Goal: Task Accomplishment & Management: Manage account settings

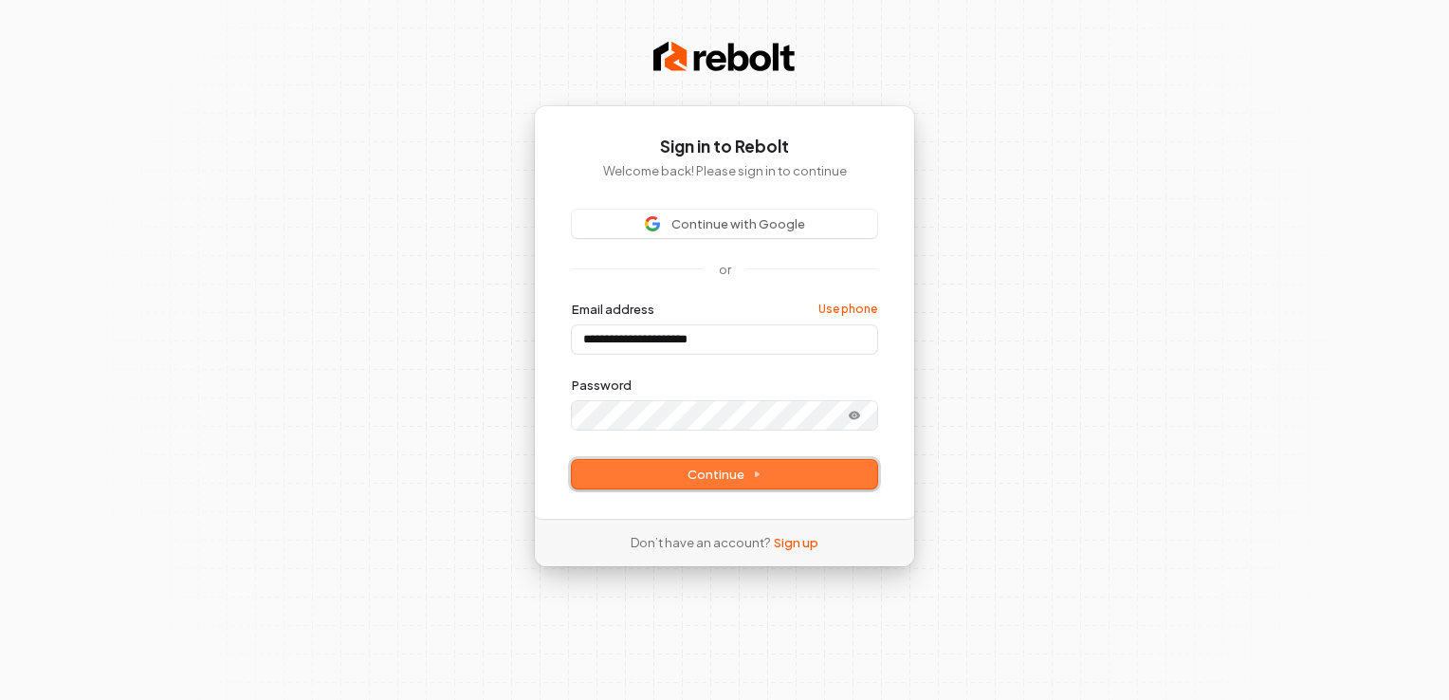
click at [721, 473] on span "Continue" at bounding box center [724, 474] width 74 height 17
type input "**********"
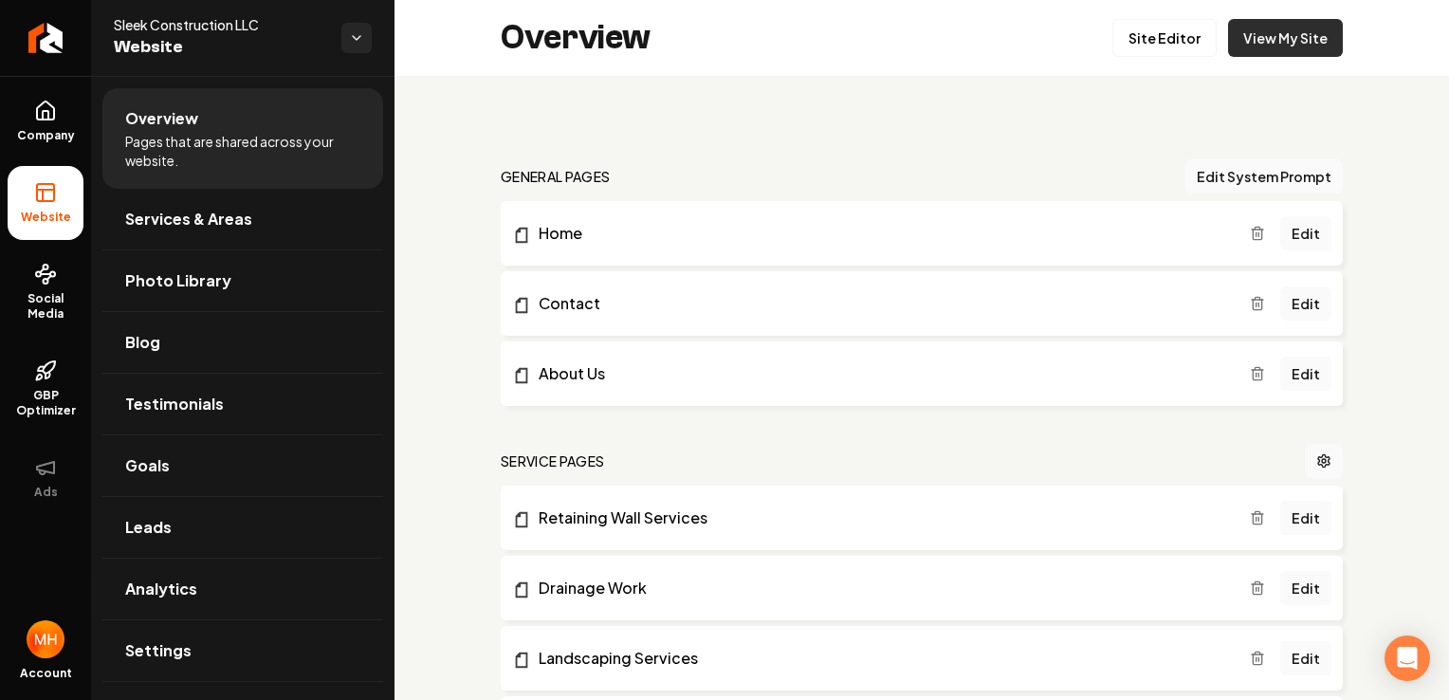
click at [1258, 28] on link "View My Site" at bounding box center [1285, 38] width 115 height 38
click at [1187, 40] on link "Site Editor" at bounding box center [1164, 38] width 104 height 38
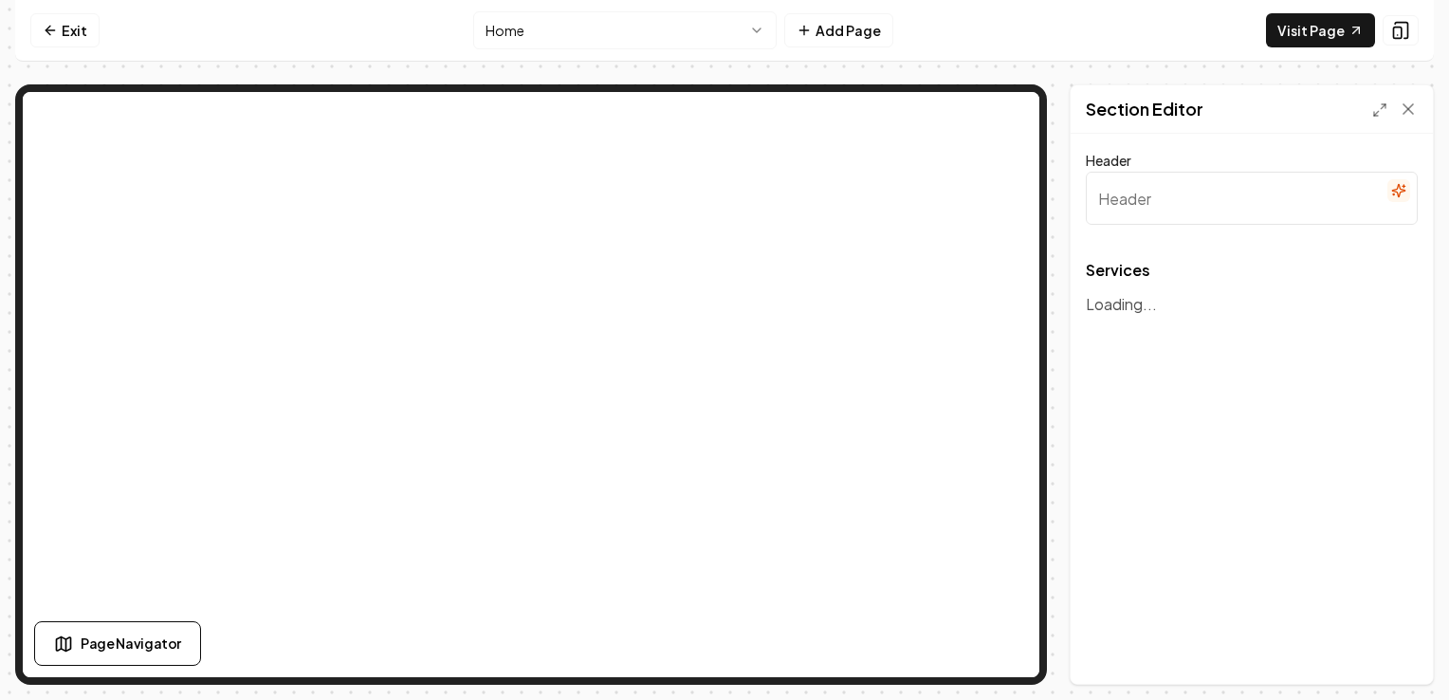
type input "Our Expert Excavation Services"
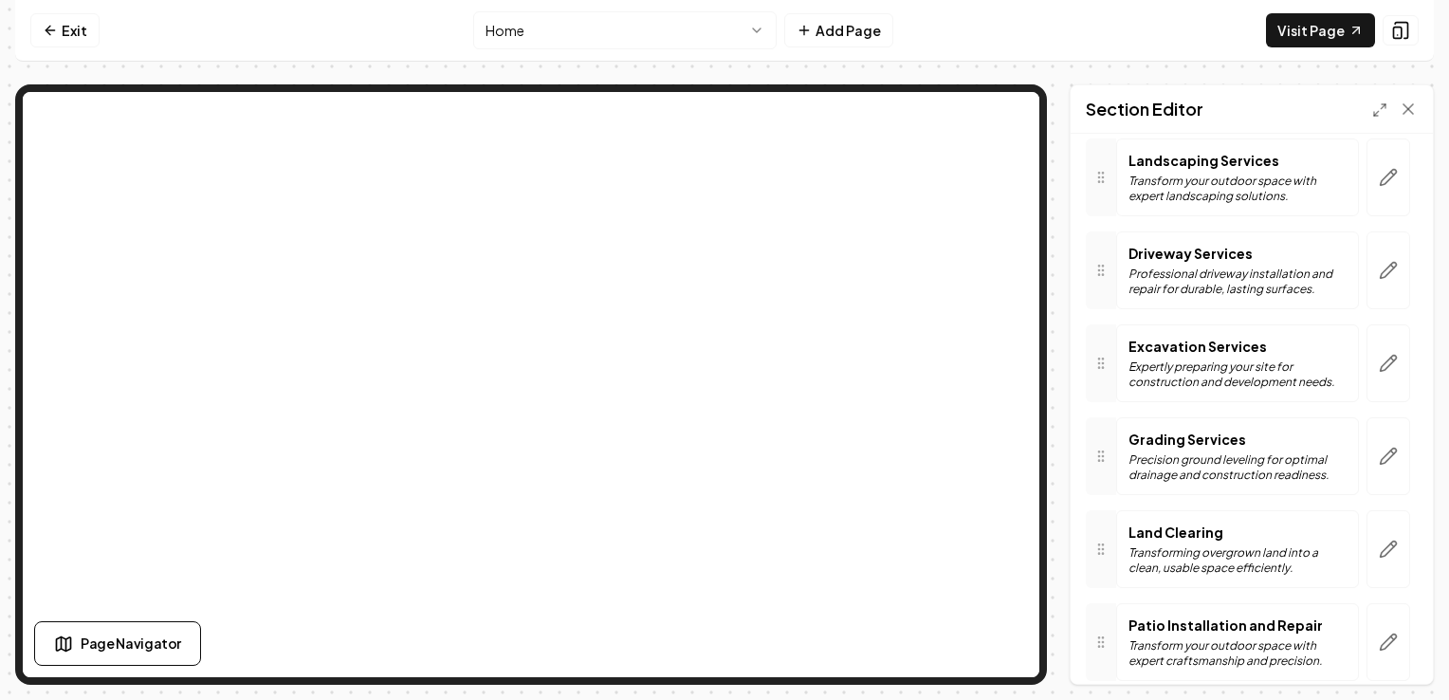
scroll to position [421, 0]
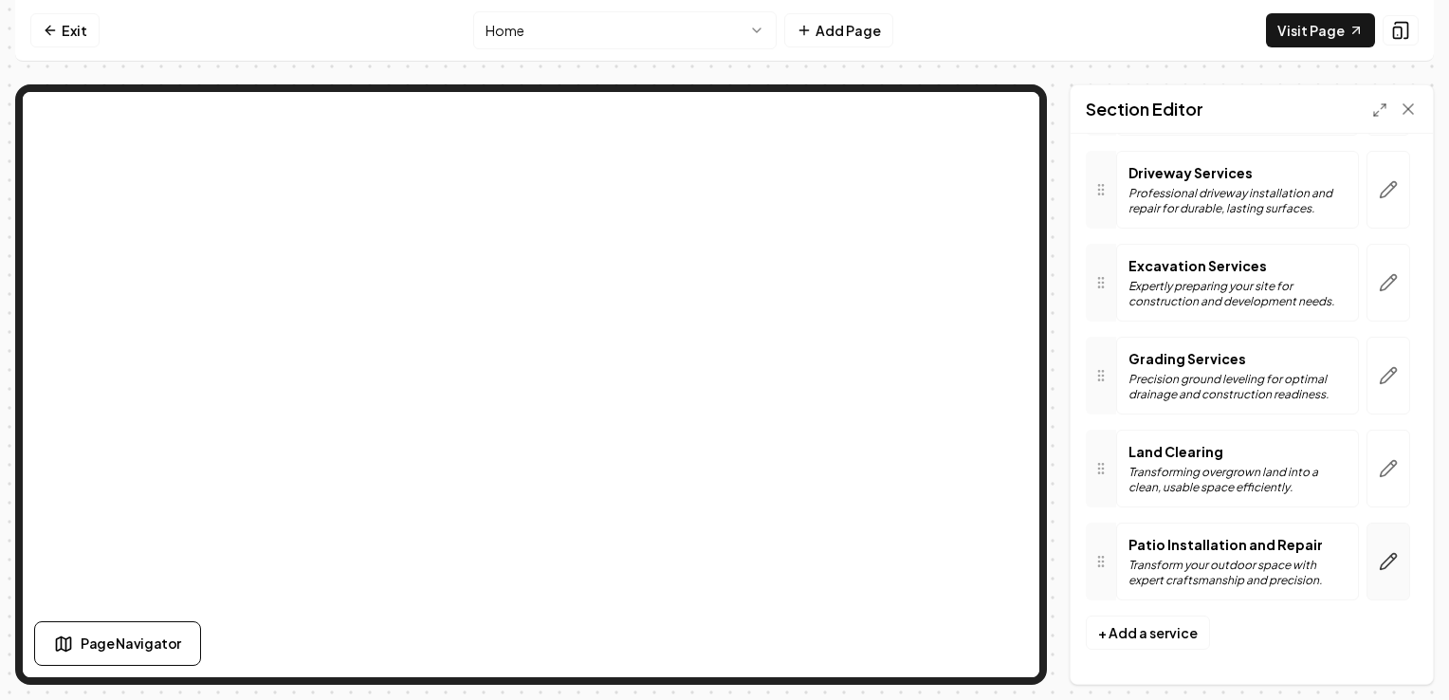
click at [1379, 556] on icon "button" at bounding box center [1388, 561] width 19 height 19
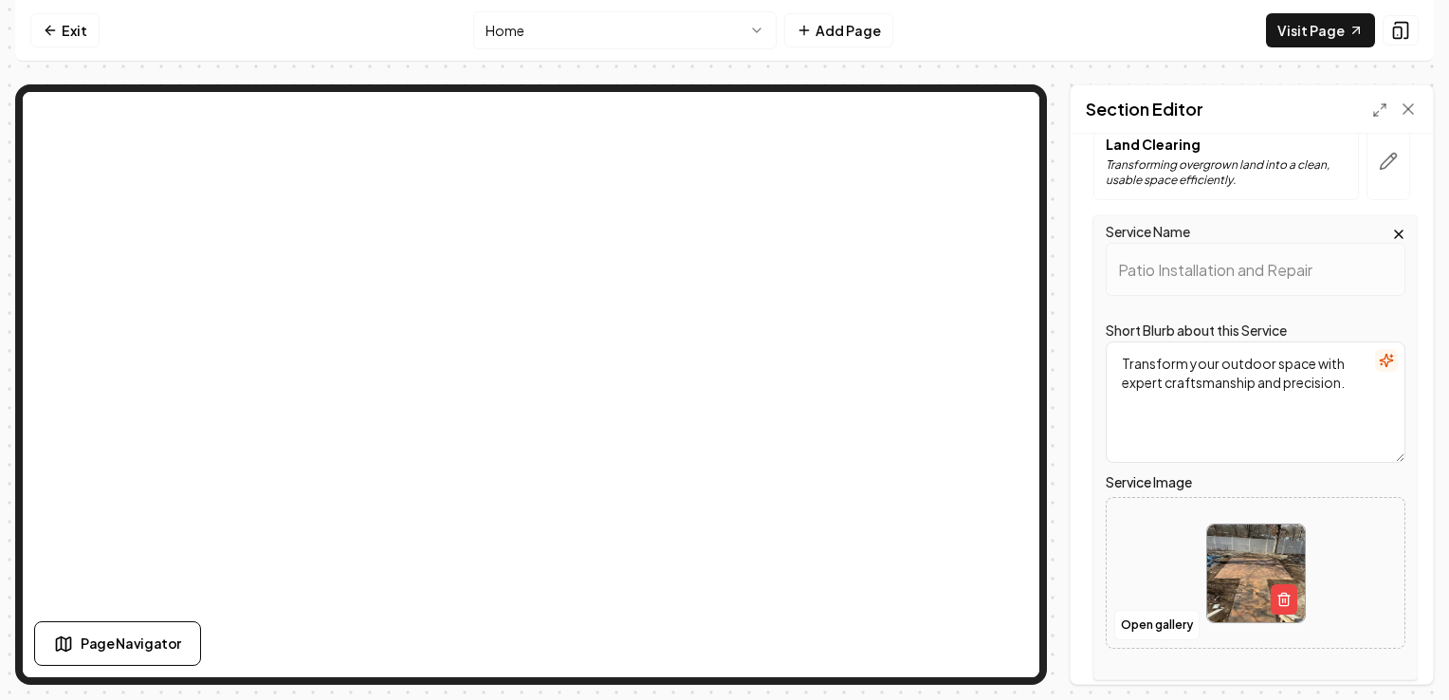
scroll to position [728, 0]
click at [1276, 592] on icon "button" at bounding box center [1283, 599] width 15 height 15
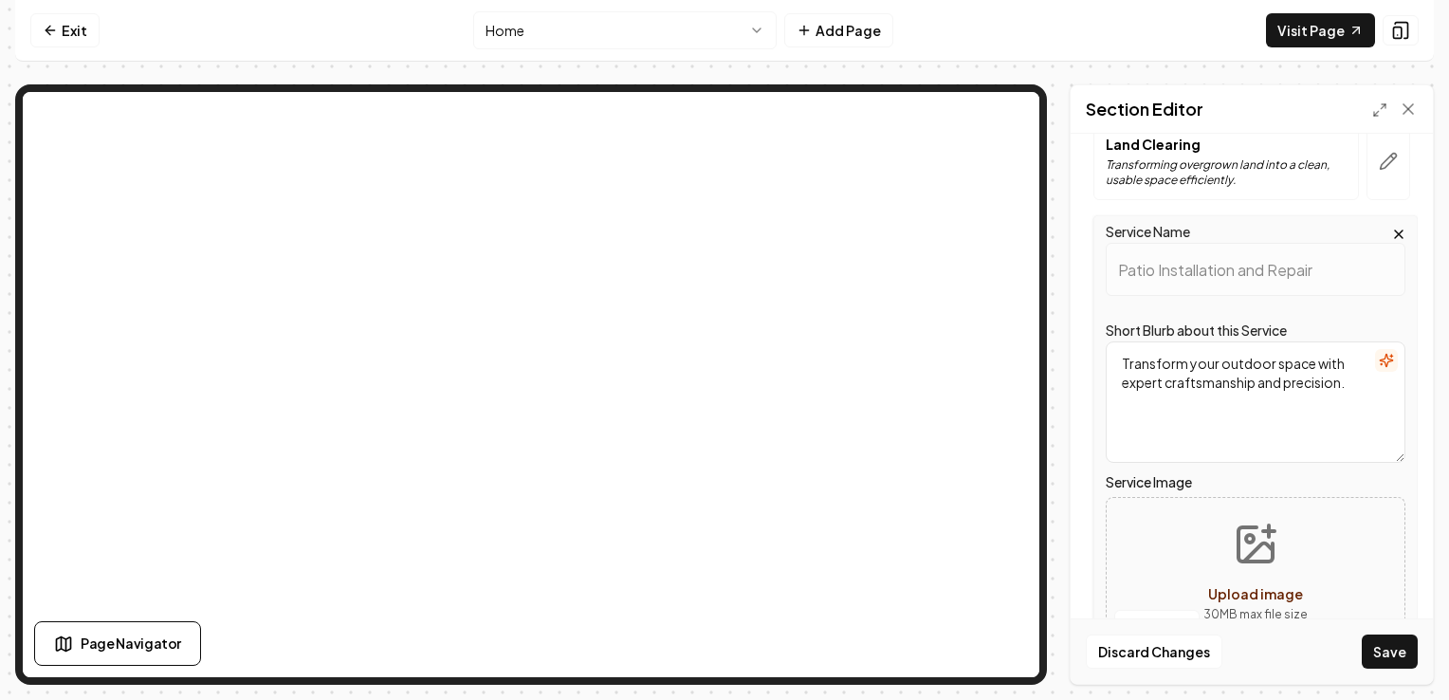
click at [1395, 230] on icon "button" at bounding box center [1399, 234] width 8 height 8
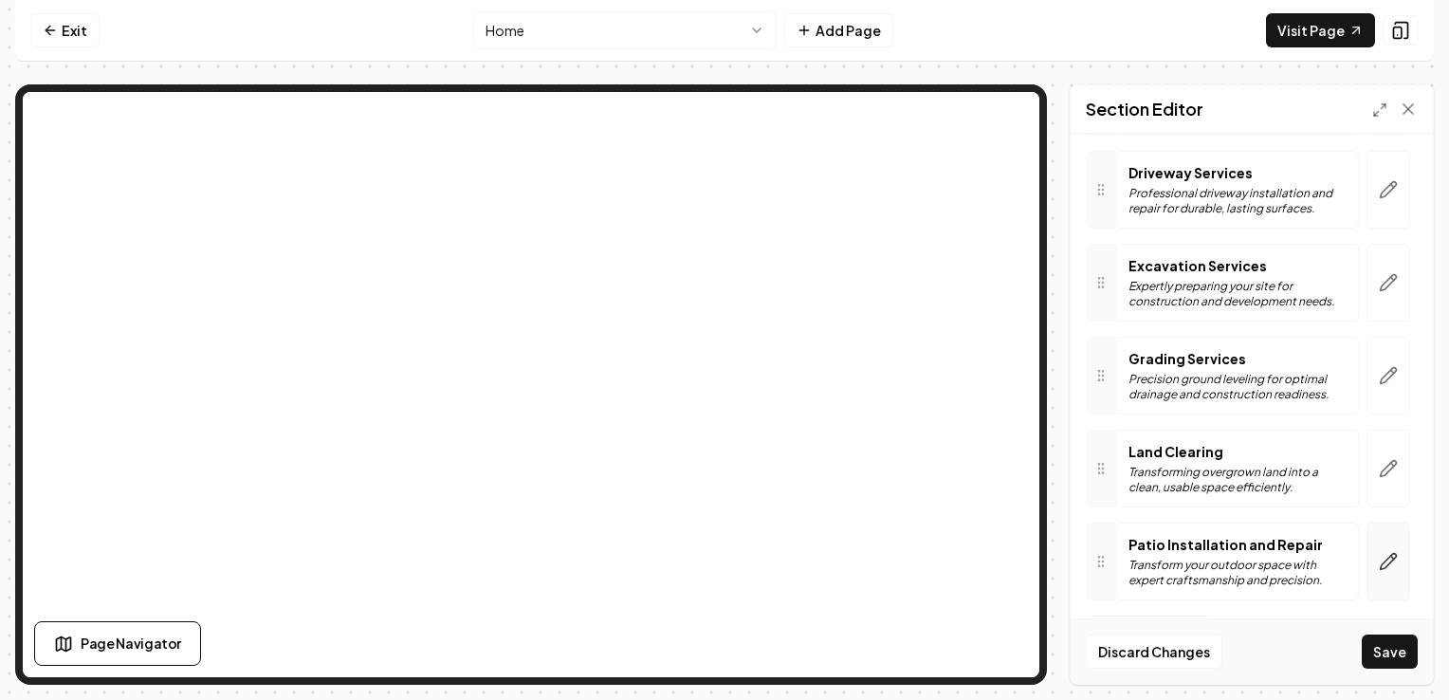
click at [1381, 558] on icon "button" at bounding box center [1389, 562] width 16 height 16
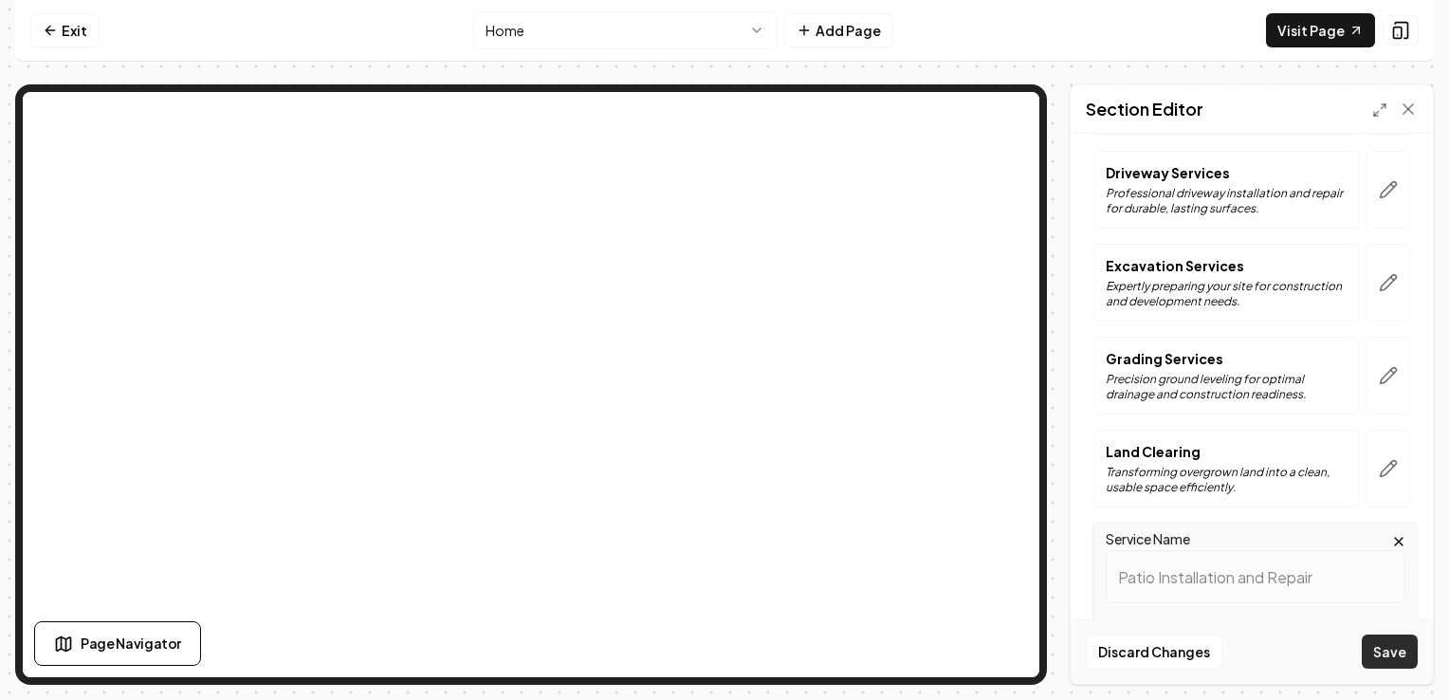
click at [1387, 638] on button "Save" at bounding box center [1390, 651] width 56 height 34
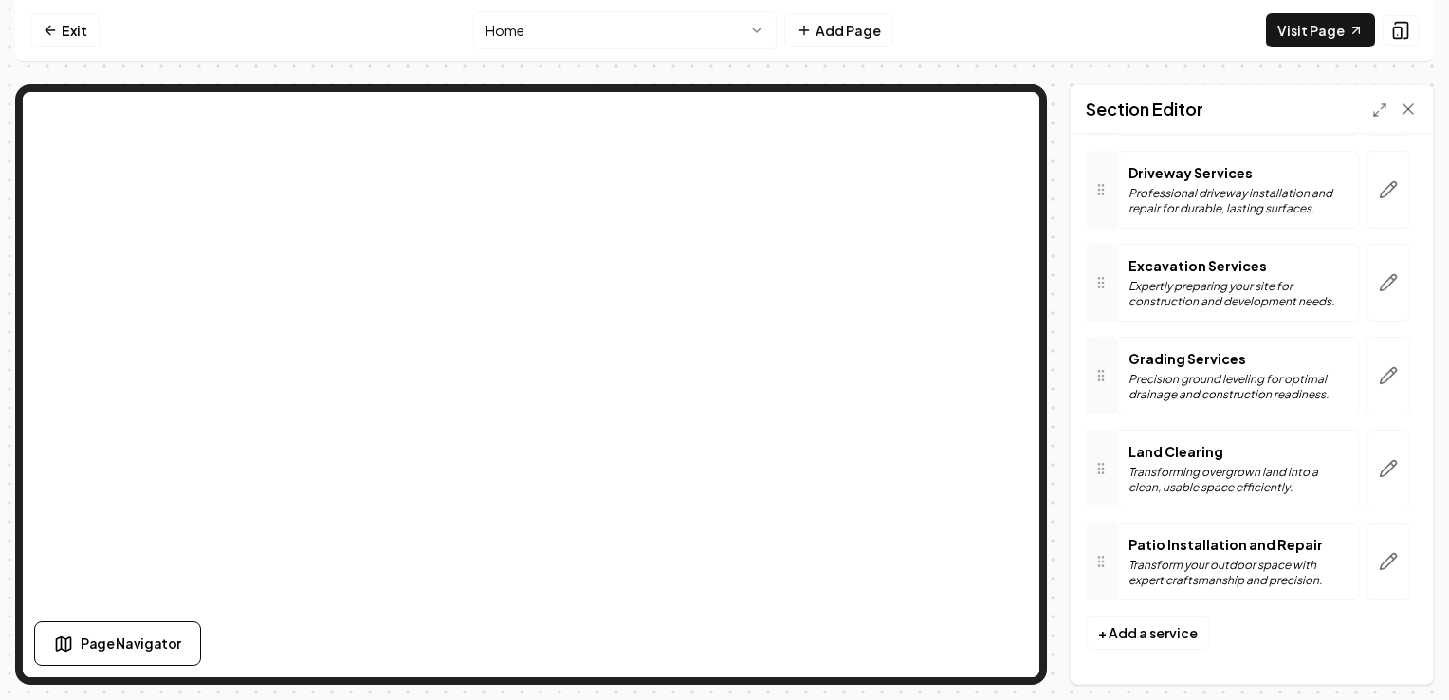
click at [1097, 568] on div at bounding box center [1101, 561] width 30 height 78
click at [1181, 543] on p "Patio Installation and Repair" at bounding box center [1237, 544] width 218 height 19
click at [1366, 551] on button "button" at bounding box center [1388, 561] width 44 height 78
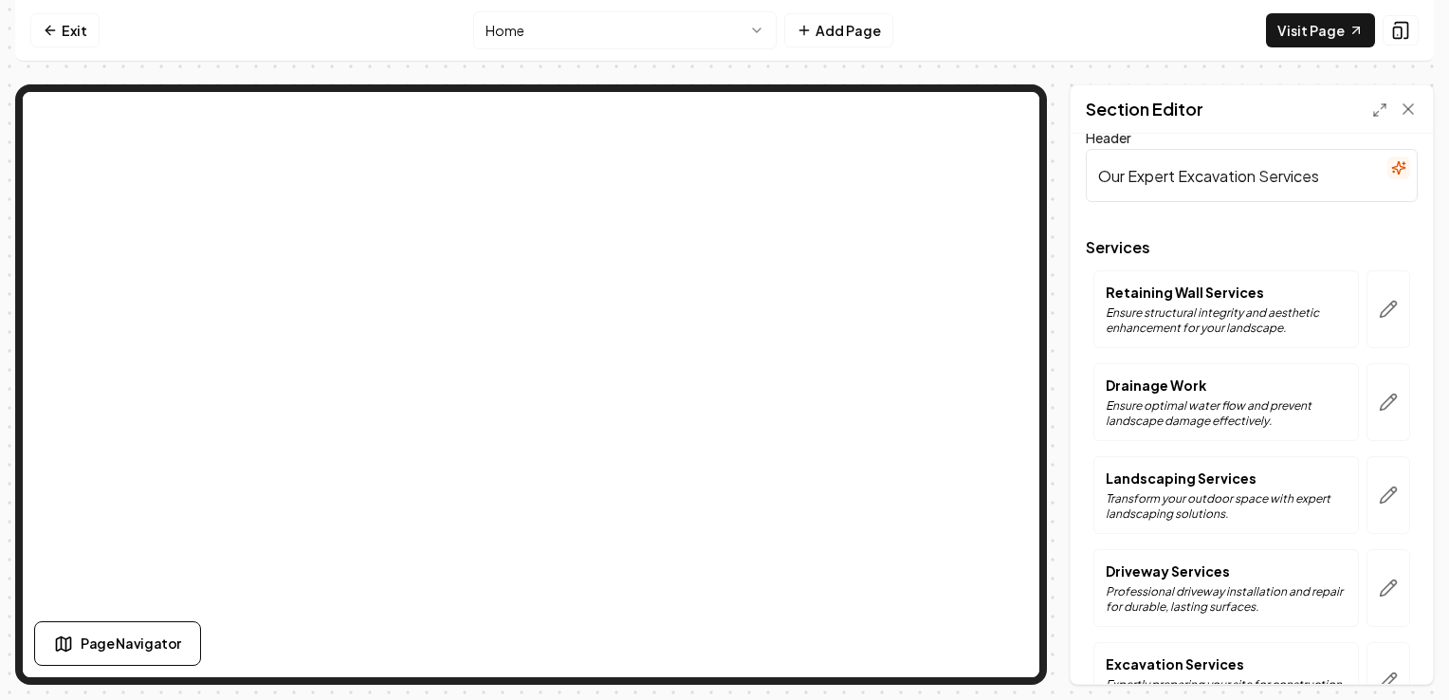
scroll to position [0, 0]
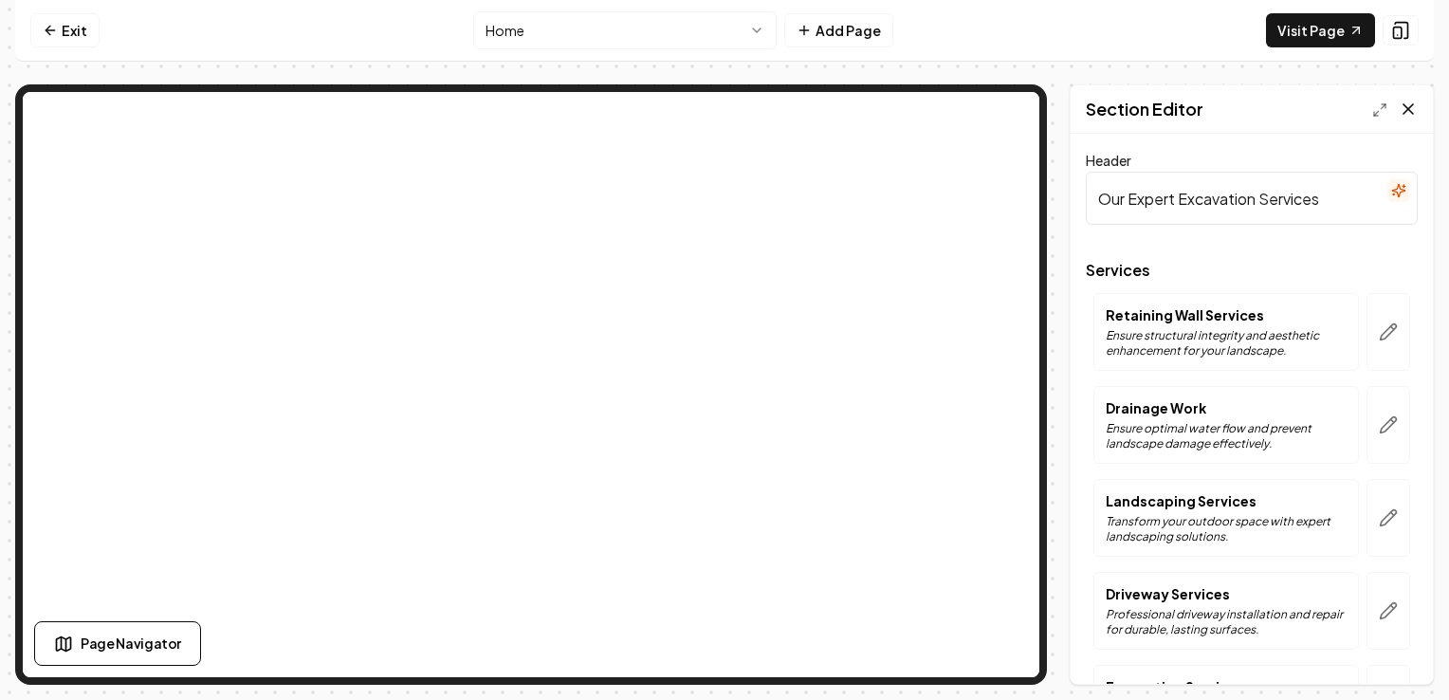
click at [1408, 102] on icon at bounding box center [1408, 109] width 19 height 19
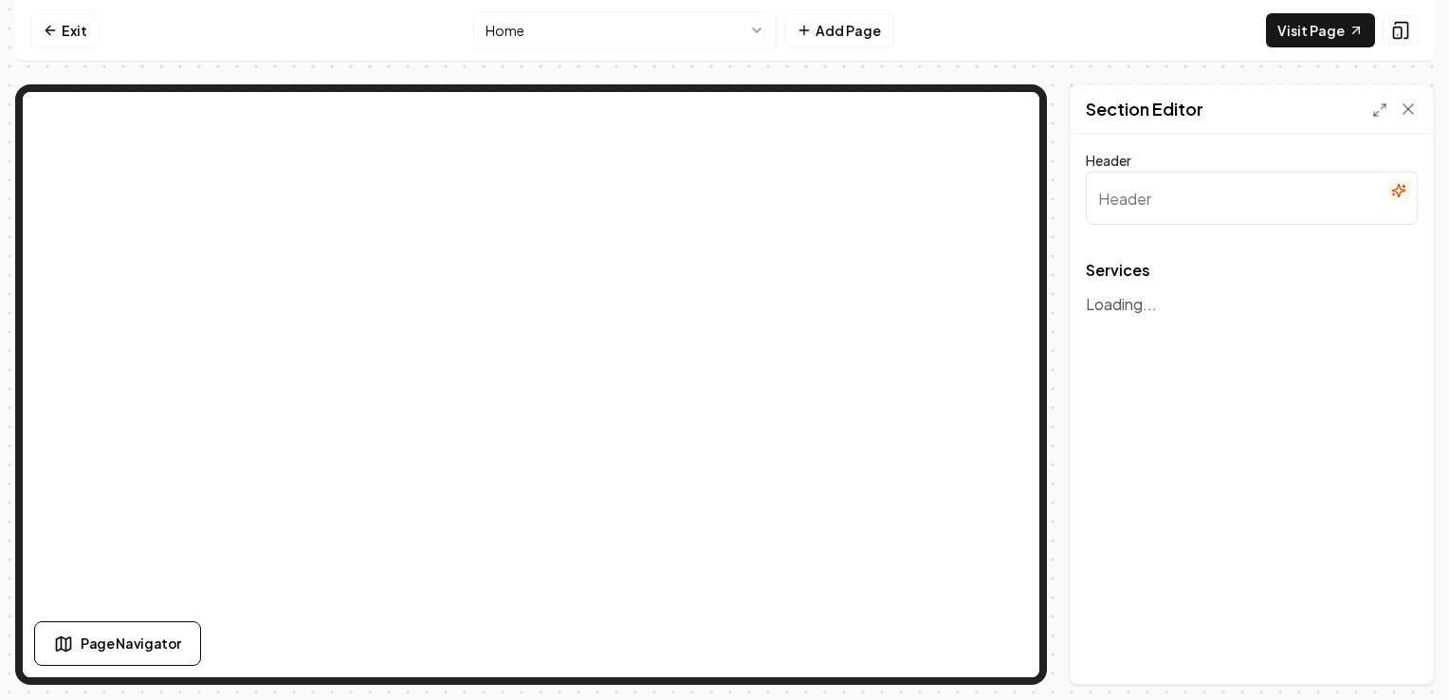
type input "Our Expert Excavation Services"
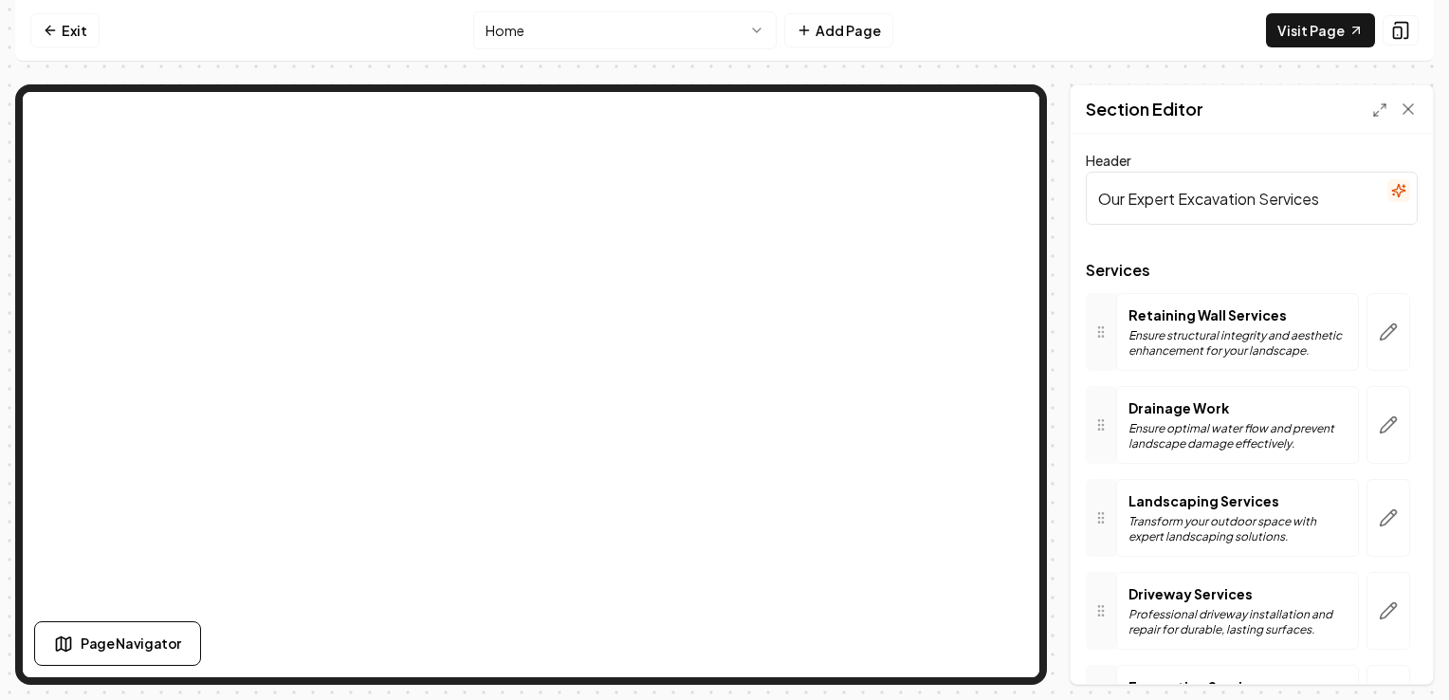
click at [552, 646] on div "Page Navigator" at bounding box center [307, 643] width 546 height 45
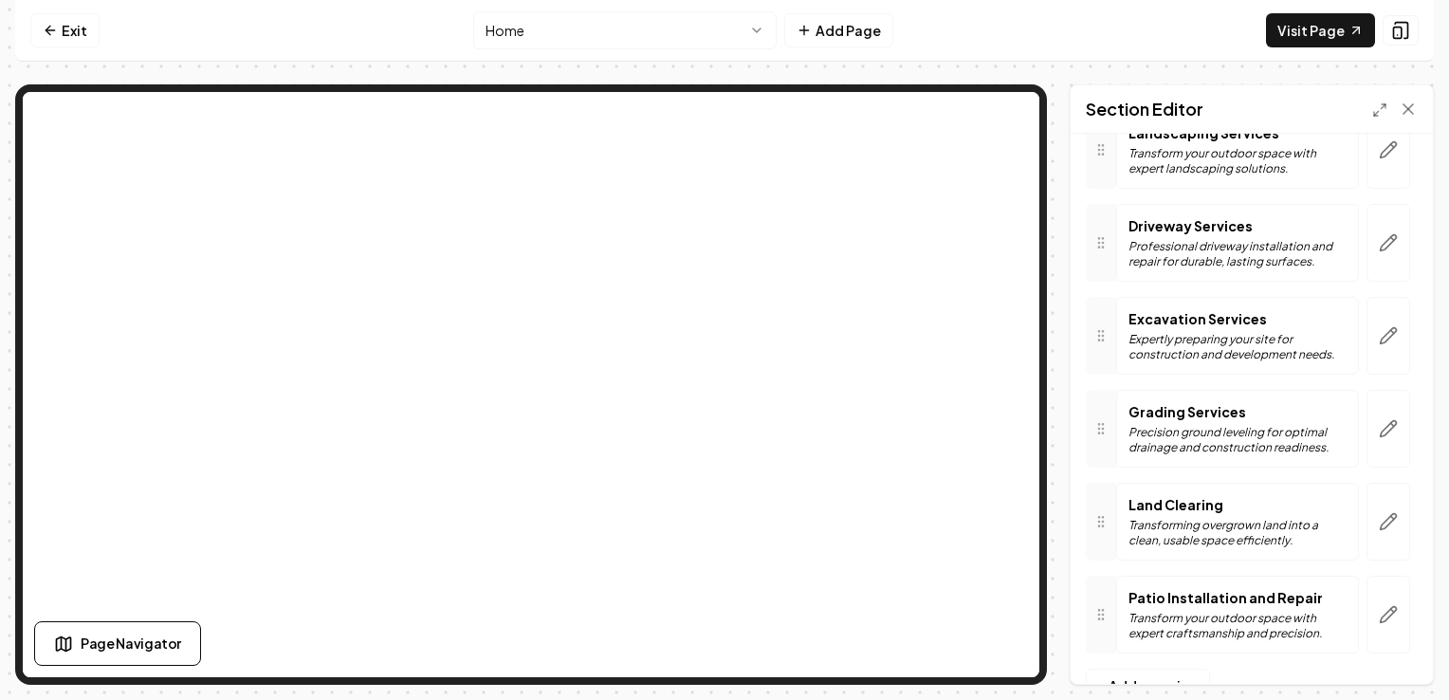
scroll to position [421, 0]
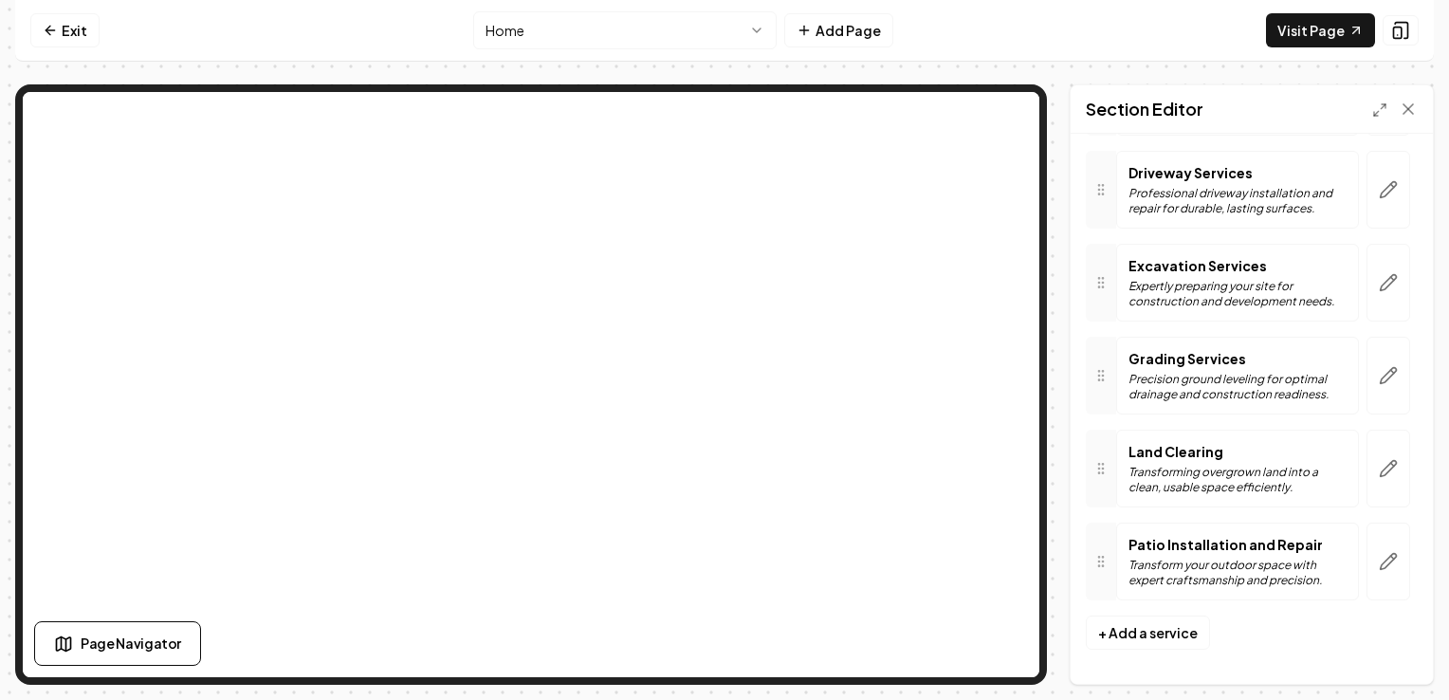
click at [1240, 564] on p "Transform your outdoor space with expert craftsmanship and precision." at bounding box center [1237, 573] width 218 height 30
click at [1366, 562] on button "button" at bounding box center [1388, 561] width 44 height 78
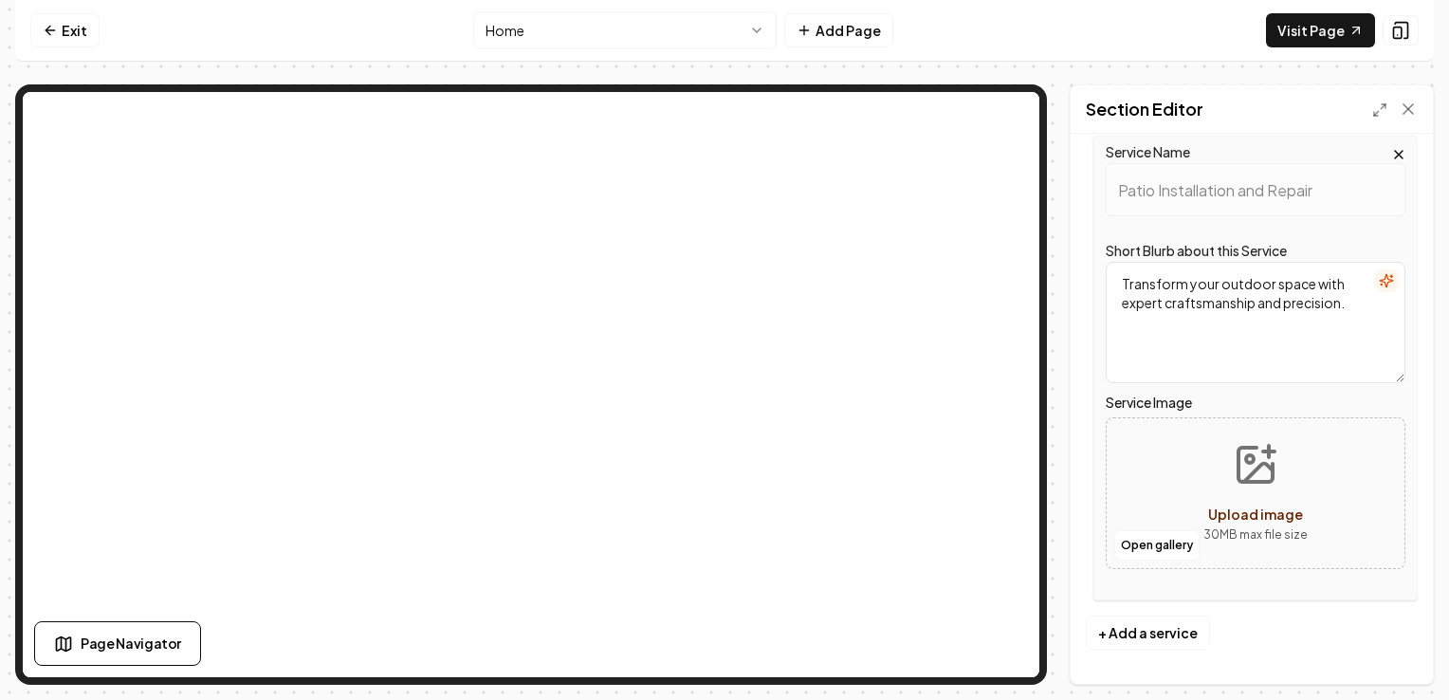
scroll to position [808, 0]
click at [1347, 309] on textarea "Transform your outdoor space with expert craftsmanship and precision." at bounding box center [1256, 322] width 300 height 121
drag, startPoint x: 1347, startPoint y: 309, endPoint x: 1210, endPoint y: 305, distance: 137.5
click at [1210, 305] on textarea "Transform your outdoor space with expert craftsmanship and precision." at bounding box center [1256, 322] width 300 height 121
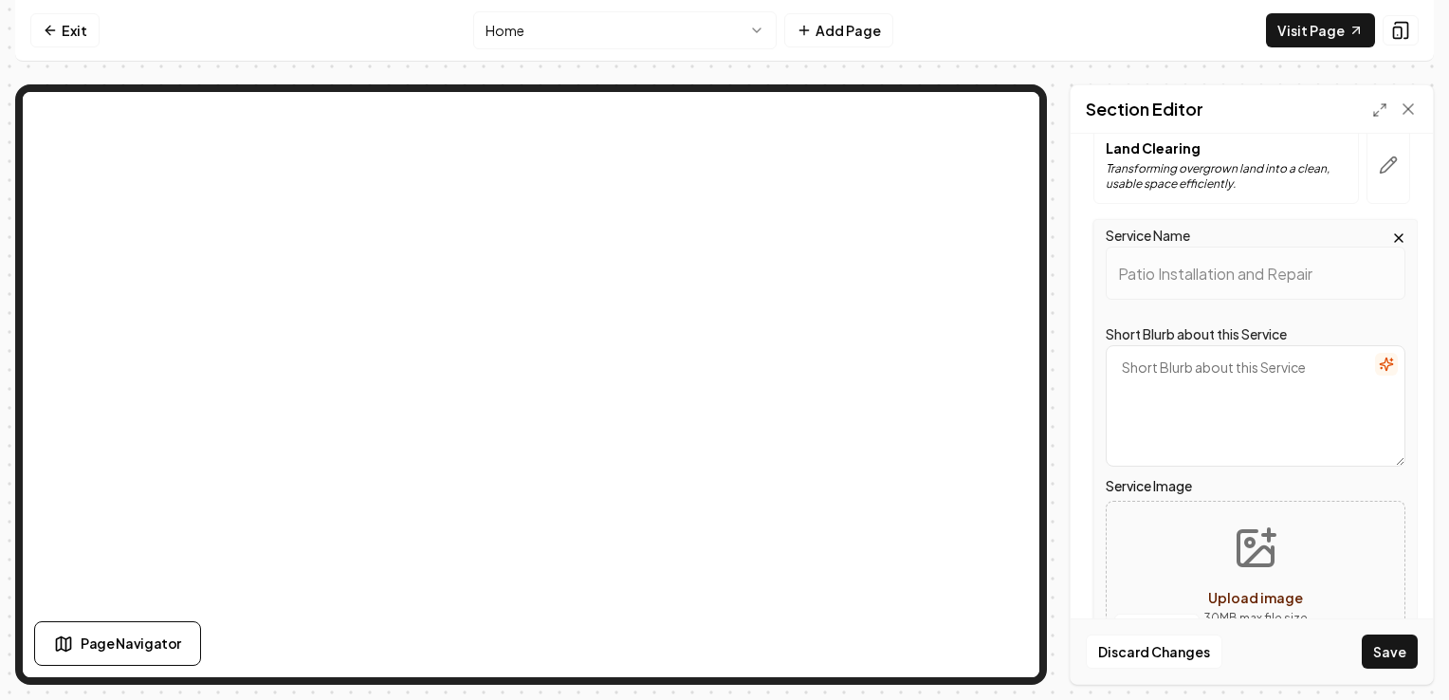
scroll to position [721, 0]
click at [1396, 635] on button "Save" at bounding box center [1390, 651] width 56 height 34
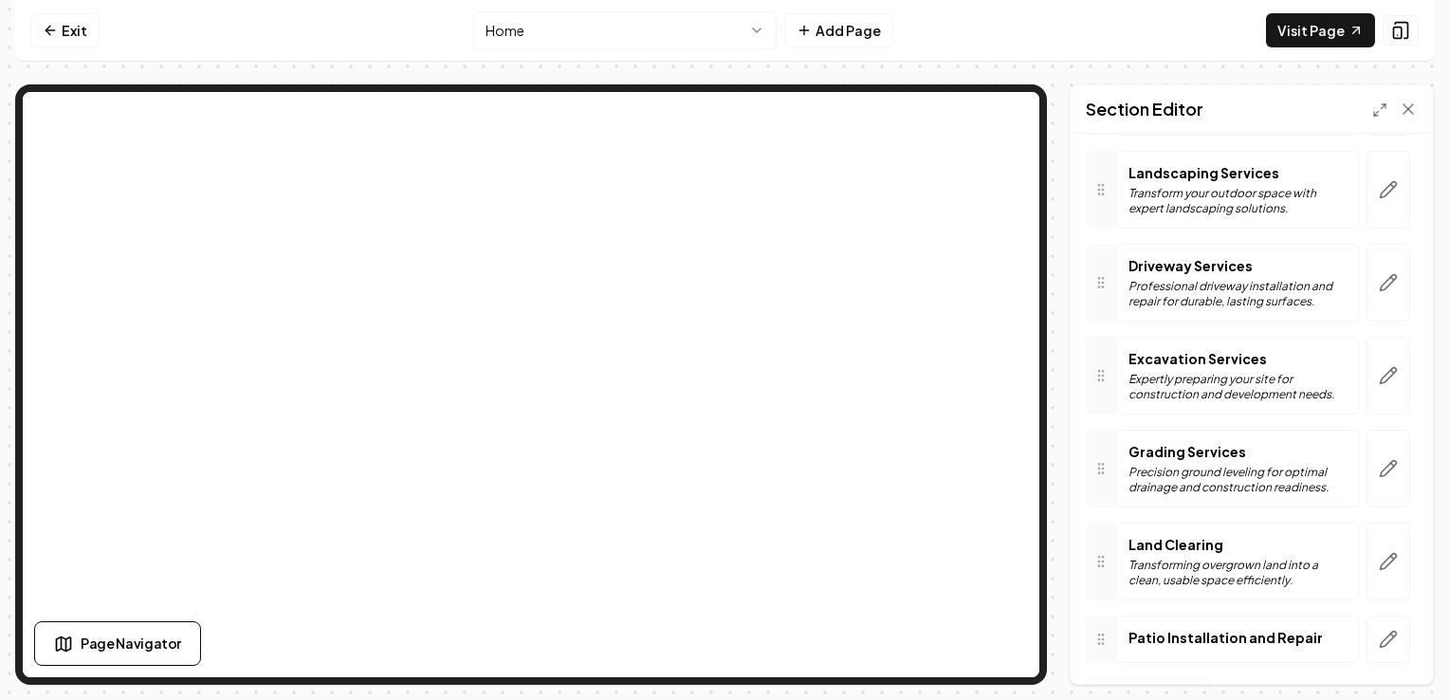
scroll to position [0, 0]
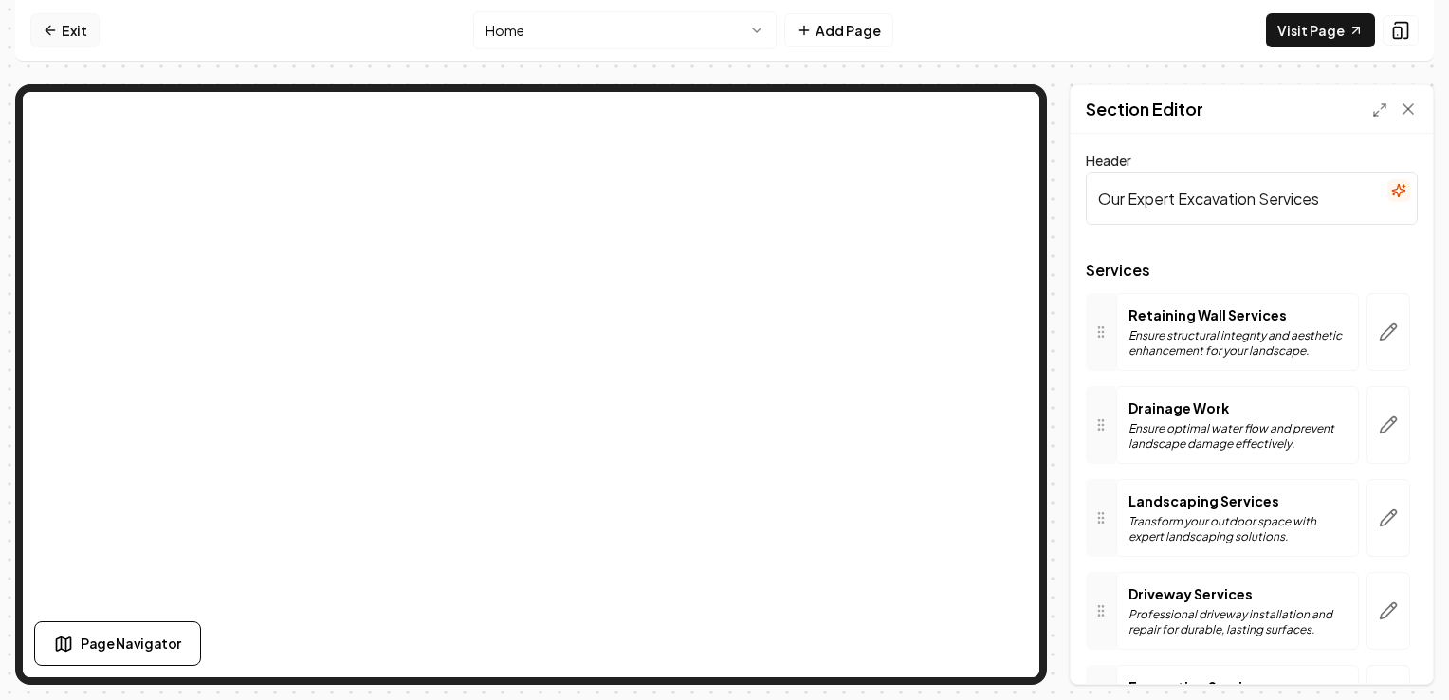
click at [61, 27] on link "Exit" at bounding box center [64, 30] width 69 height 34
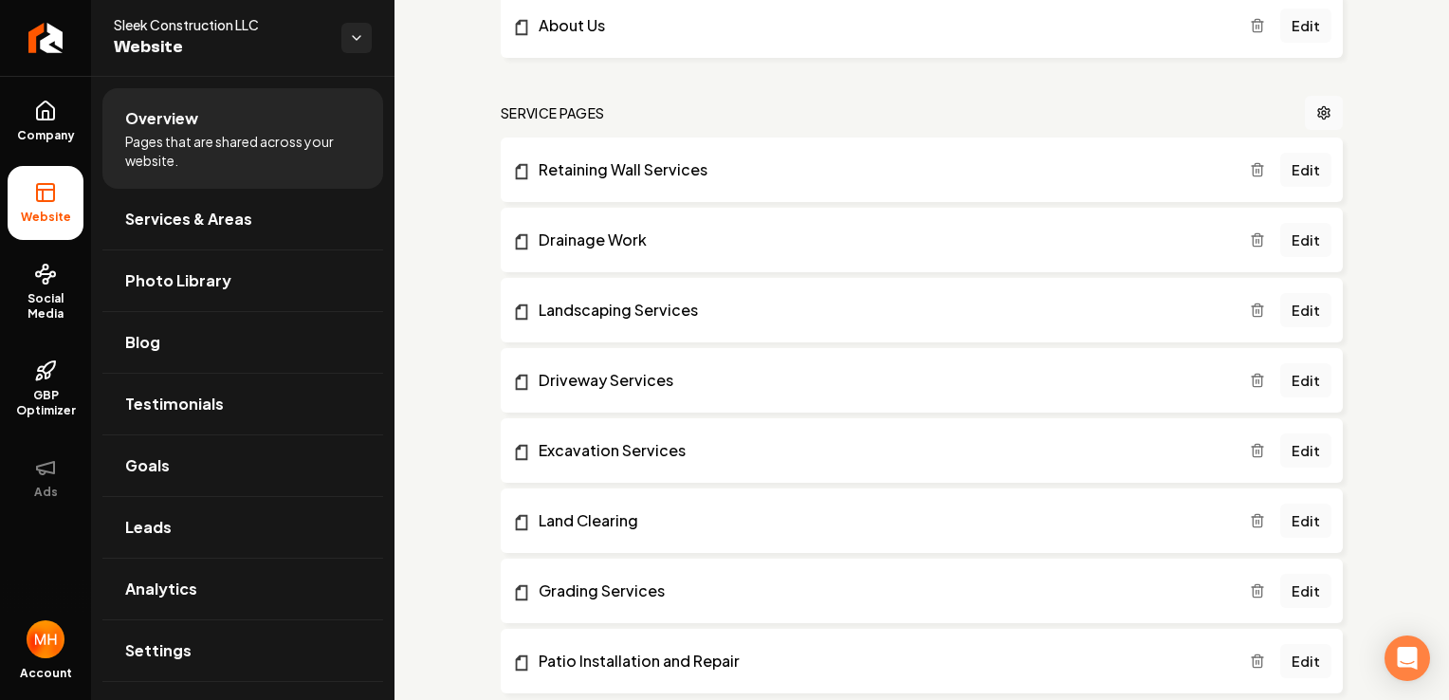
scroll to position [508, 0]
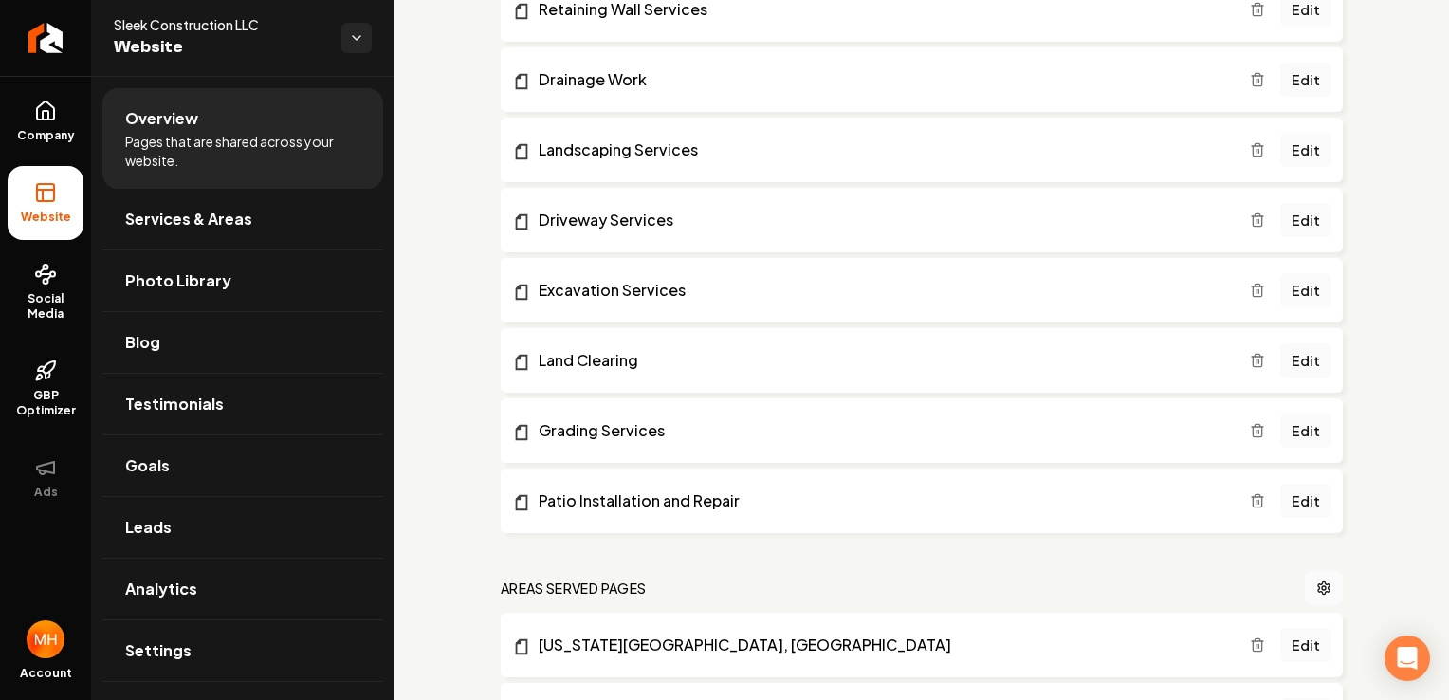
click at [1250, 499] on icon "Main content area" at bounding box center [1257, 500] width 15 height 15
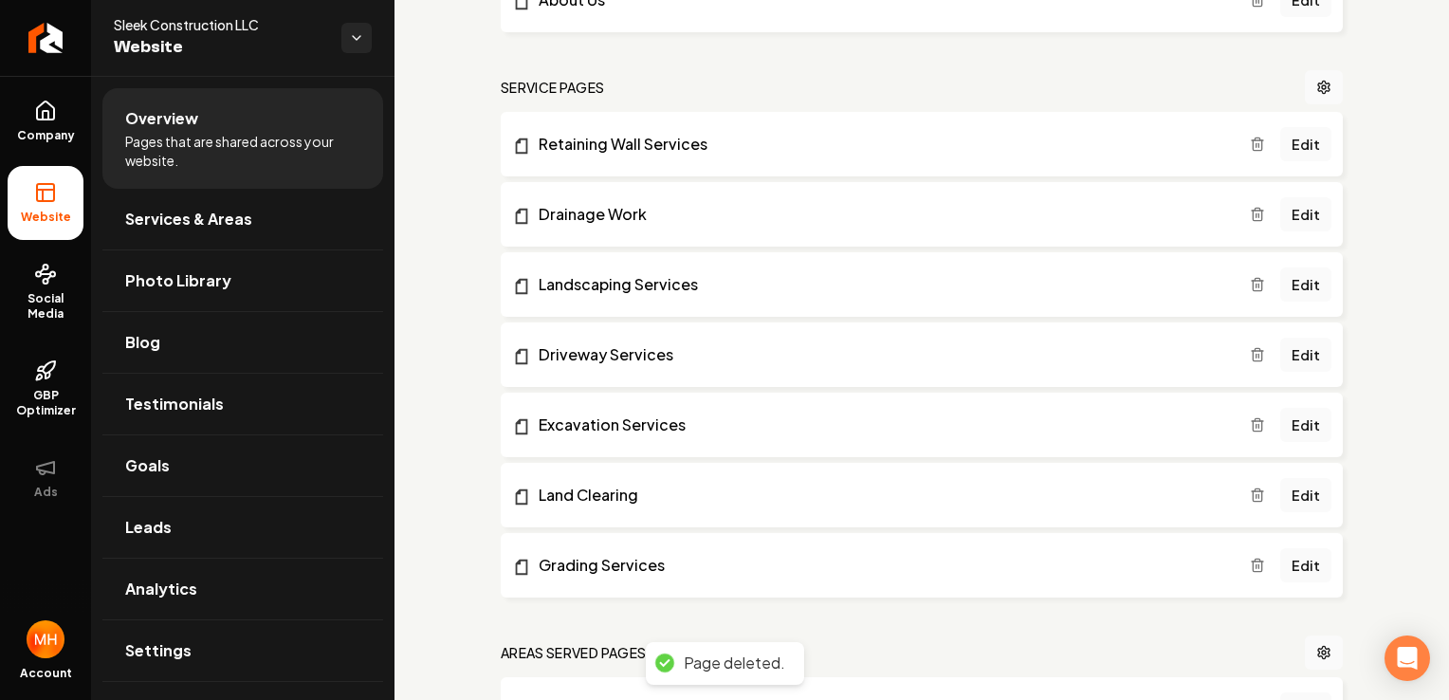
scroll to position [368, 0]
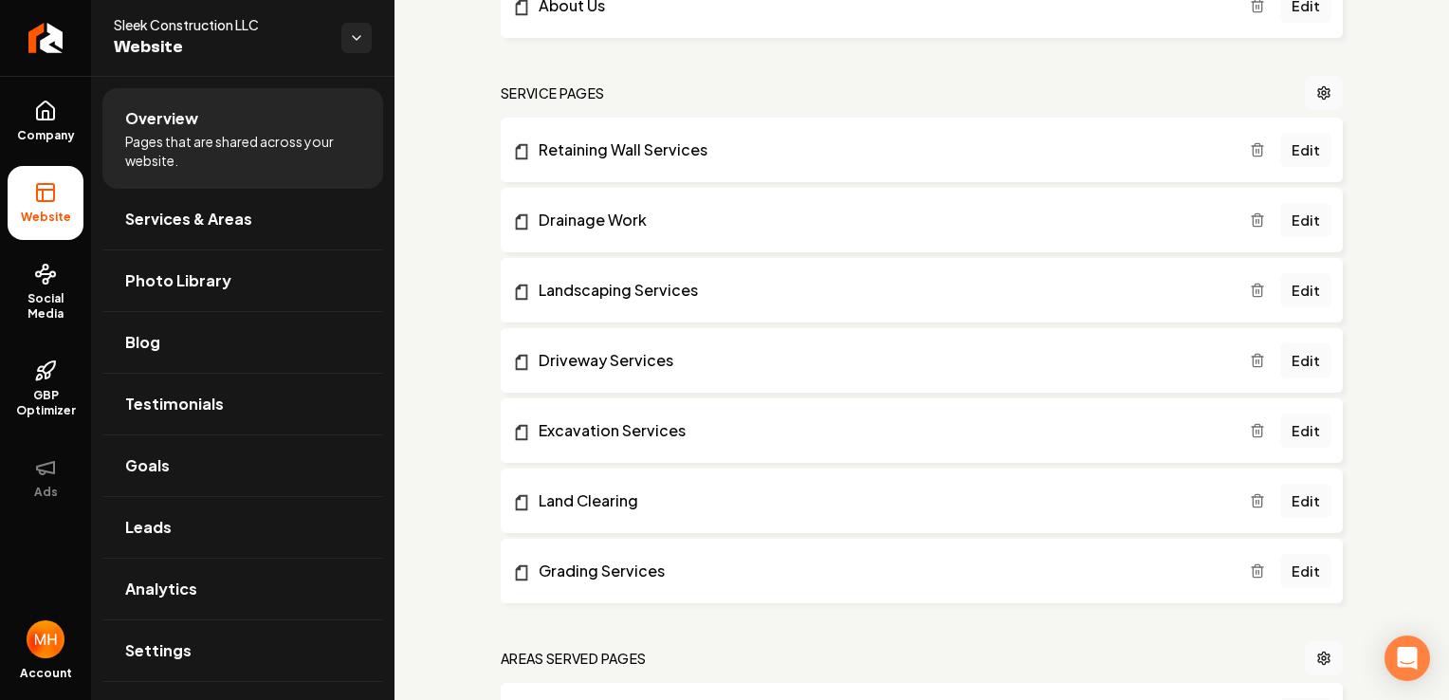
click at [1250, 362] on icon "Main content area" at bounding box center [1257, 360] width 15 height 15
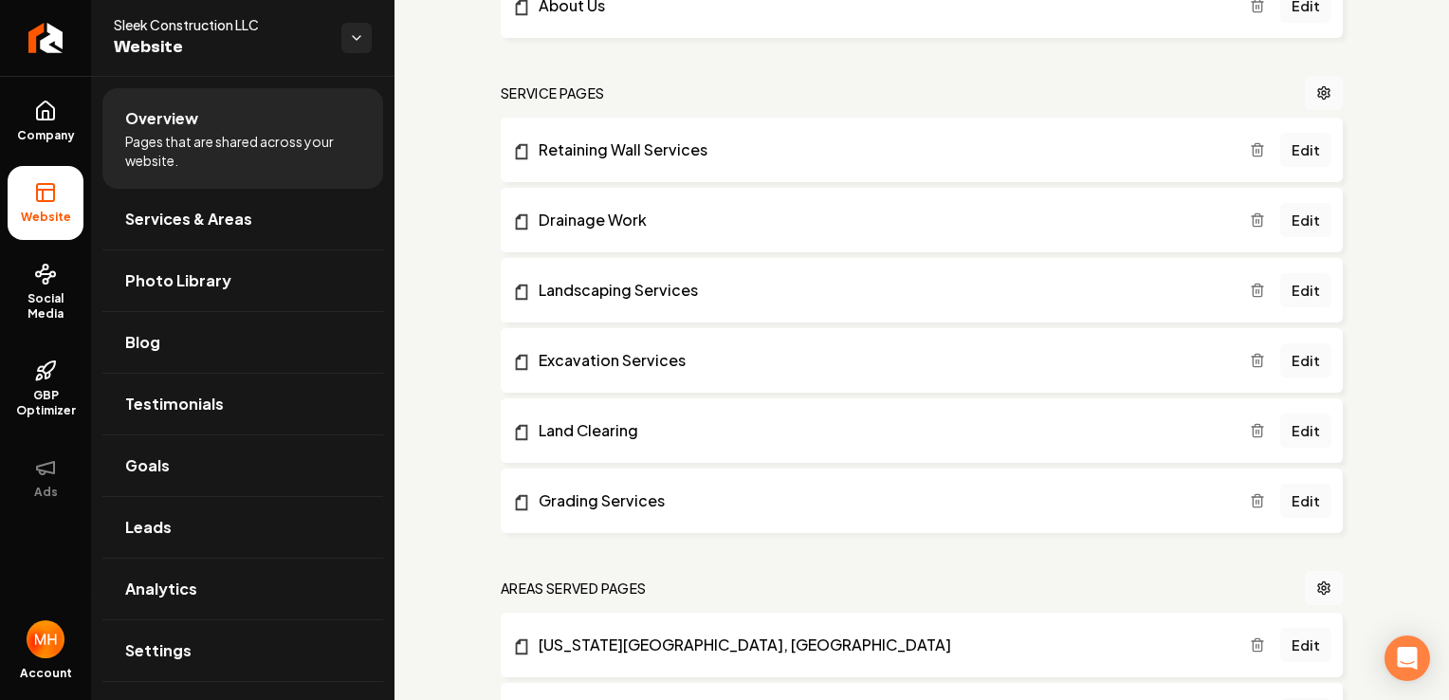
click at [1250, 355] on icon "Main content area" at bounding box center [1257, 360] width 15 height 15
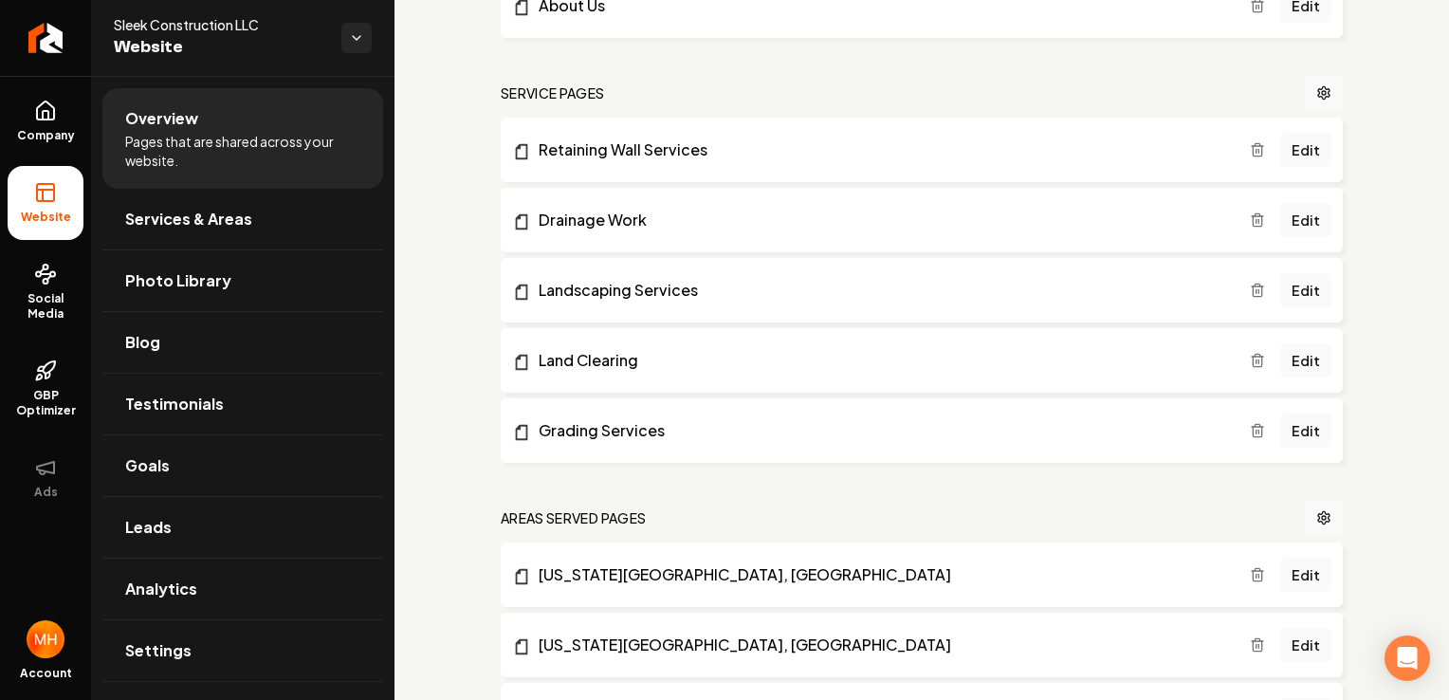
click at [1253, 361] on icon "Main content area" at bounding box center [1257, 362] width 9 height 10
click at [1253, 436] on icon "Main content area" at bounding box center [1257, 432] width 9 height 10
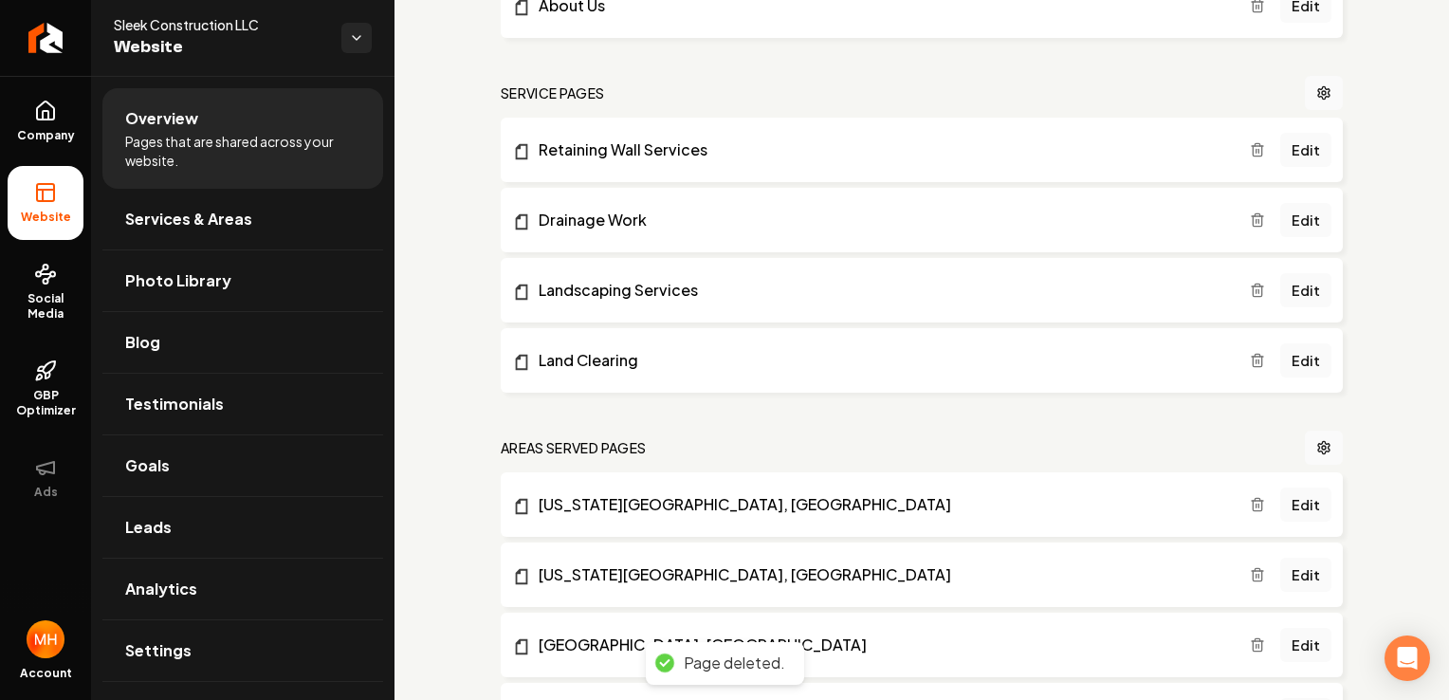
scroll to position [0, 0]
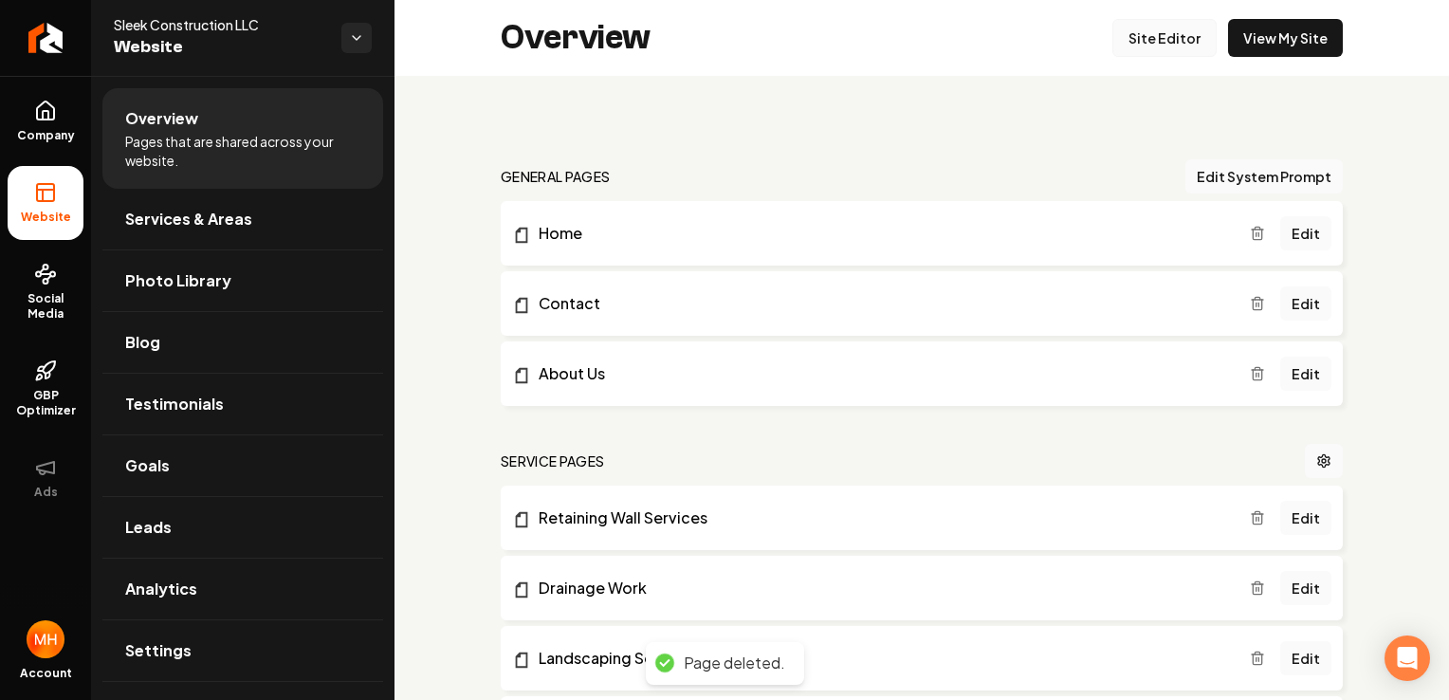
click at [1162, 38] on link "Site Editor" at bounding box center [1164, 38] width 104 height 38
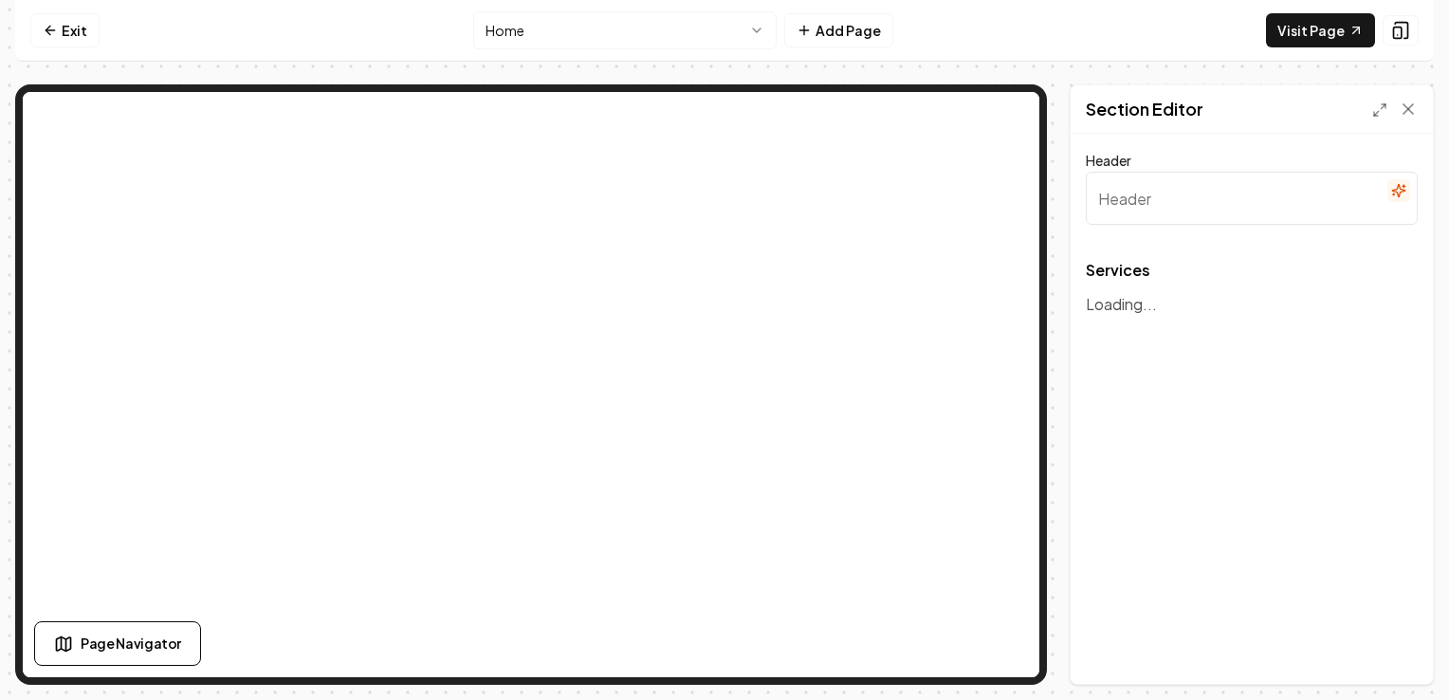
type input "Our Expert Excavation Services"
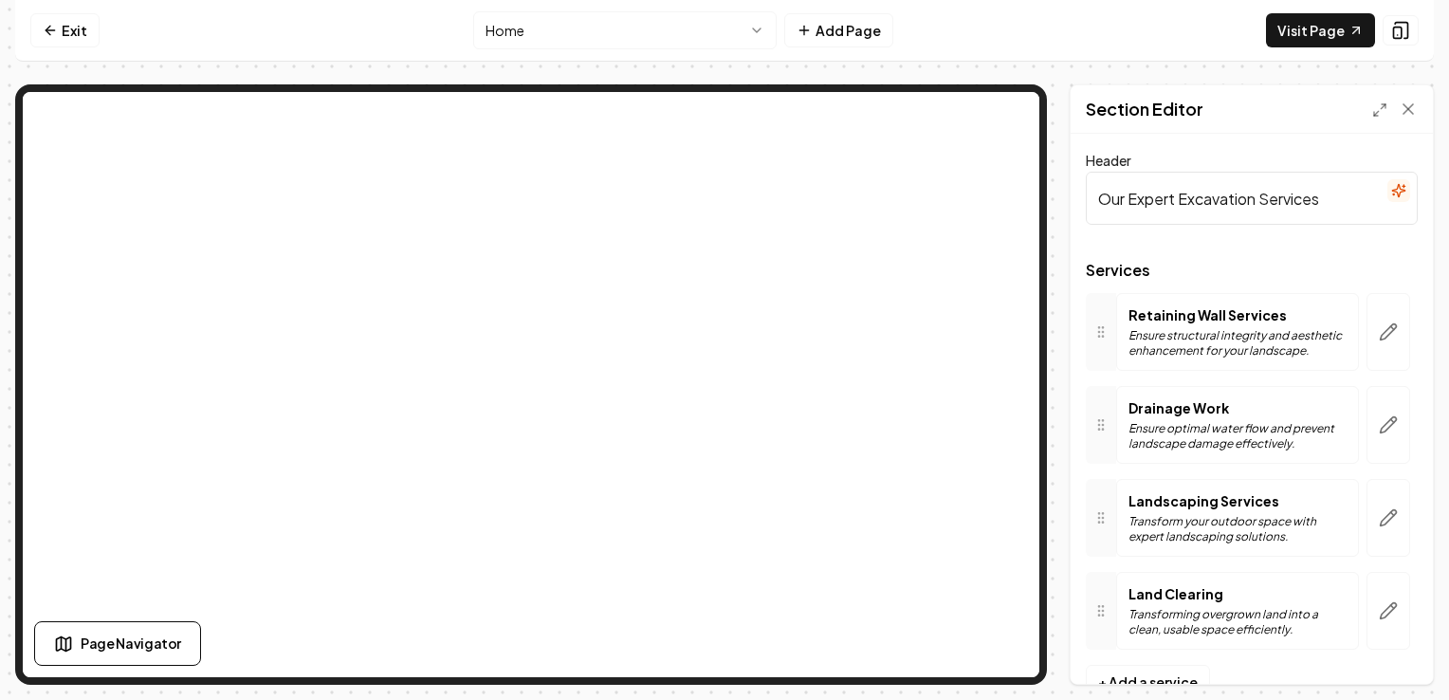
scroll to position [50, 0]
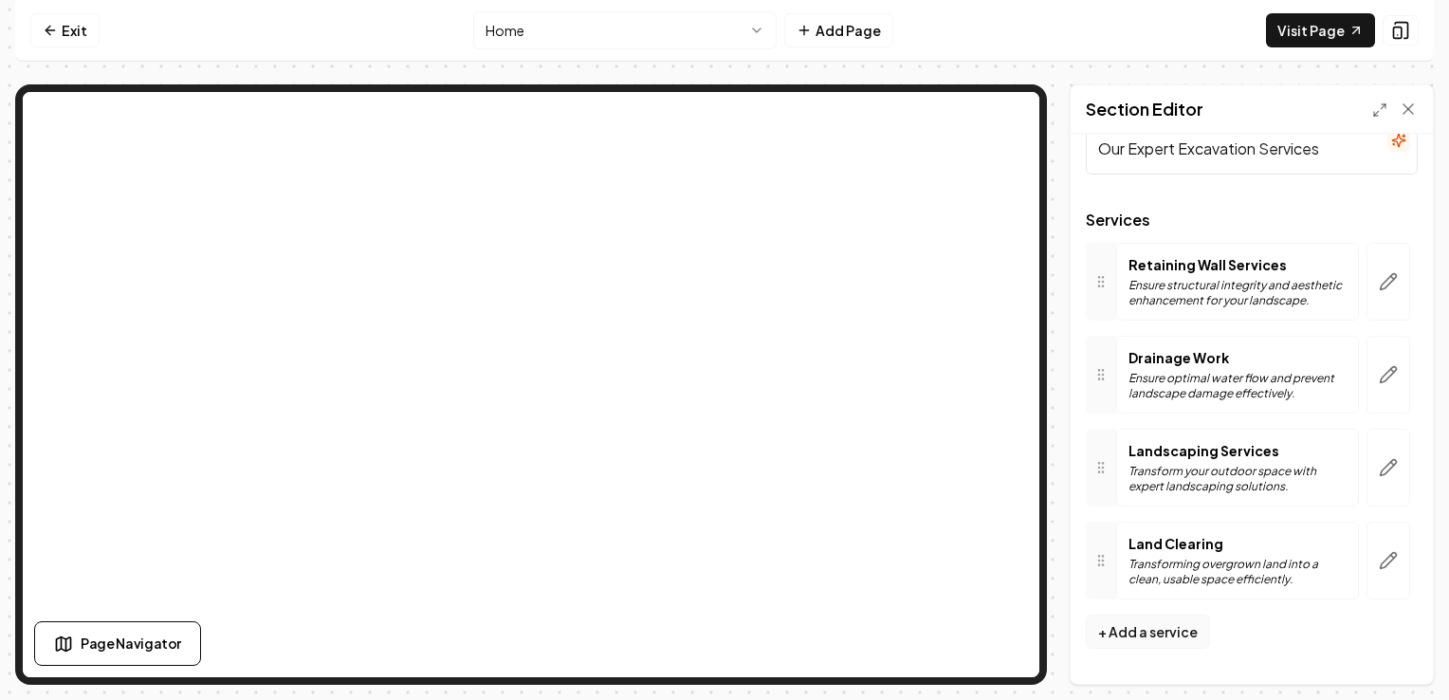
click at [1168, 623] on button "+ Add a service" at bounding box center [1148, 631] width 124 height 34
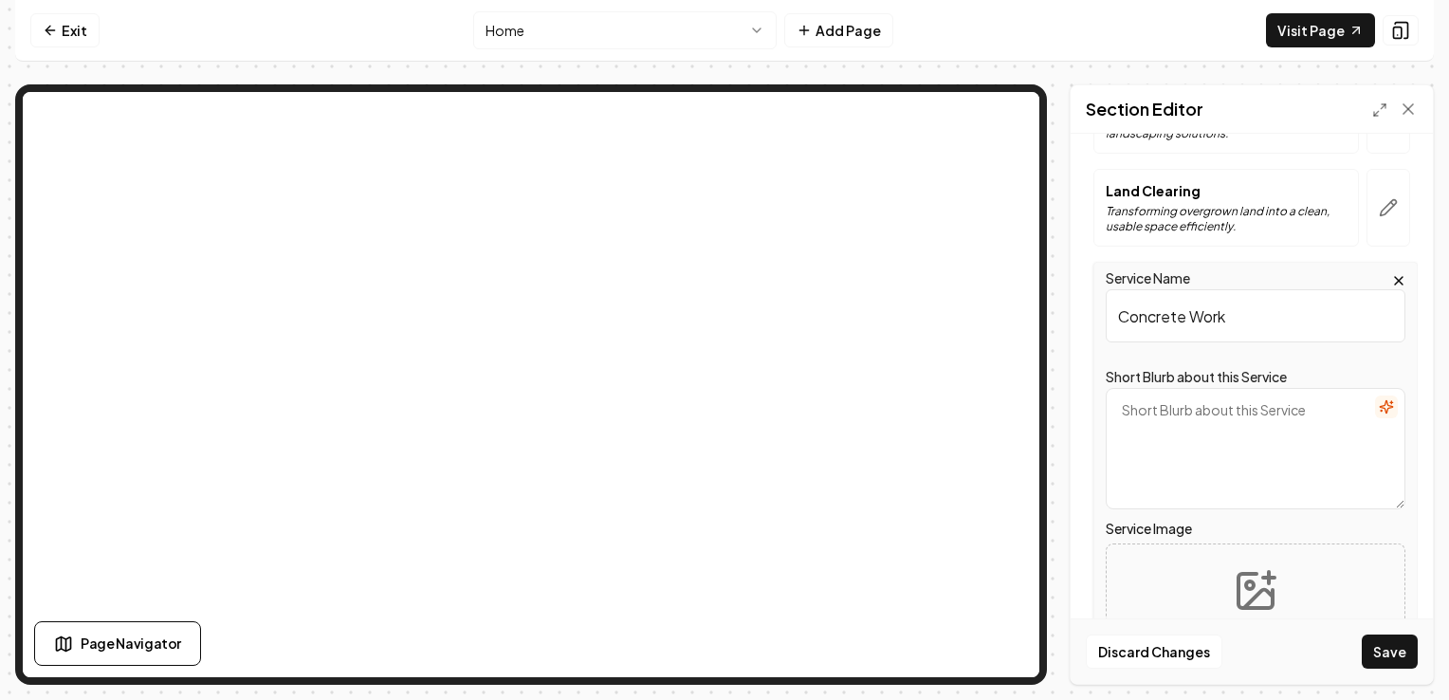
scroll to position [411, 0]
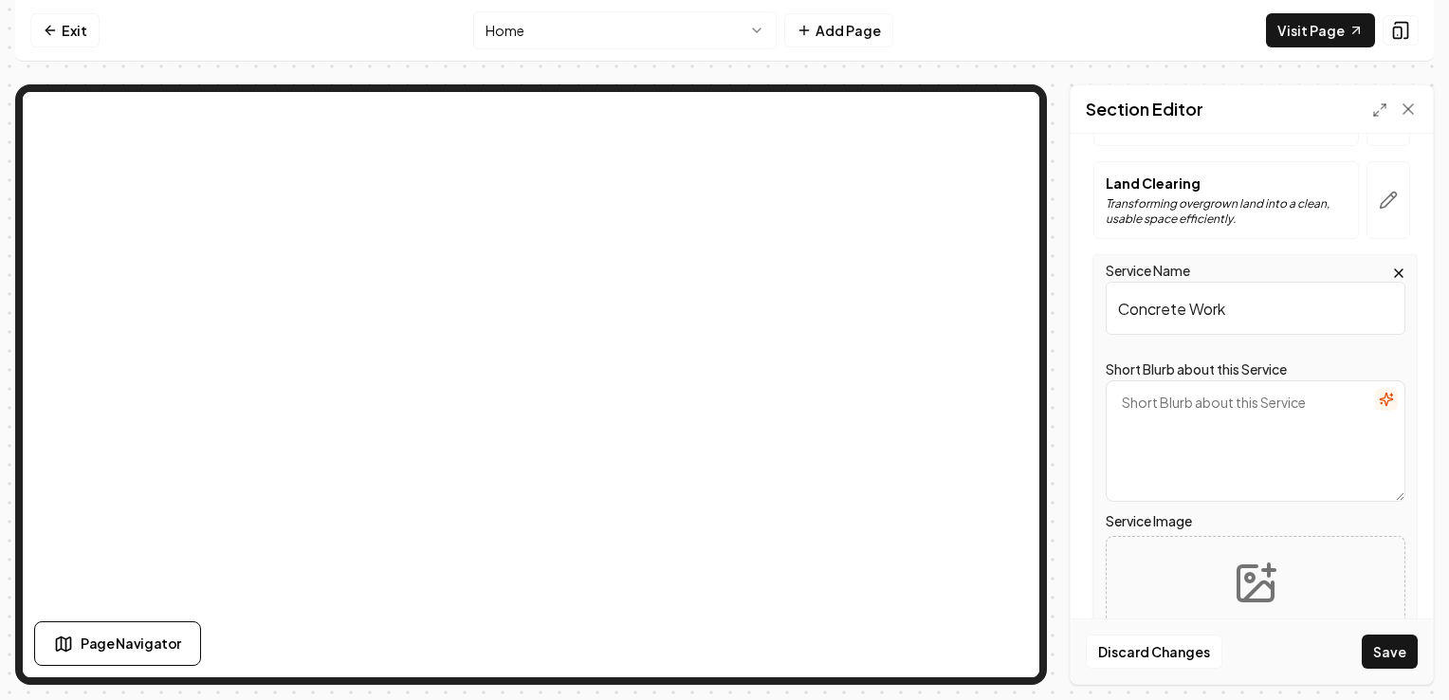
type input "Concrete Work"
click at [1379, 400] on icon "button" at bounding box center [1386, 399] width 15 height 15
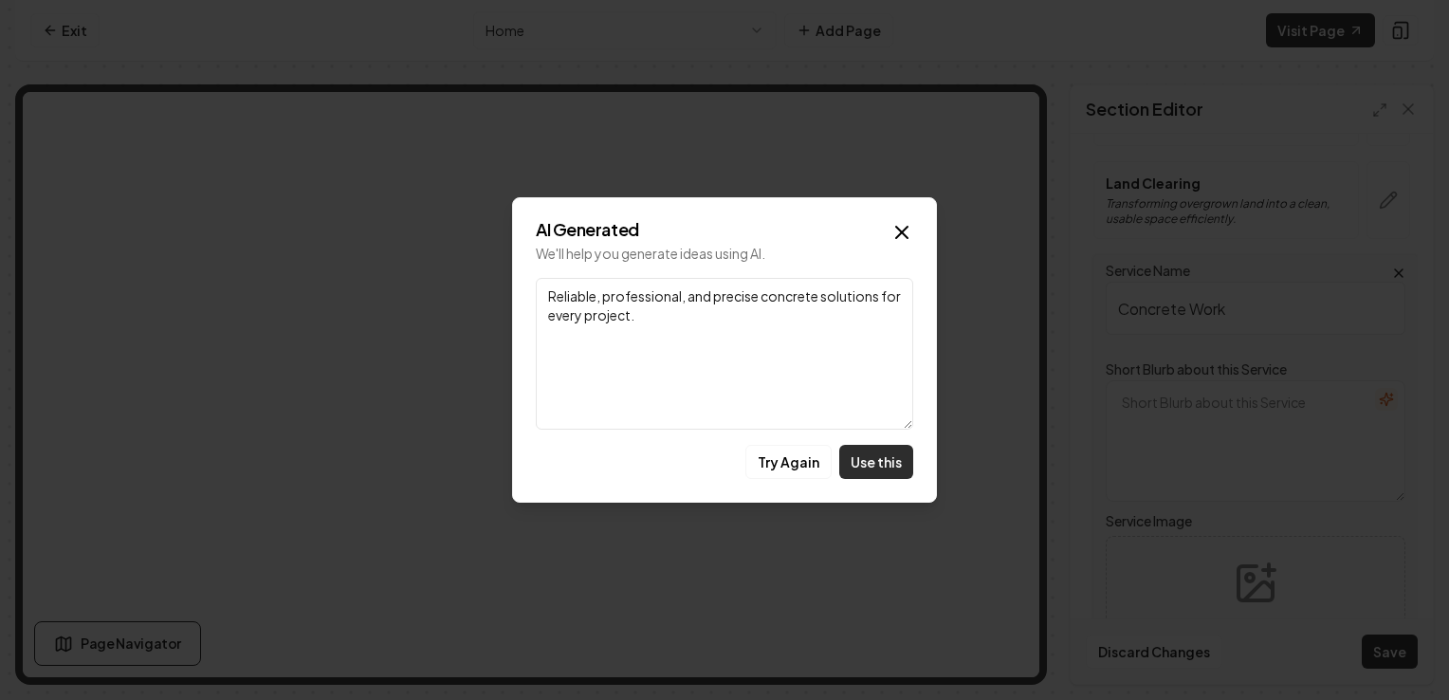
click at [890, 461] on button "Use this" at bounding box center [876, 462] width 74 height 34
type textarea "Reliable, professional, and precise concrete solutions for every project."
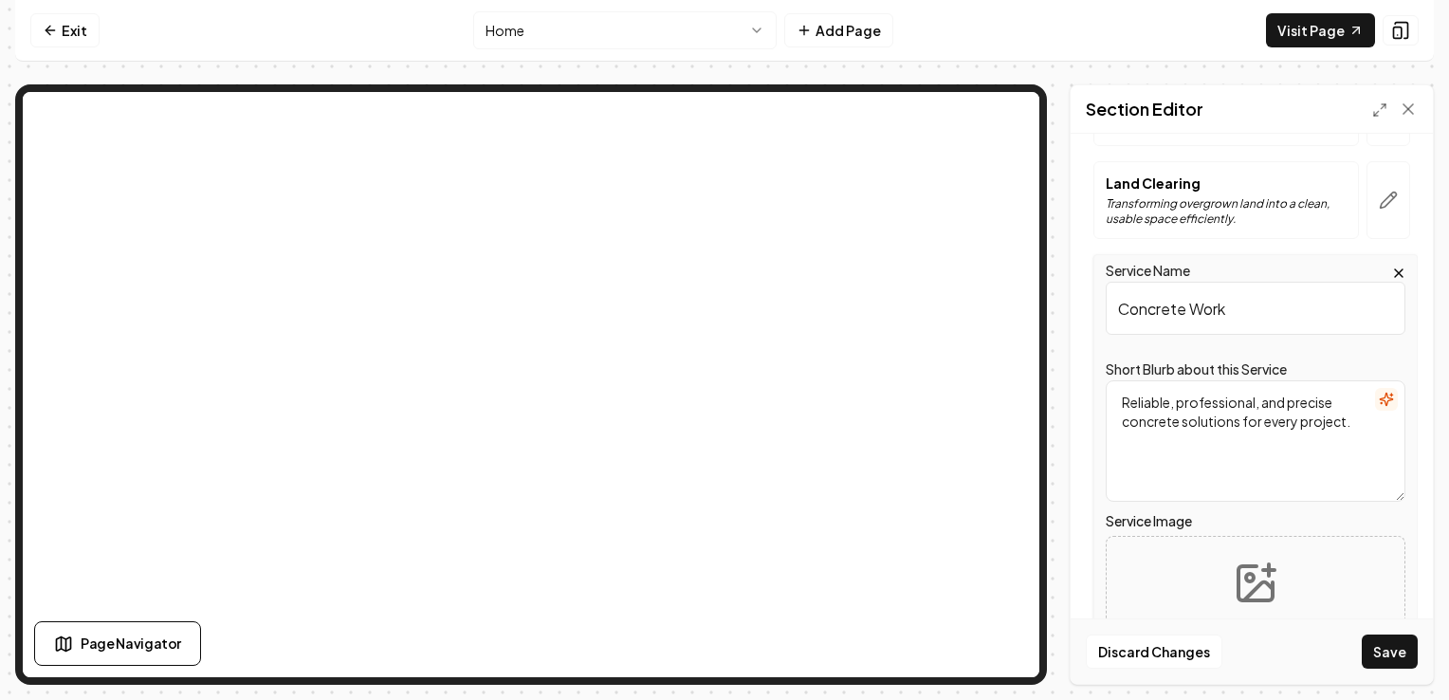
scroll to position [530, 0]
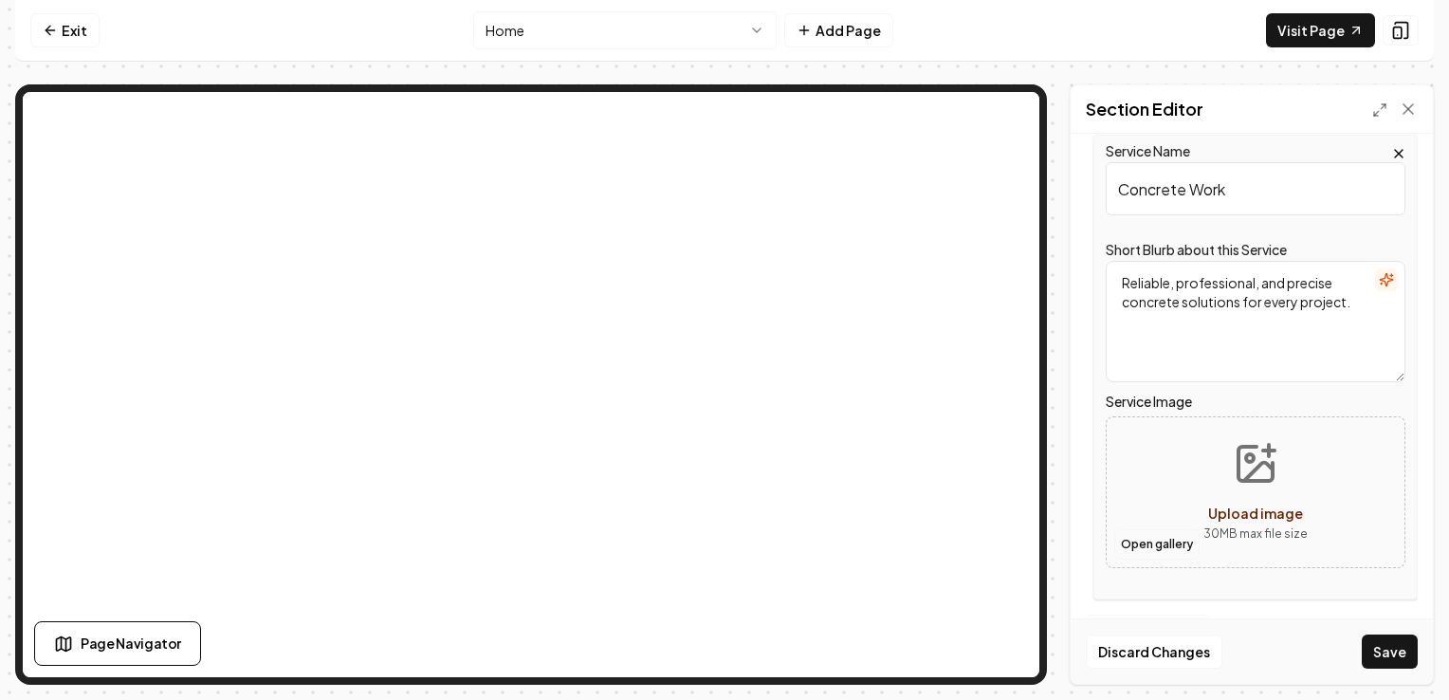
click at [1166, 544] on button "Open gallery" at bounding box center [1156, 544] width 85 height 30
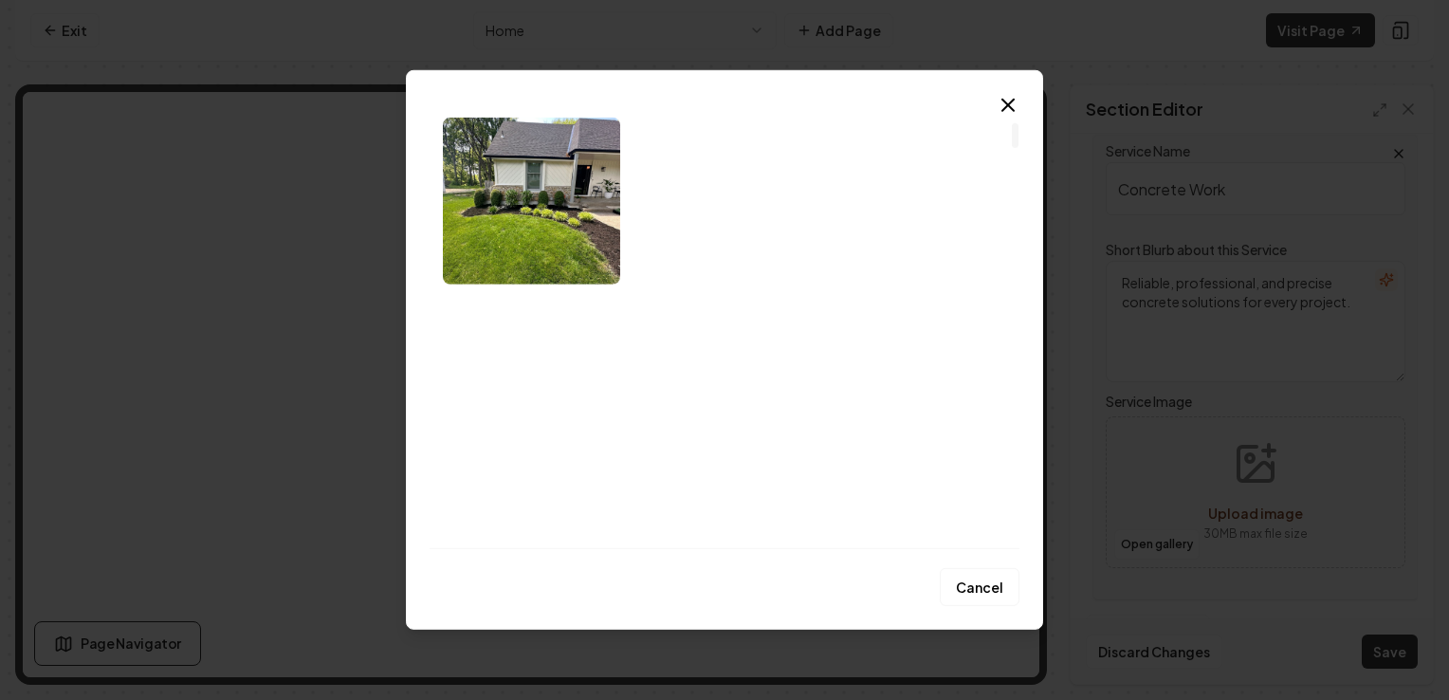
scroll to position [235, 0]
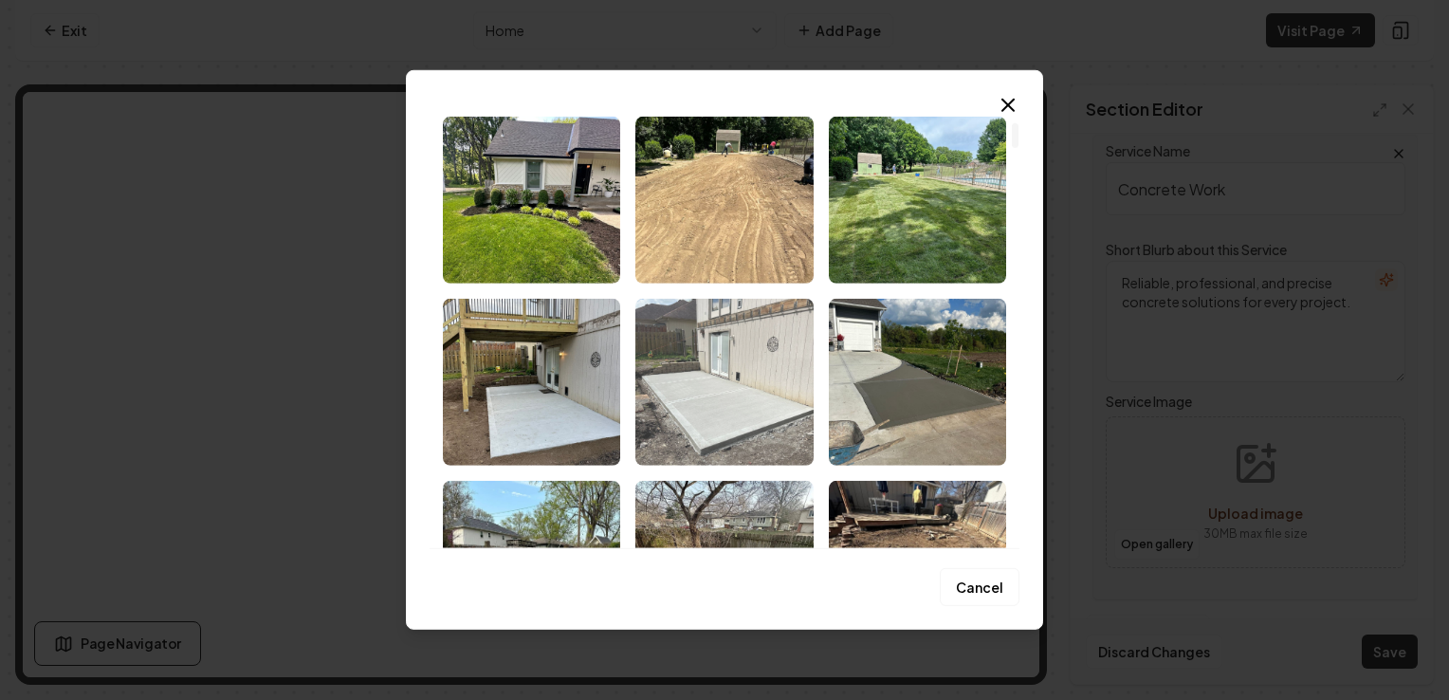
click at [754, 385] on img "Select image image_684c60afb13a102537a209de.jpg" at bounding box center [723, 382] width 177 height 167
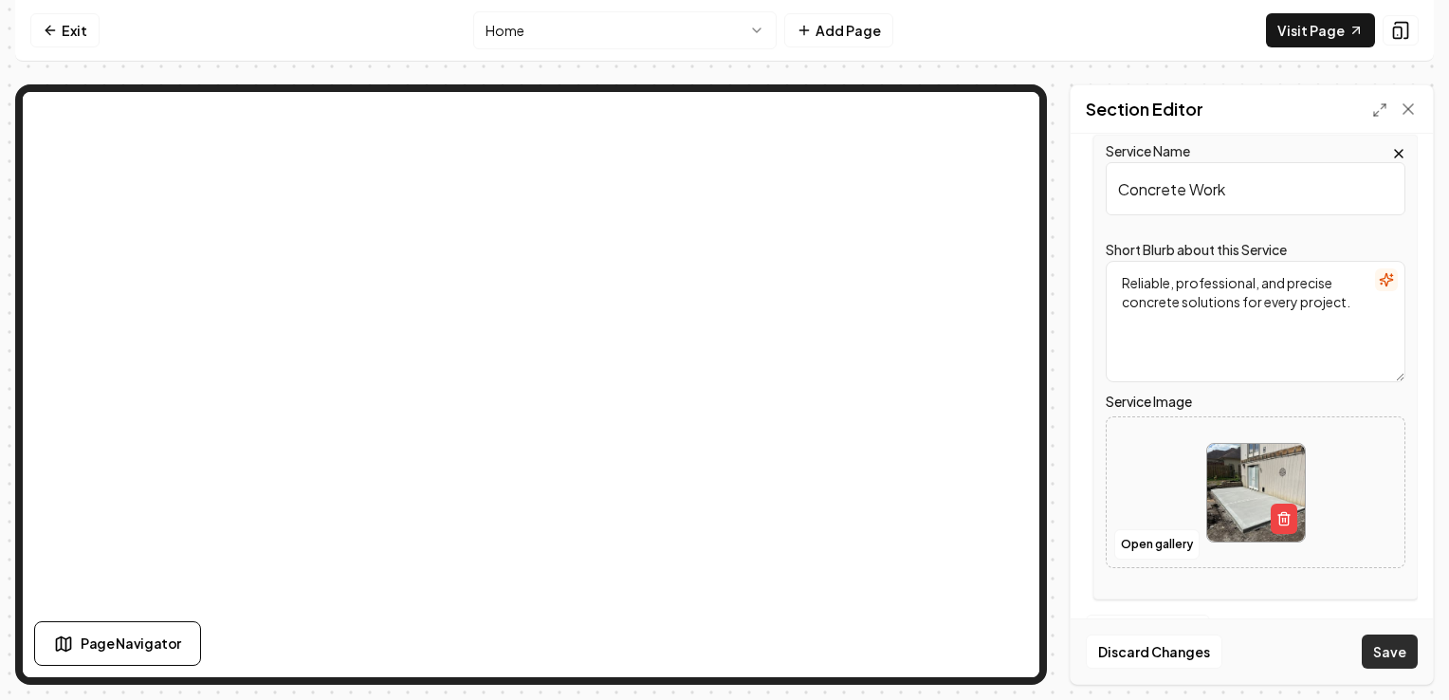
click at [1400, 651] on button "Save" at bounding box center [1390, 651] width 56 height 34
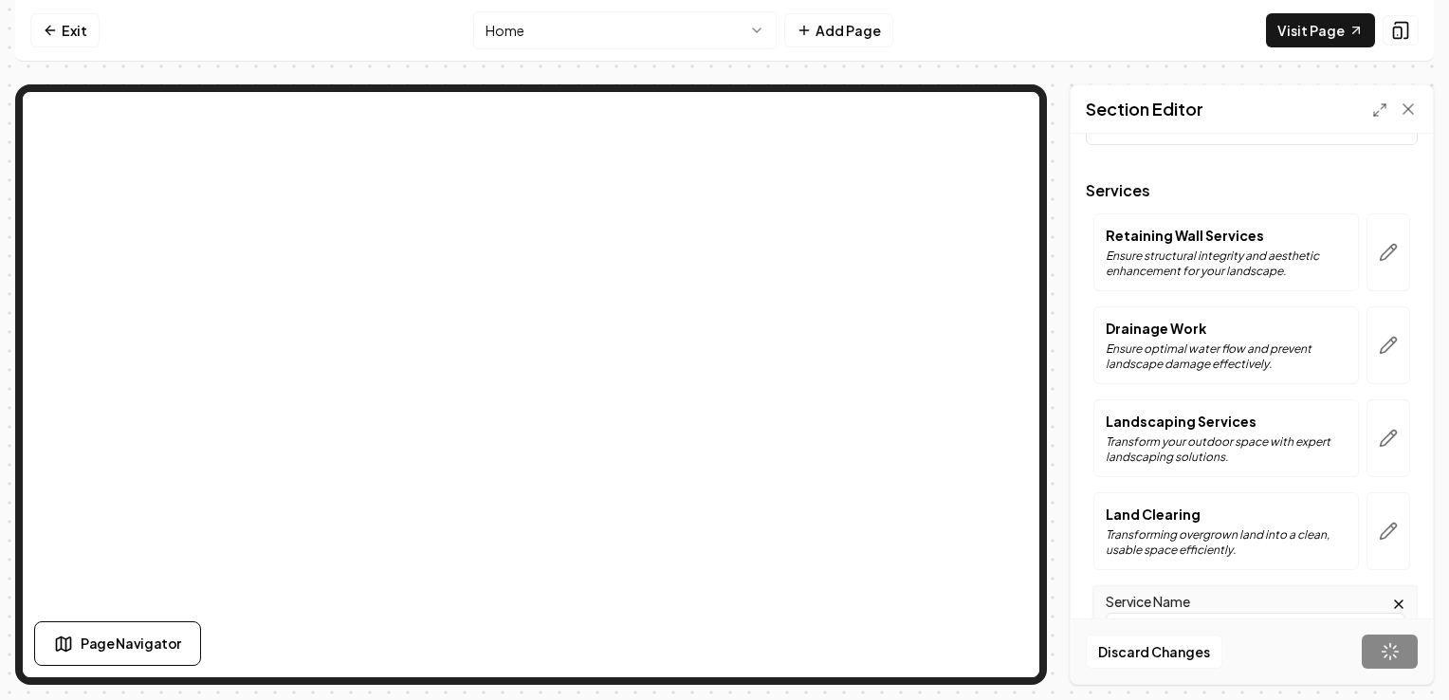
scroll to position [79, 0]
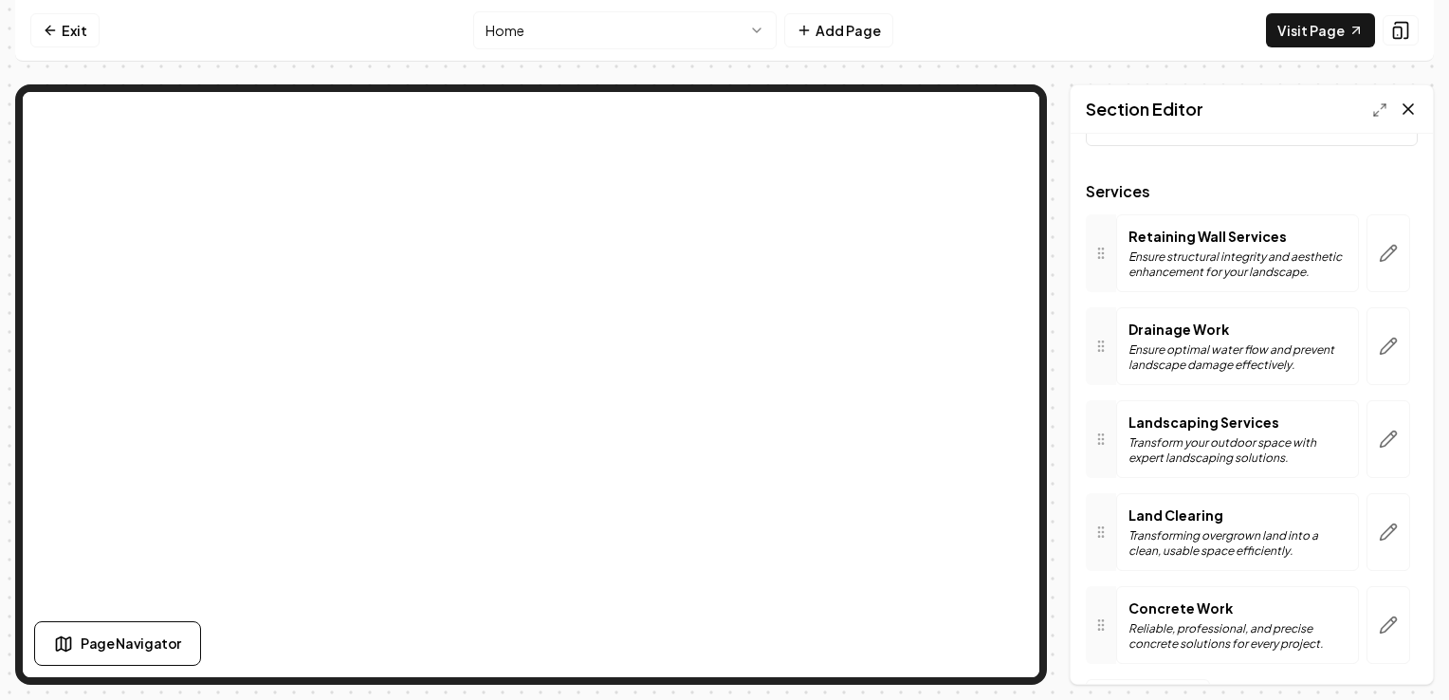
click at [1413, 106] on icon at bounding box center [1408, 109] width 19 height 19
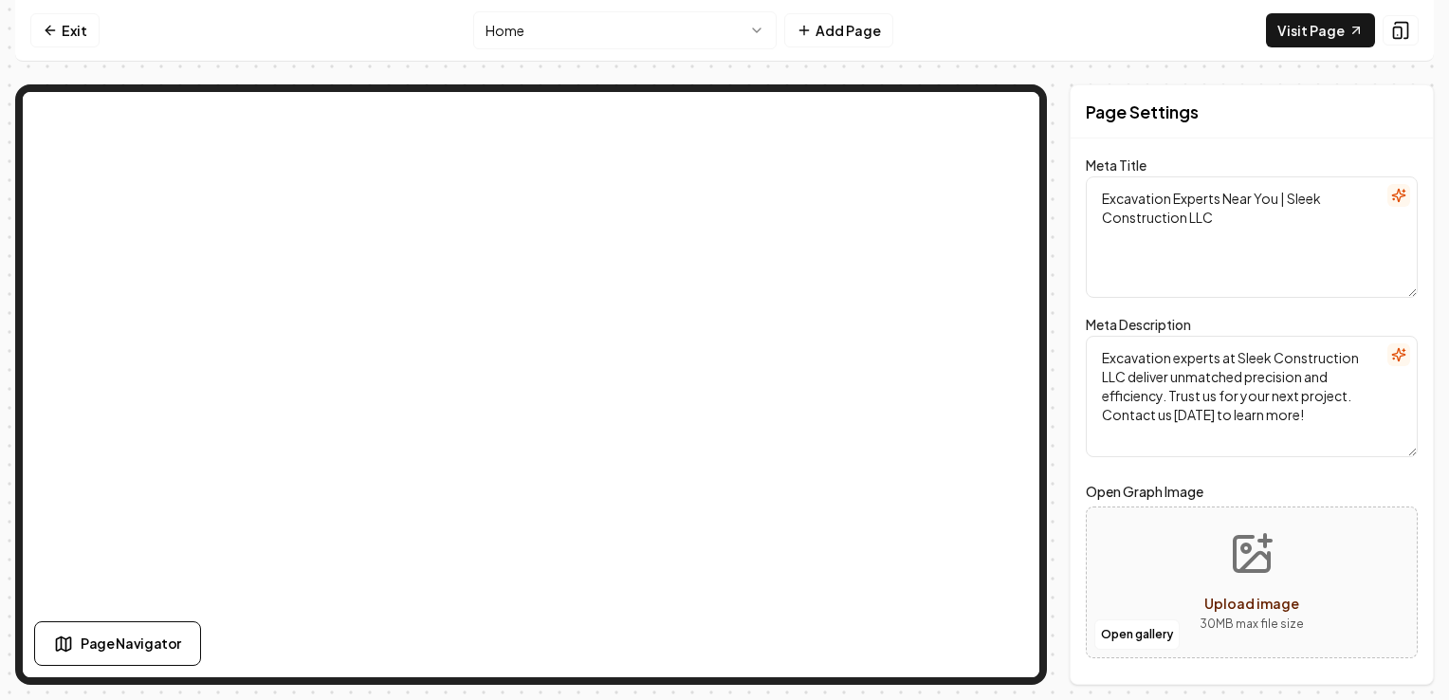
scroll to position [0, 0]
click at [72, 32] on link "Exit" at bounding box center [64, 30] width 69 height 34
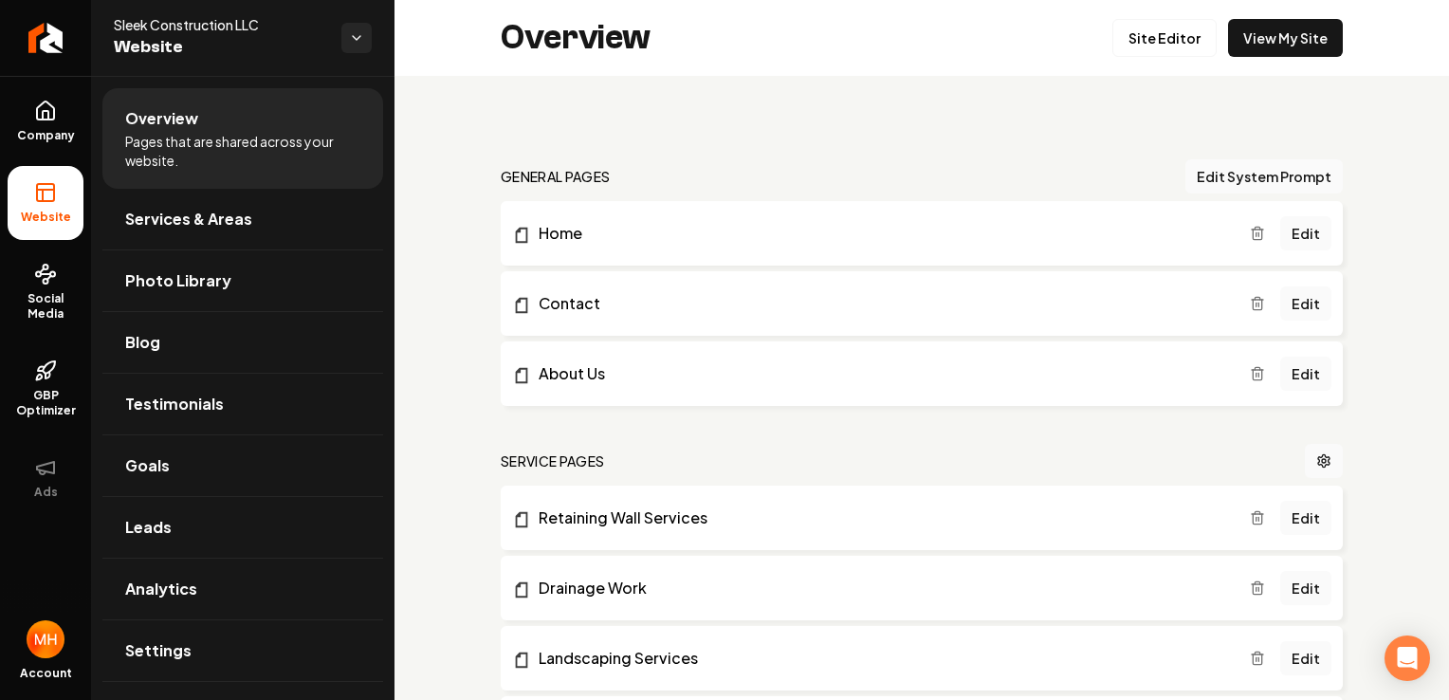
scroll to position [228, 0]
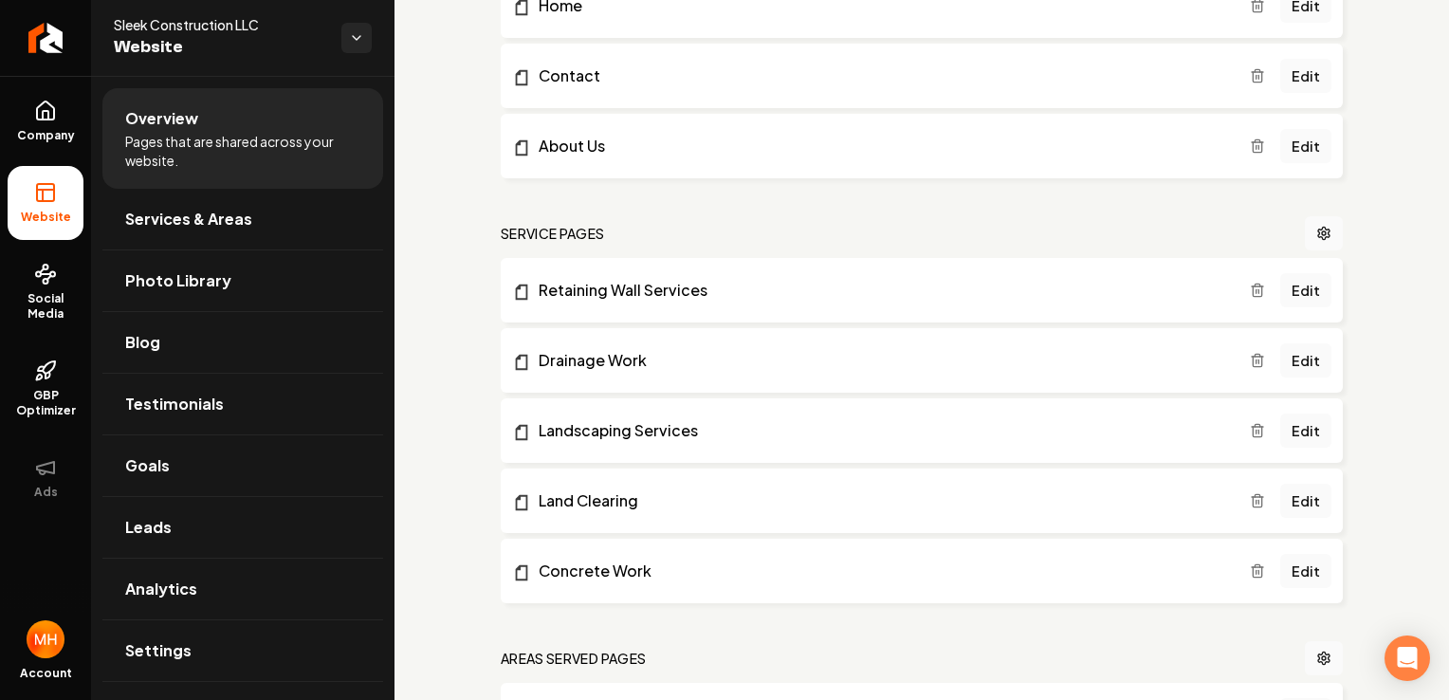
click at [1255, 286] on icon "Main content area" at bounding box center [1257, 285] width 5 height 3
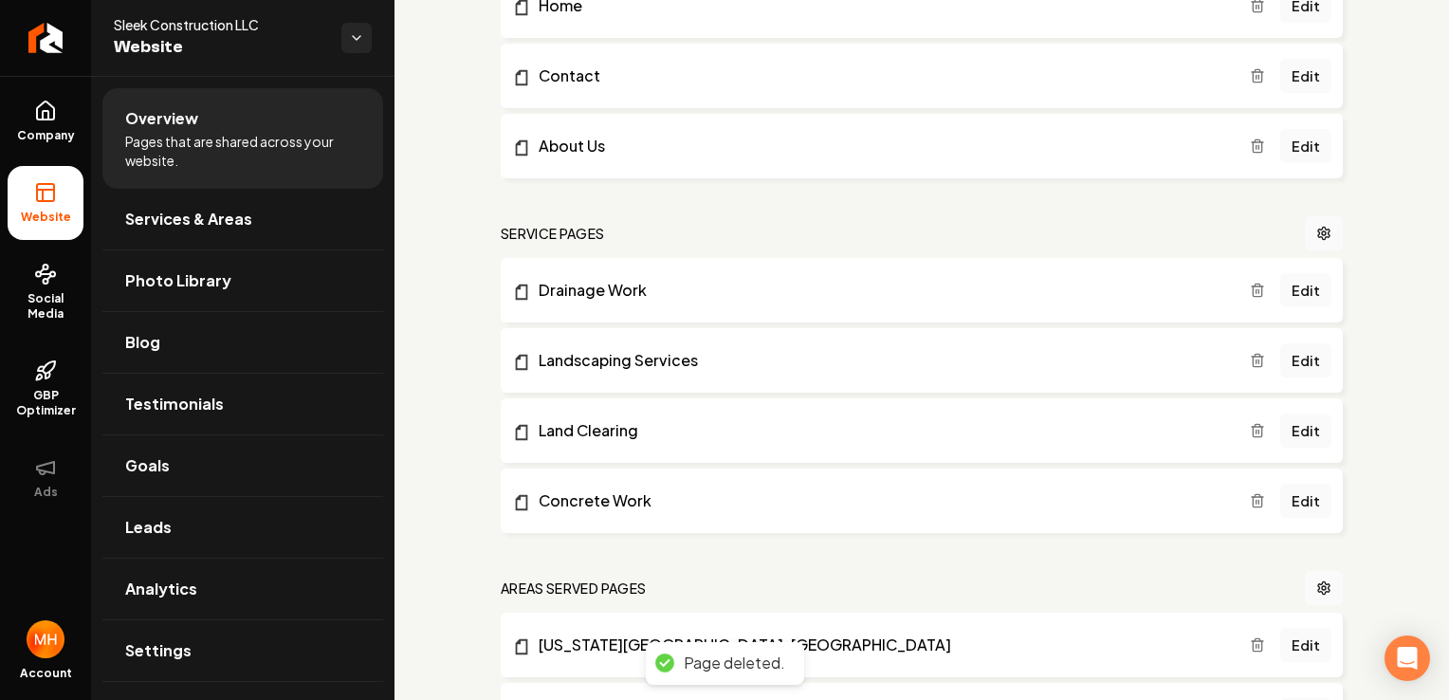
click at [1258, 362] on line "Main content area" at bounding box center [1258, 361] width 0 height 4
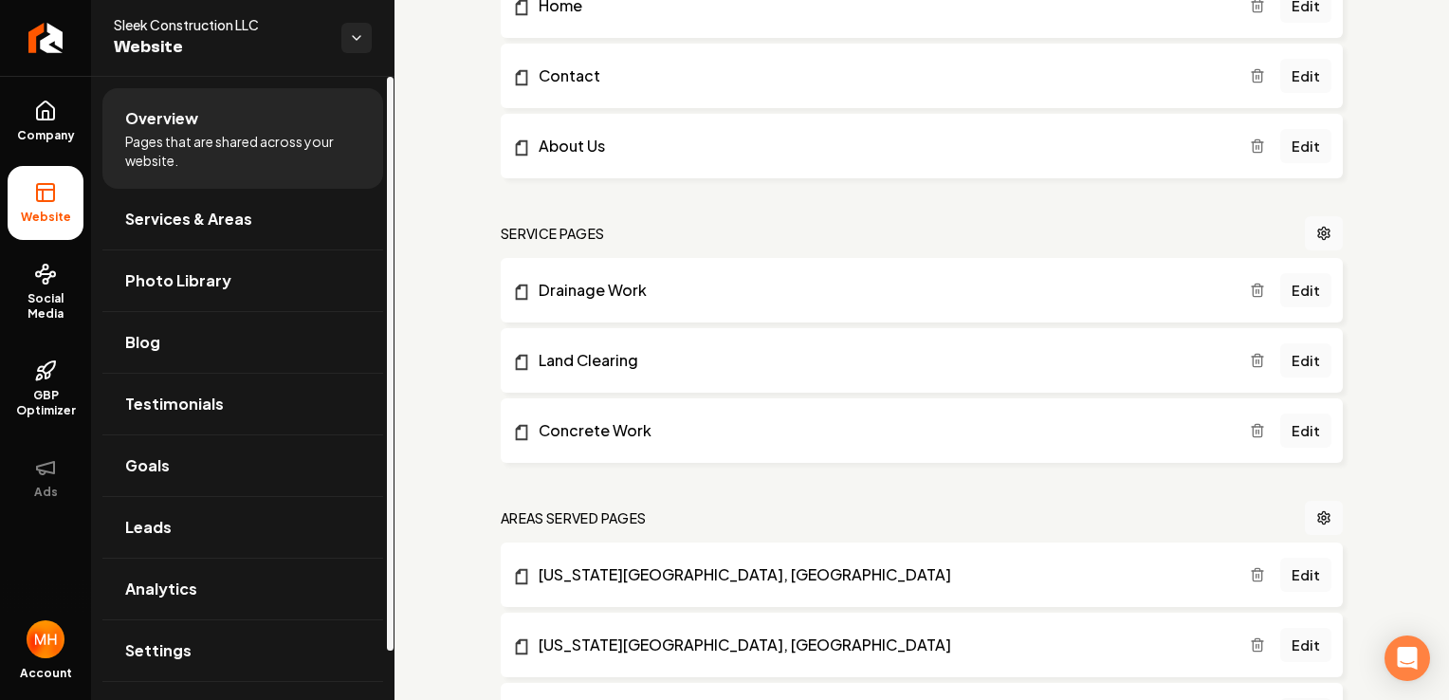
scroll to position [0, 0]
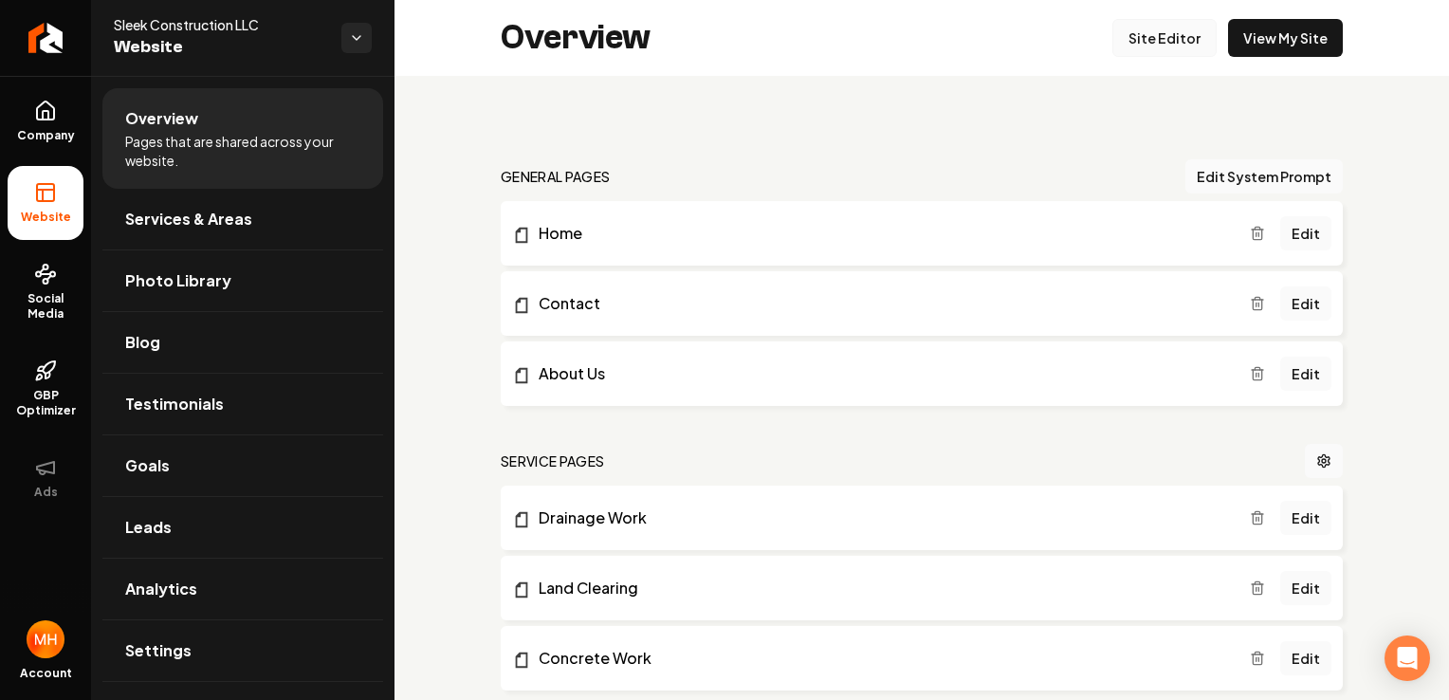
click at [1165, 26] on link "Site Editor" at bounding box center [1164, 38] width 104 height 38
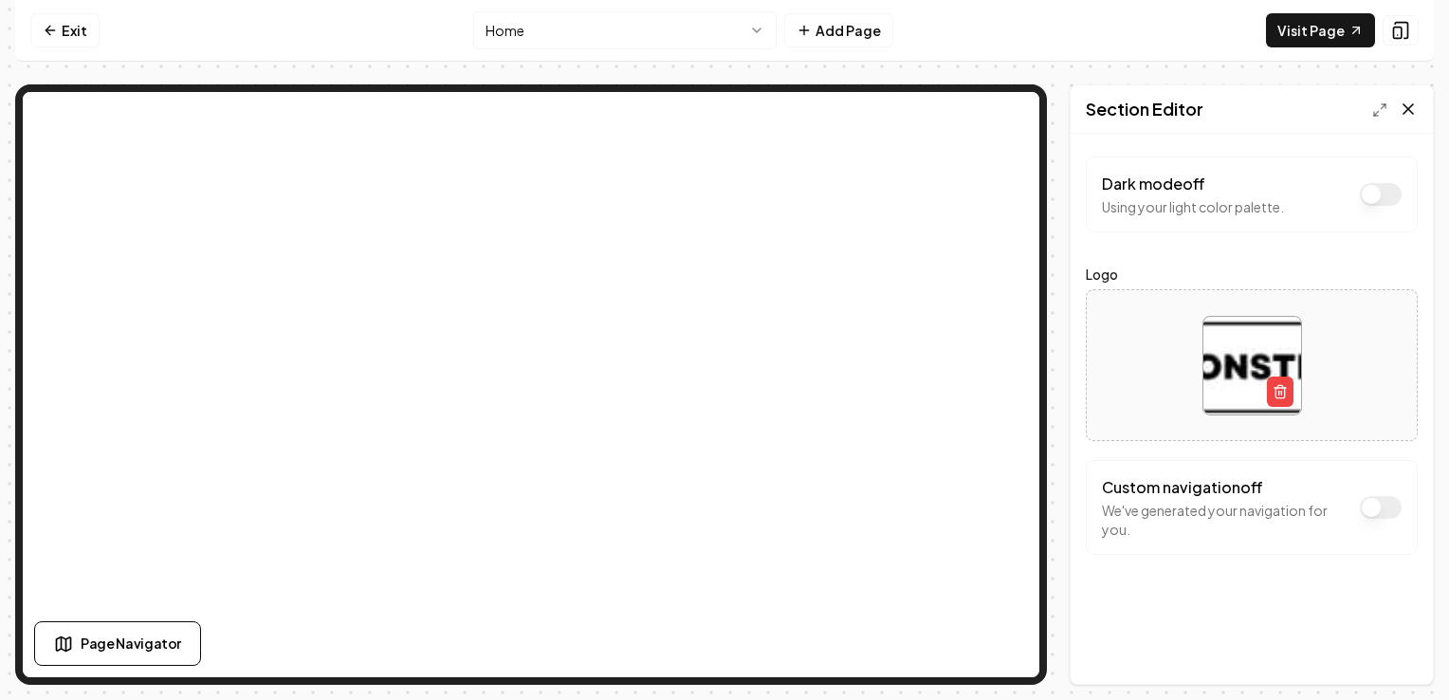
click at [1415, 116] on icon at bounding box center [1408, 109] width 19 height 19
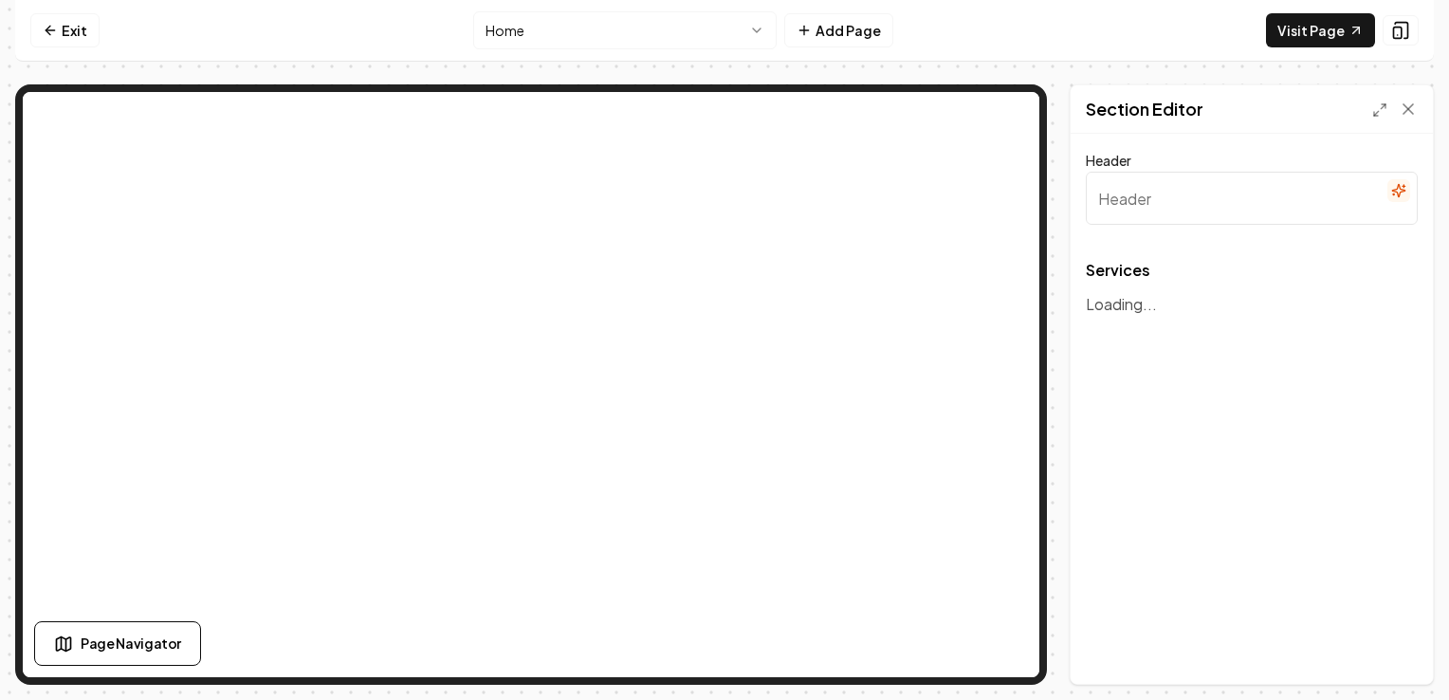
type input "Our Expert Excavation Services"
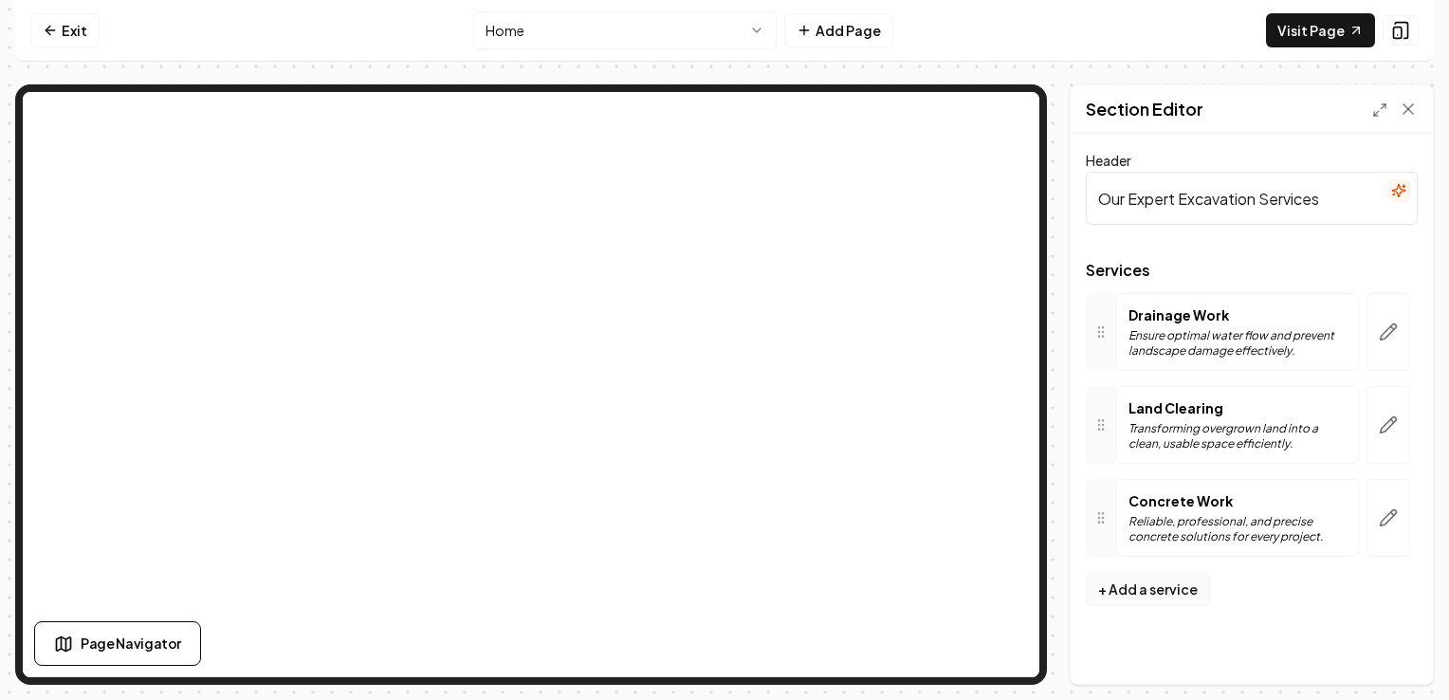
click at [1166, 580] on button "+ Add a service" at bounding box center [1148, 589] width 124 height 34
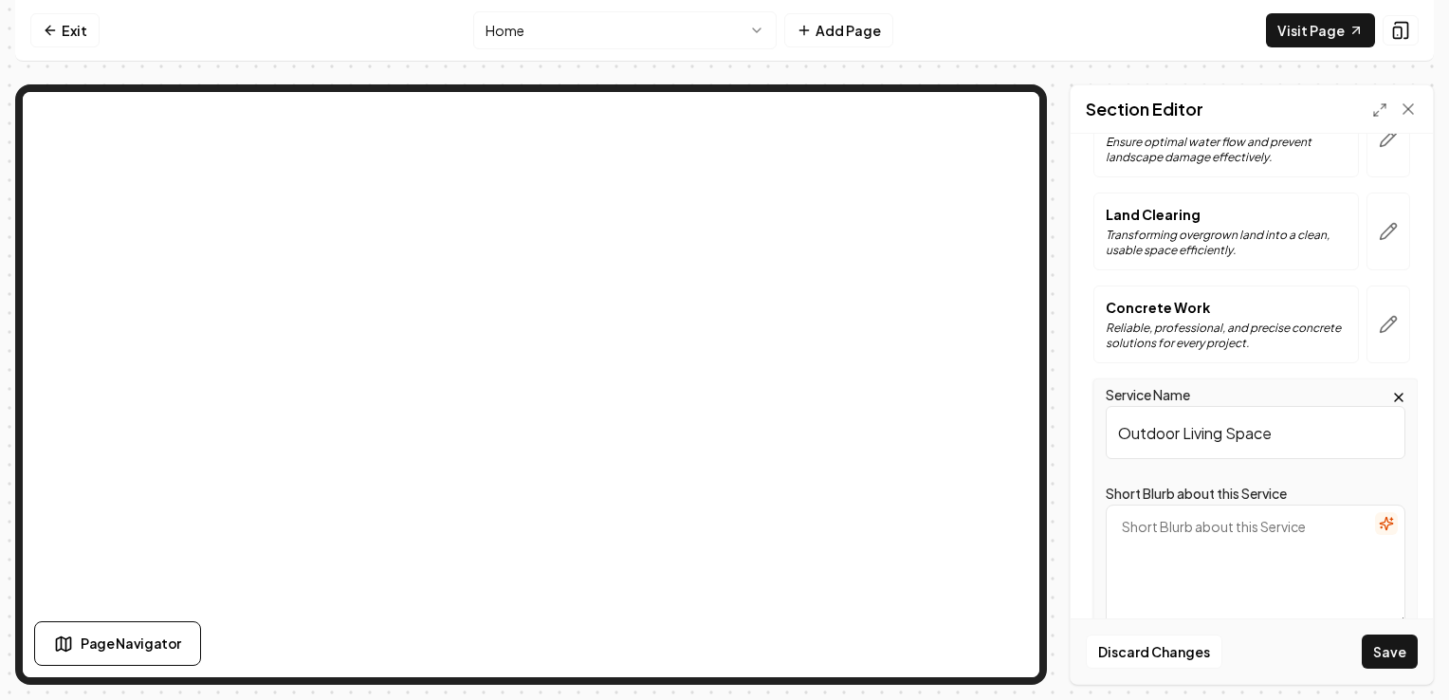
scroll to position [437, 0]
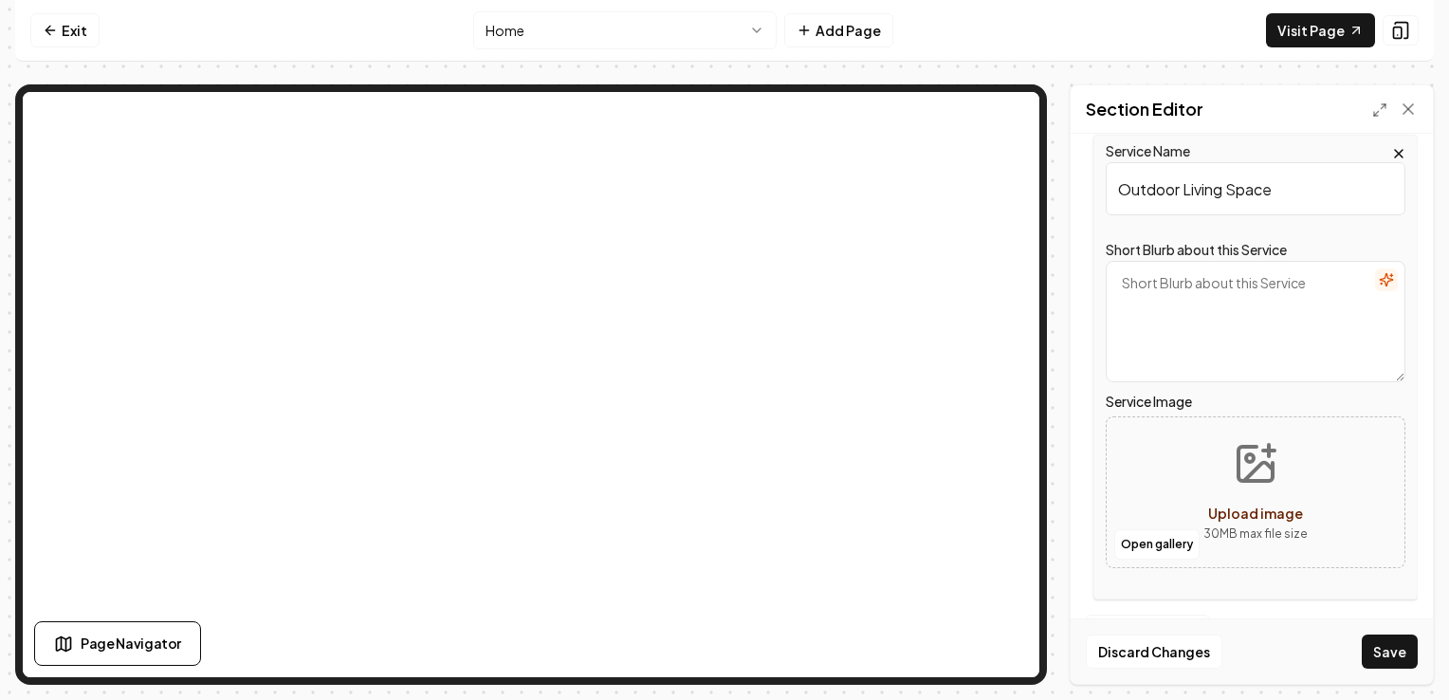
type input "Outdoor Living Space"
click at [1252, 469] on icon "Upload image" at bounding box center [1256, 464] width 46 height 46
type input "**********"
click at [1386, 647] on button "Save" at bounding box center [1390, 651] width 56 height 34
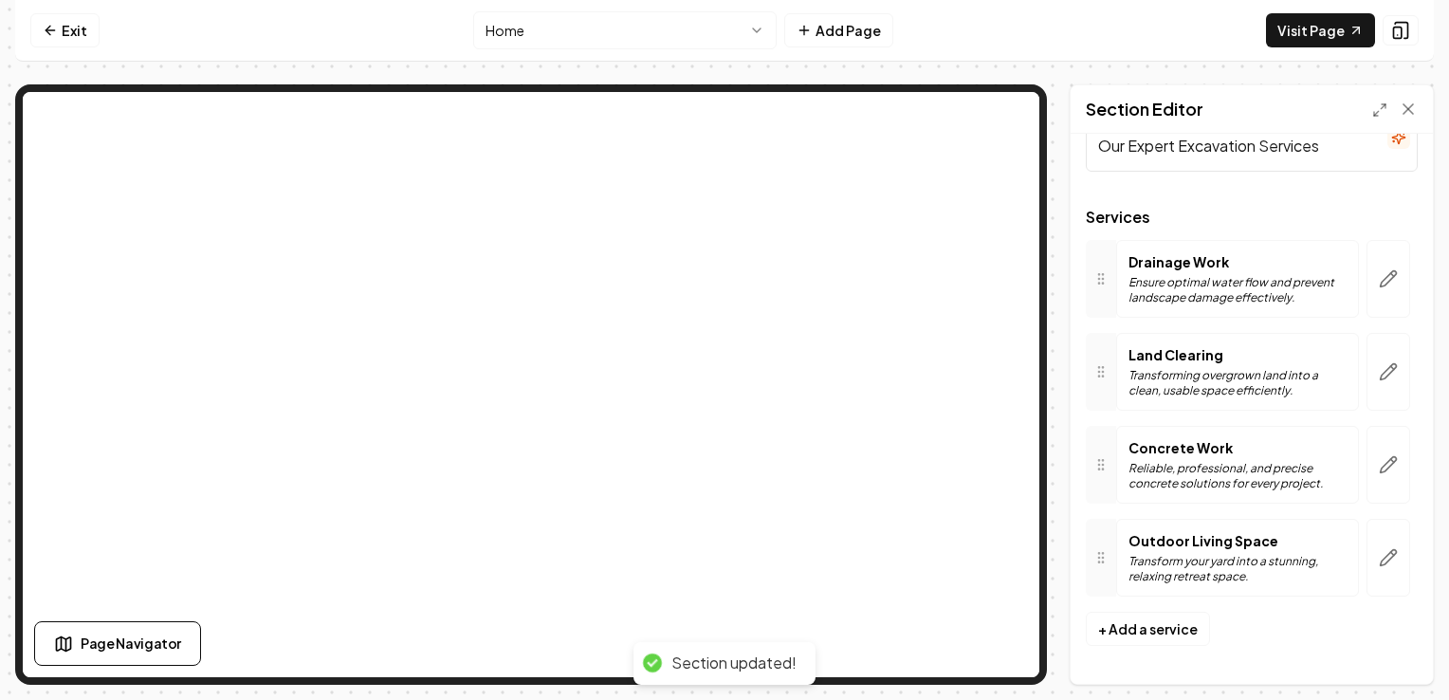
scroll to position [50, 0]
click at [1383, 550] on button "button" at bounding box center [1388, 561] width 44 height 78
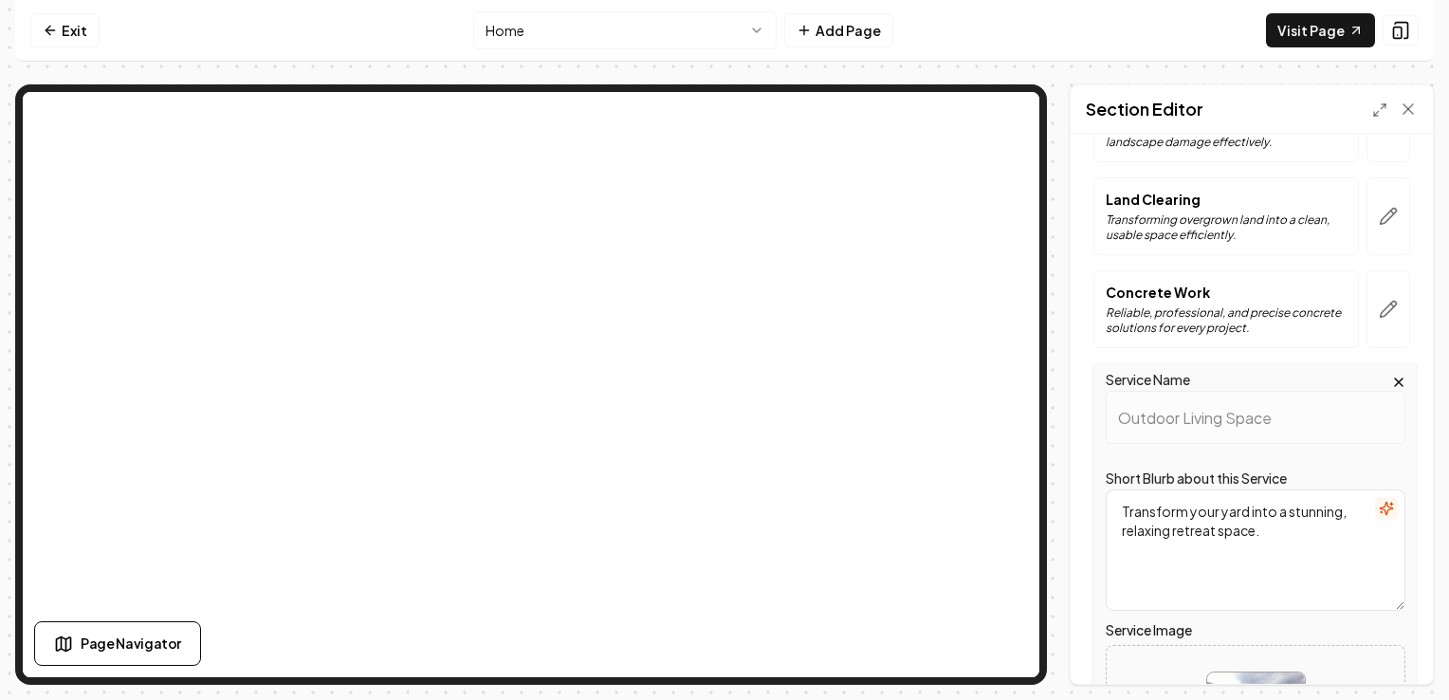
scroll to position [0, 0]
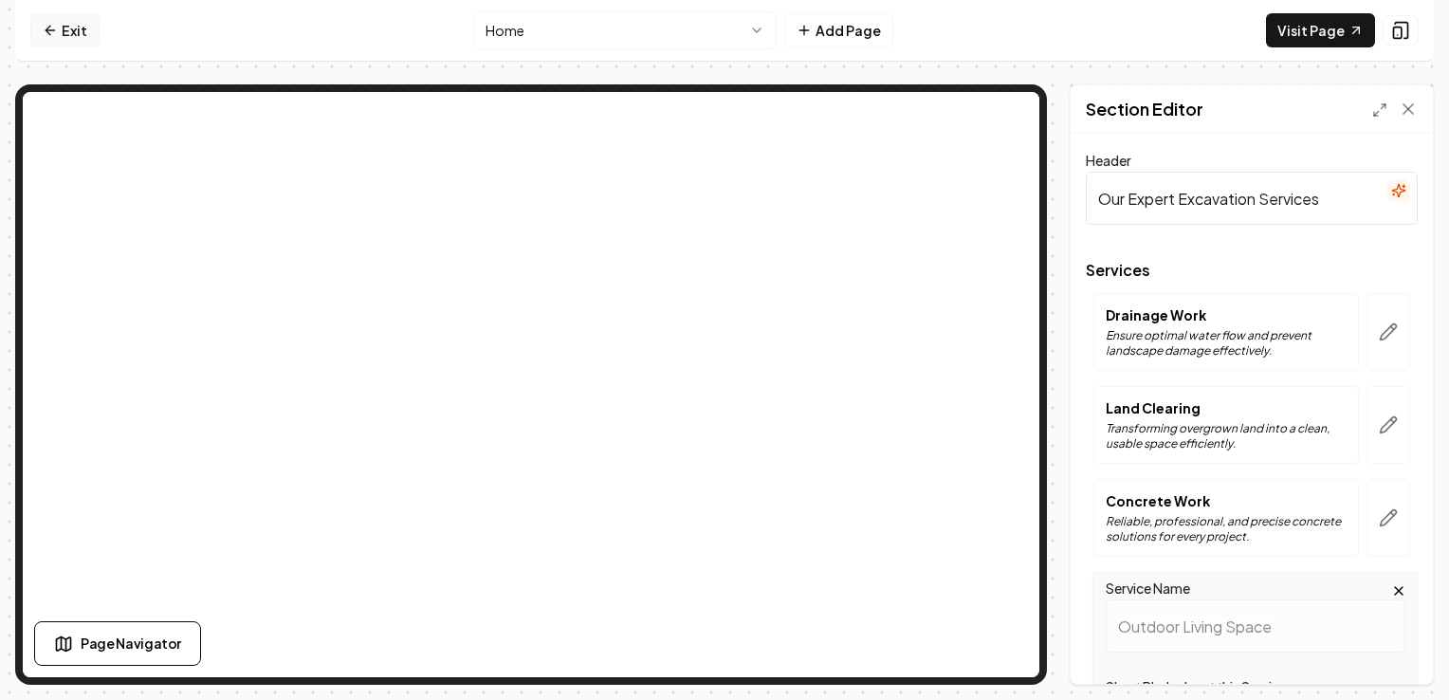
click at [53, 28] on icon at bounding box center [50, 30] width 15 height 15
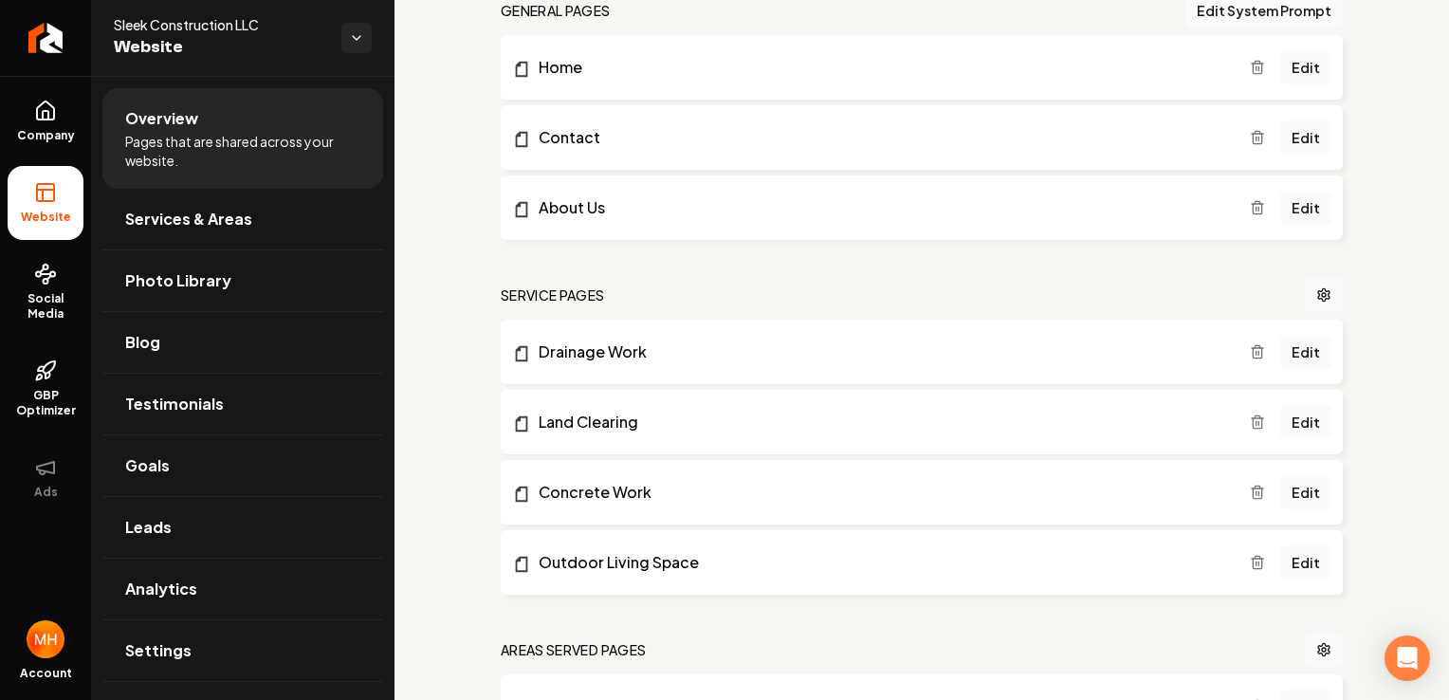
scroll to position [174, 0]
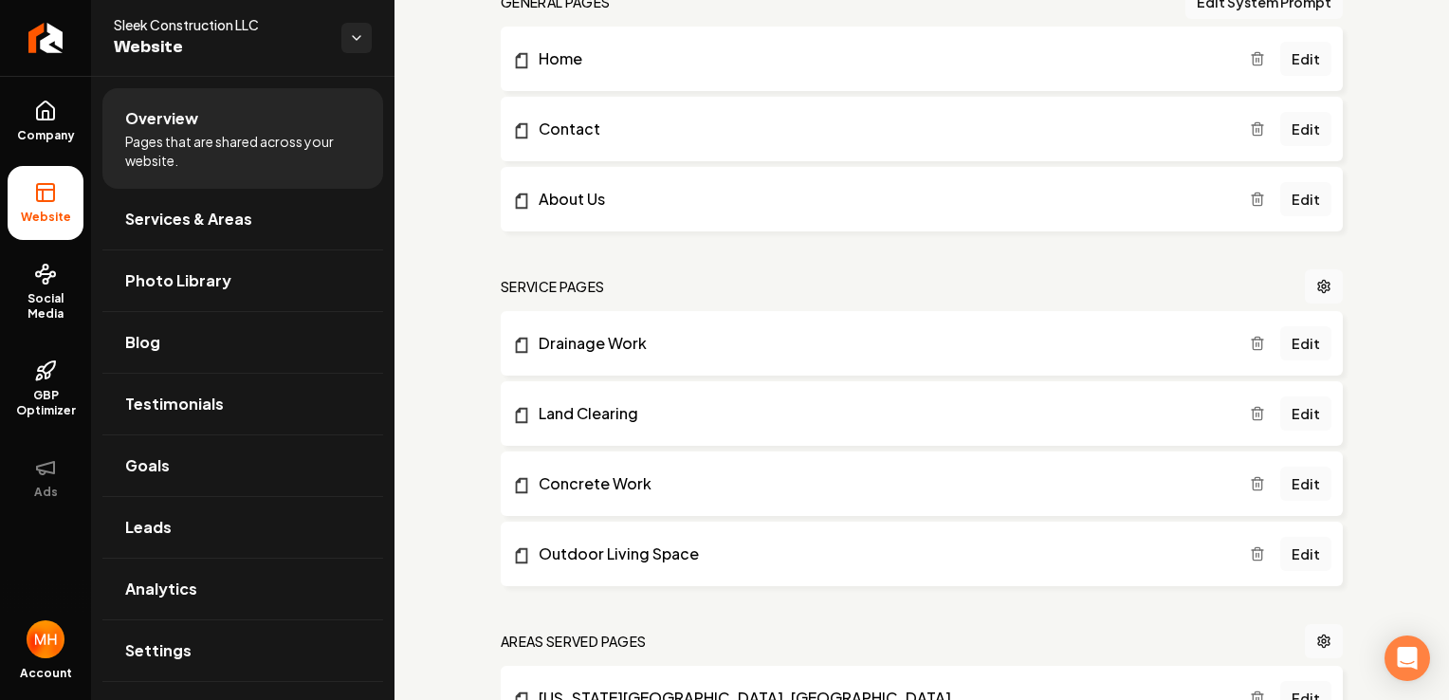
click at [1256, 412] on line "Main content area" at bounding box center [1256, 414] width 0 height 4
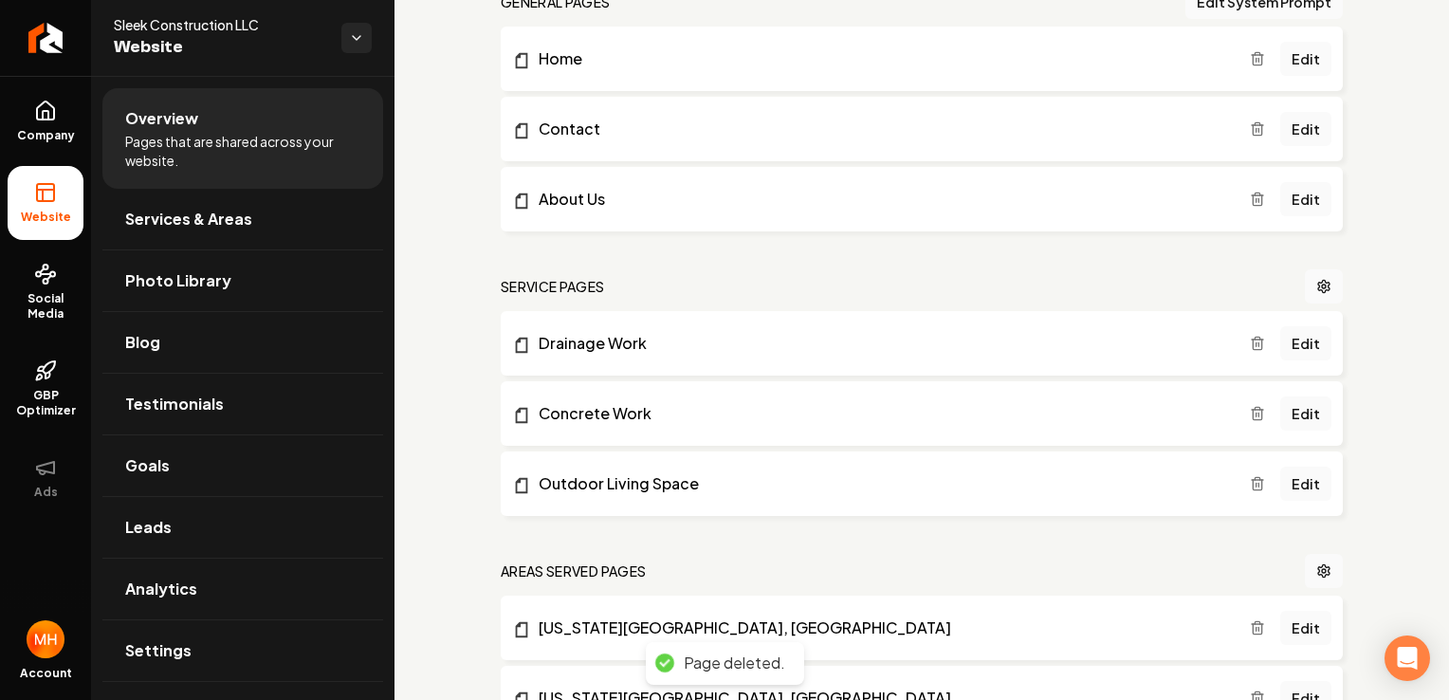
scroll to position [0, 0]
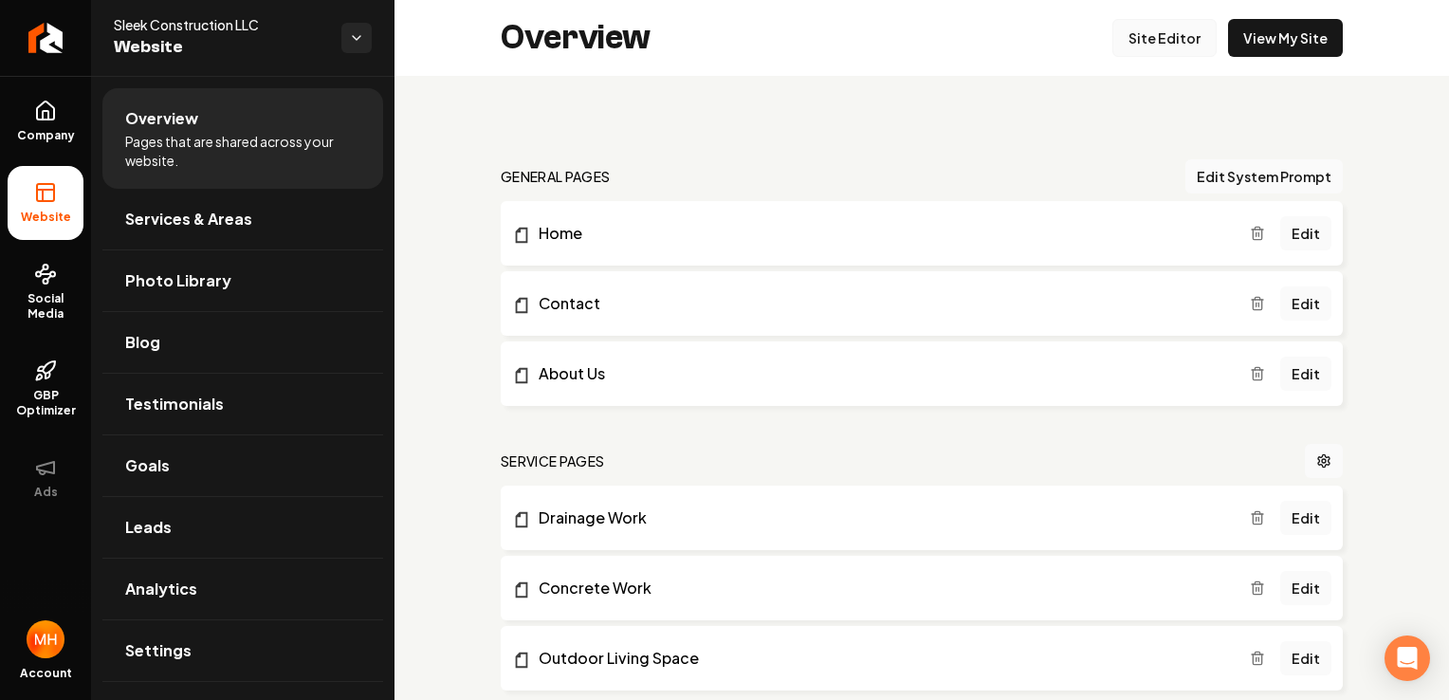
click at [1146, 42] on link "Site Editor" at bounding box center [1164, 38] width 104 height 38
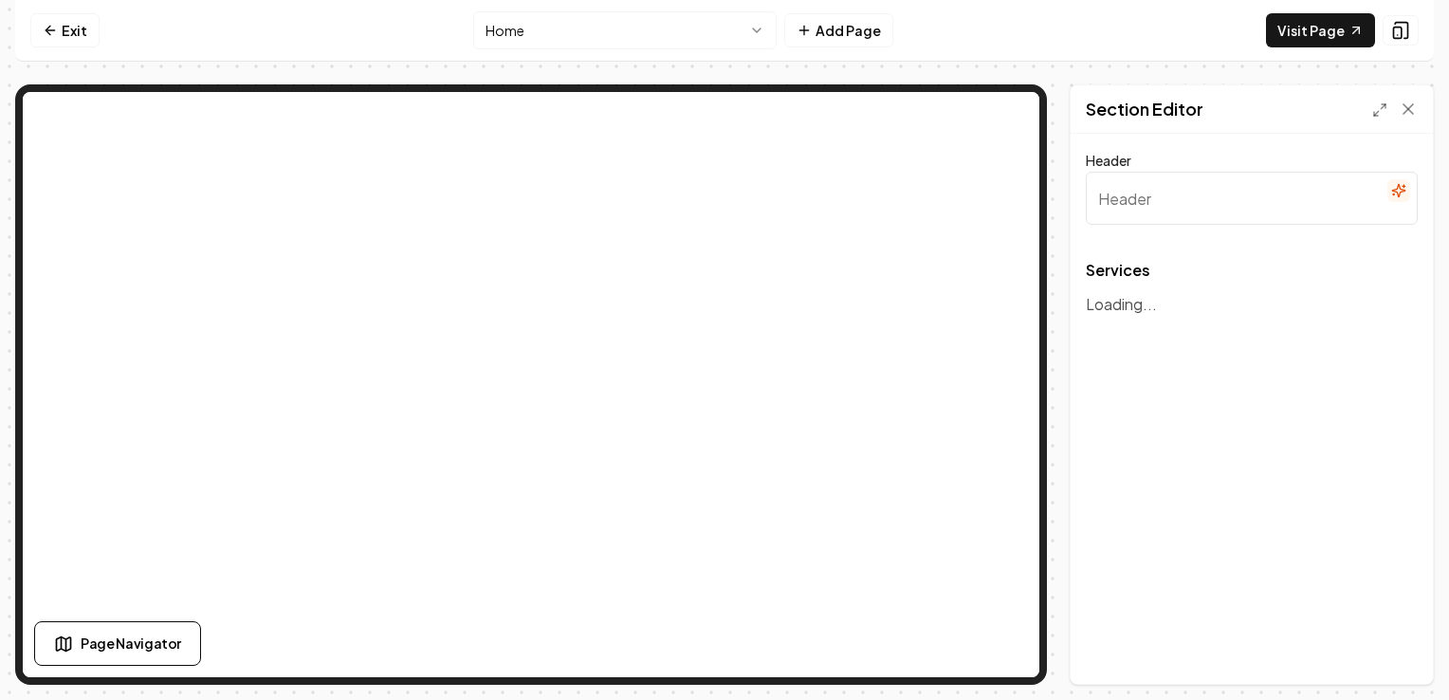
type input "Our Expert Excavation Services"
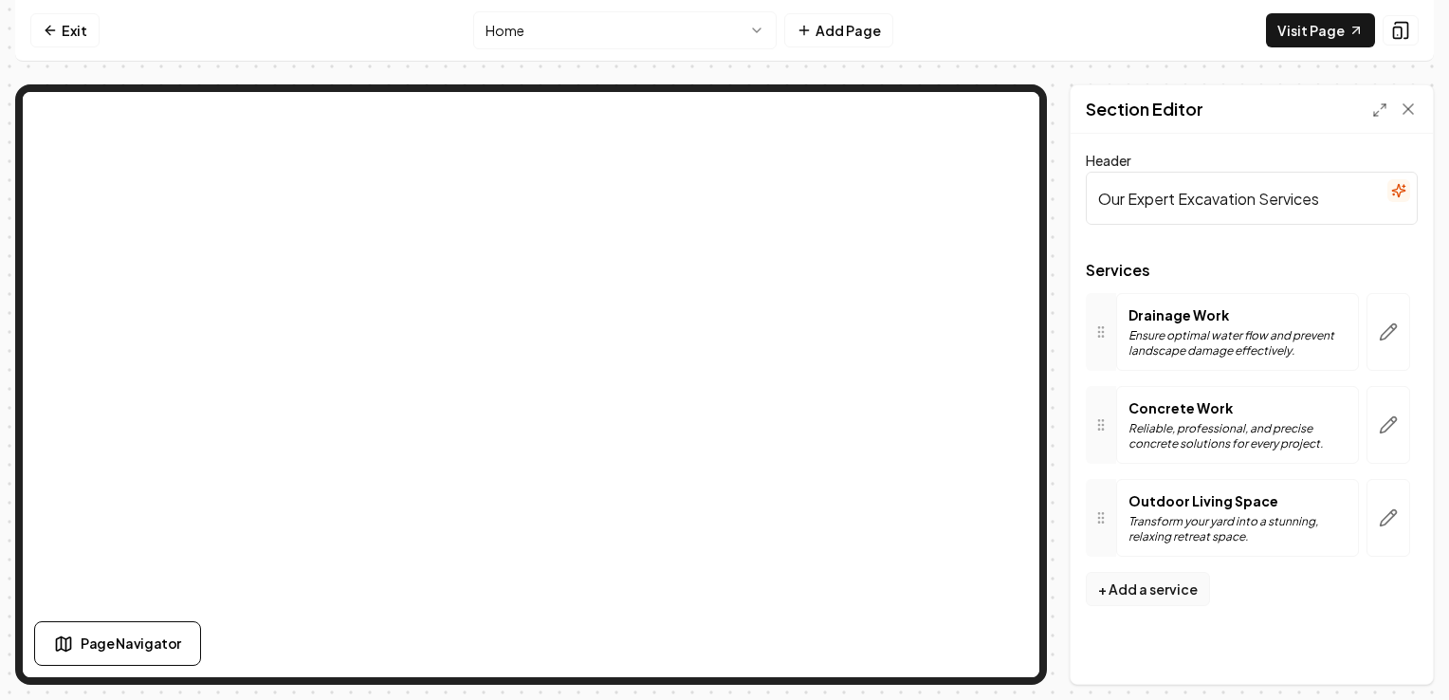
click at [1177, 596] on button "+ Add a service" at bounding box center [1148, 589] width 124 height 34
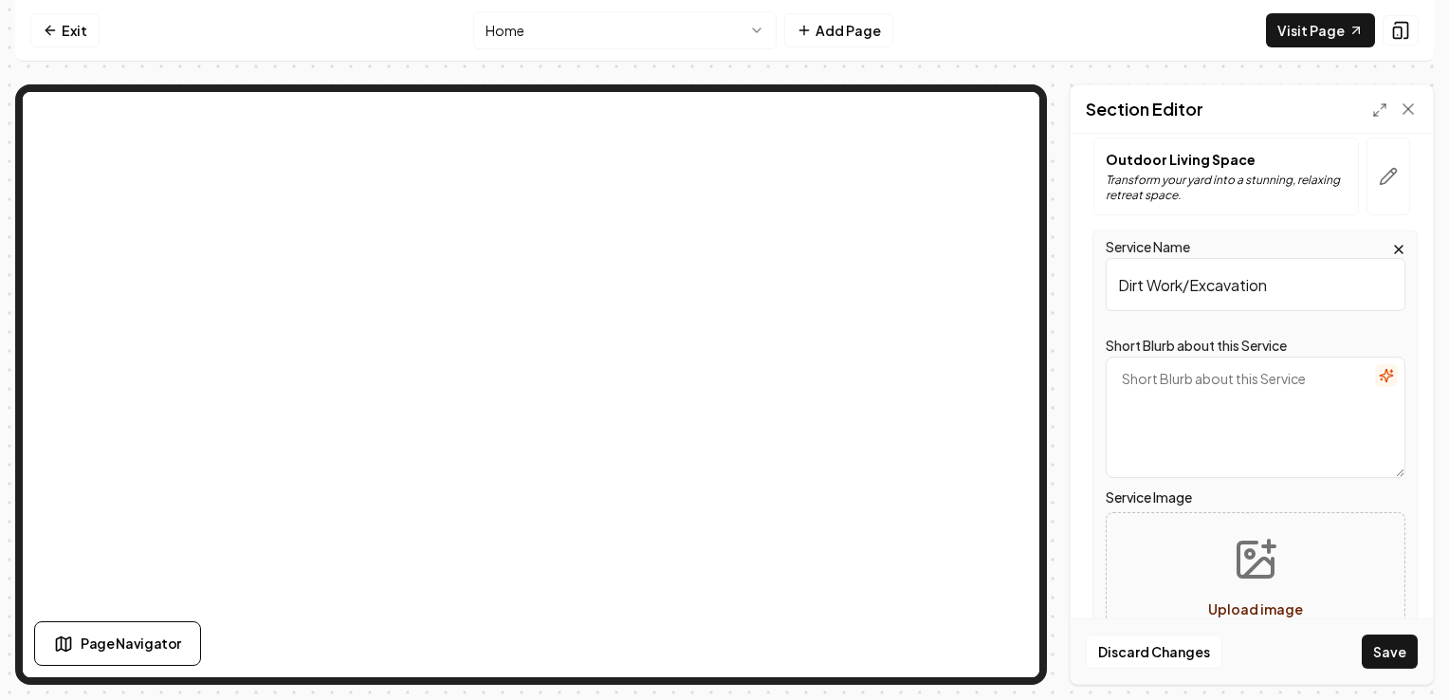
scroll to position [345, 0]
type input "Dirt Work/Excavation"
click at [1379, 374] on icon "button" at bounding box center [1386, 371] width 15 height 15
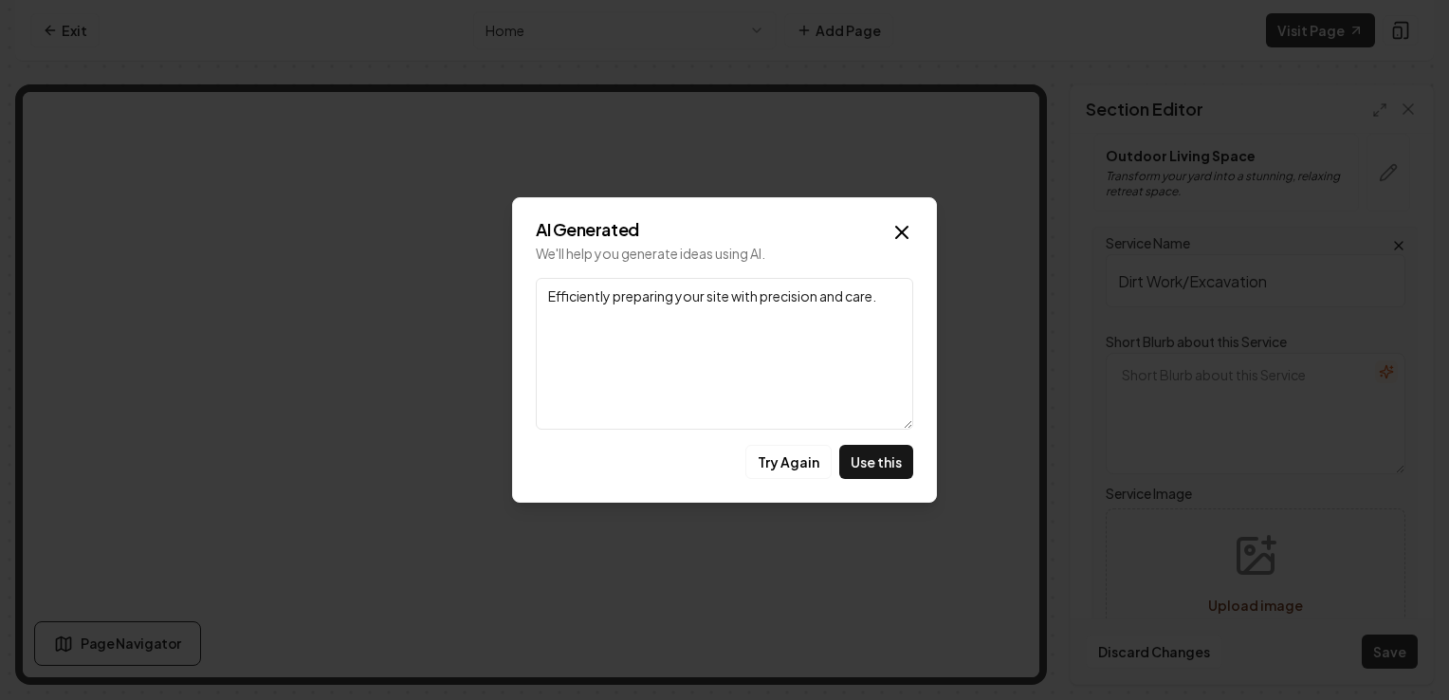
click at [889, 298] on textarea "Efficiently preparing your site with precision and care." at bounding box center [724, 354] width 377 height 152
type textarea "Efficiently preparing your site with precision and care. Whether you need foote…"
click at [896, 467] on button "Use this" at bounding box center [876, 462] width 74 height 34
type textarea "Efficiently preparing your site with precision and care. Whether you need foote…"
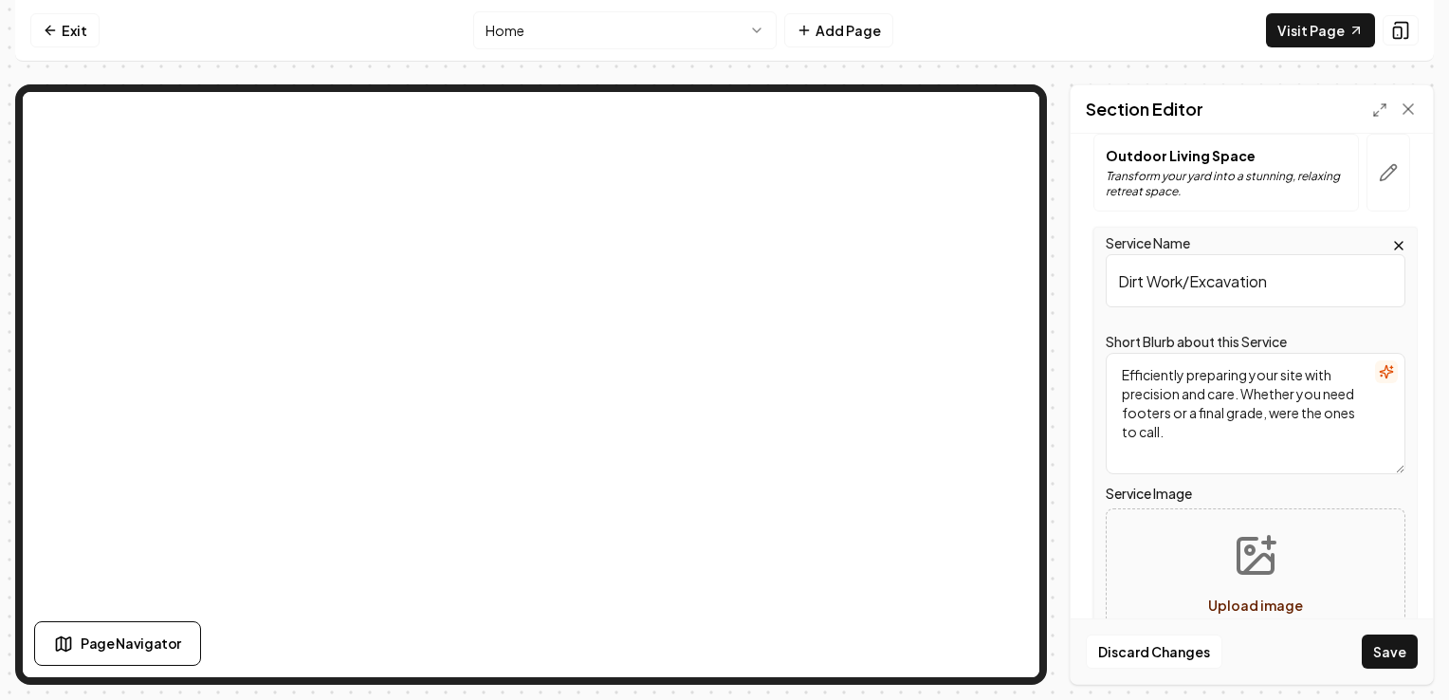
scroll to position [437, 0]
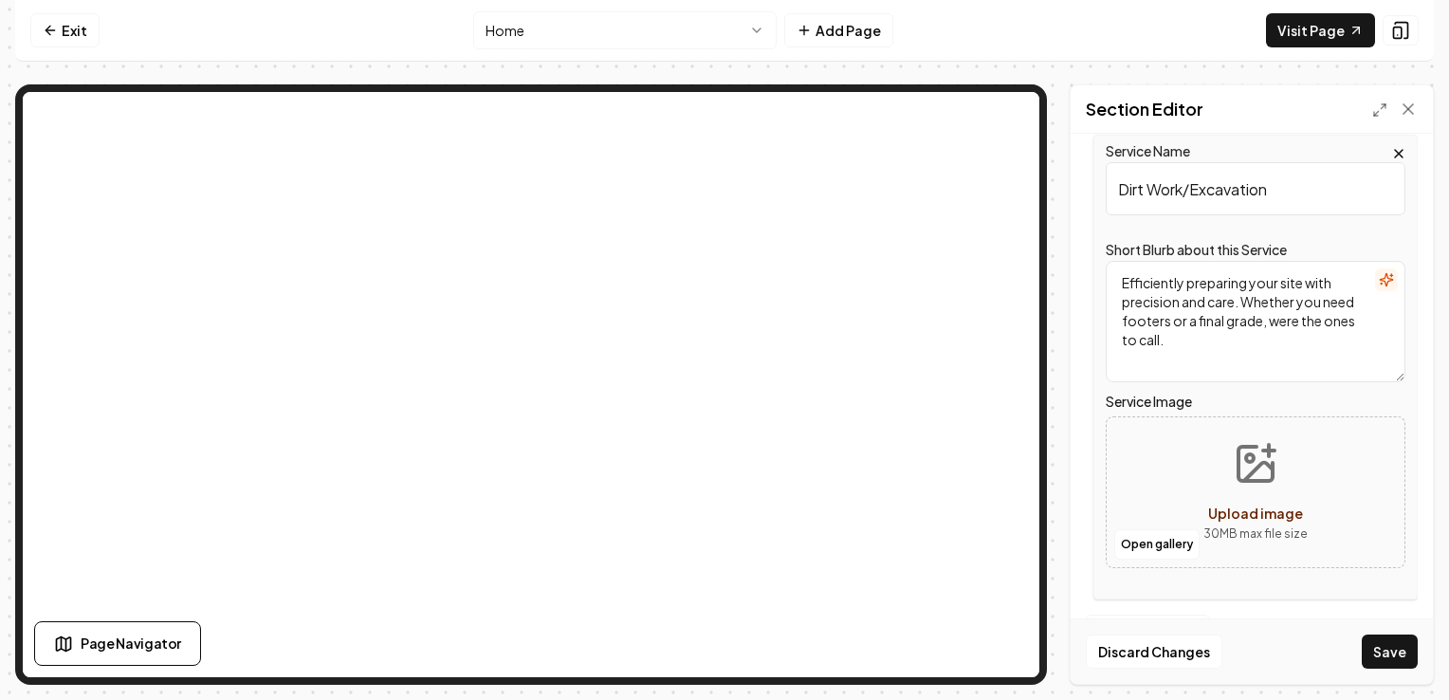
click at [1269, 462] on icon "Upload image" at bounding box center [1256, 464] width 46 height 46
click at [1167, 540] on button "Open gallery" at bounding box center [1156, 544] width 85 height 30
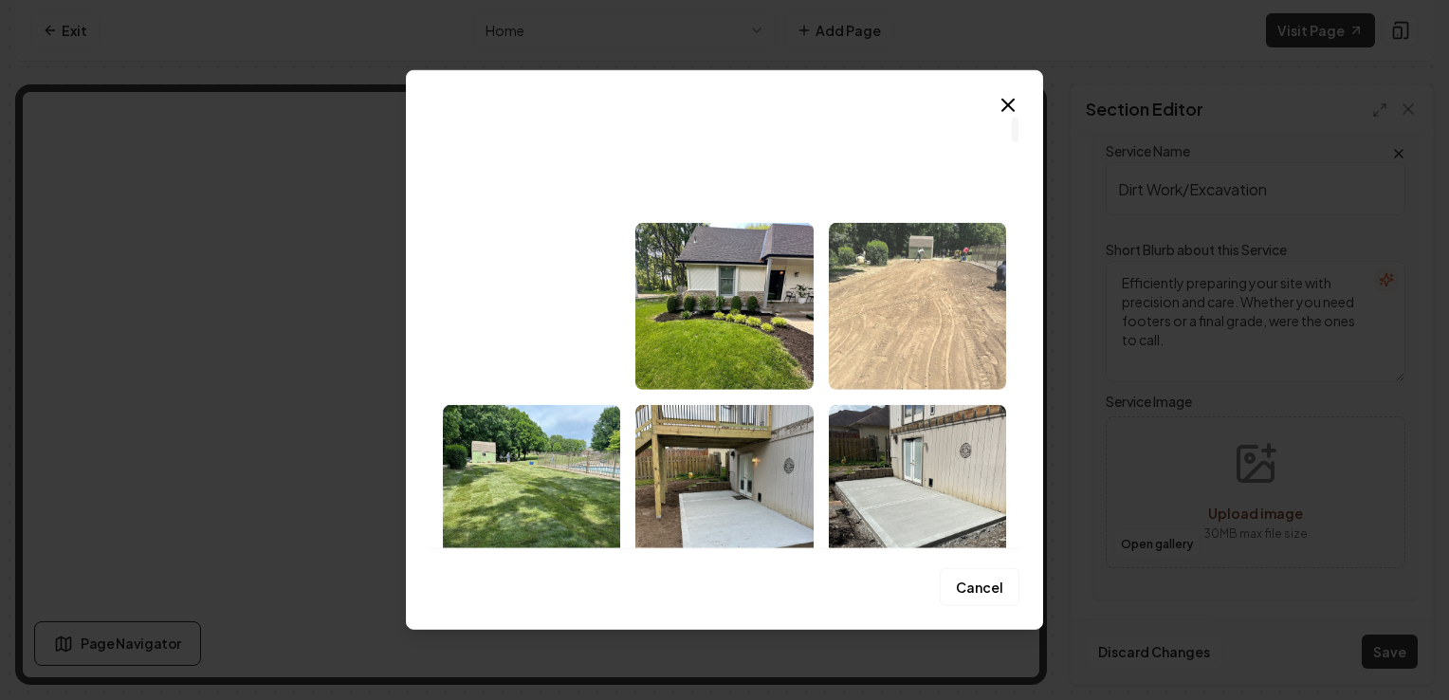
scroll to position [139, 0]
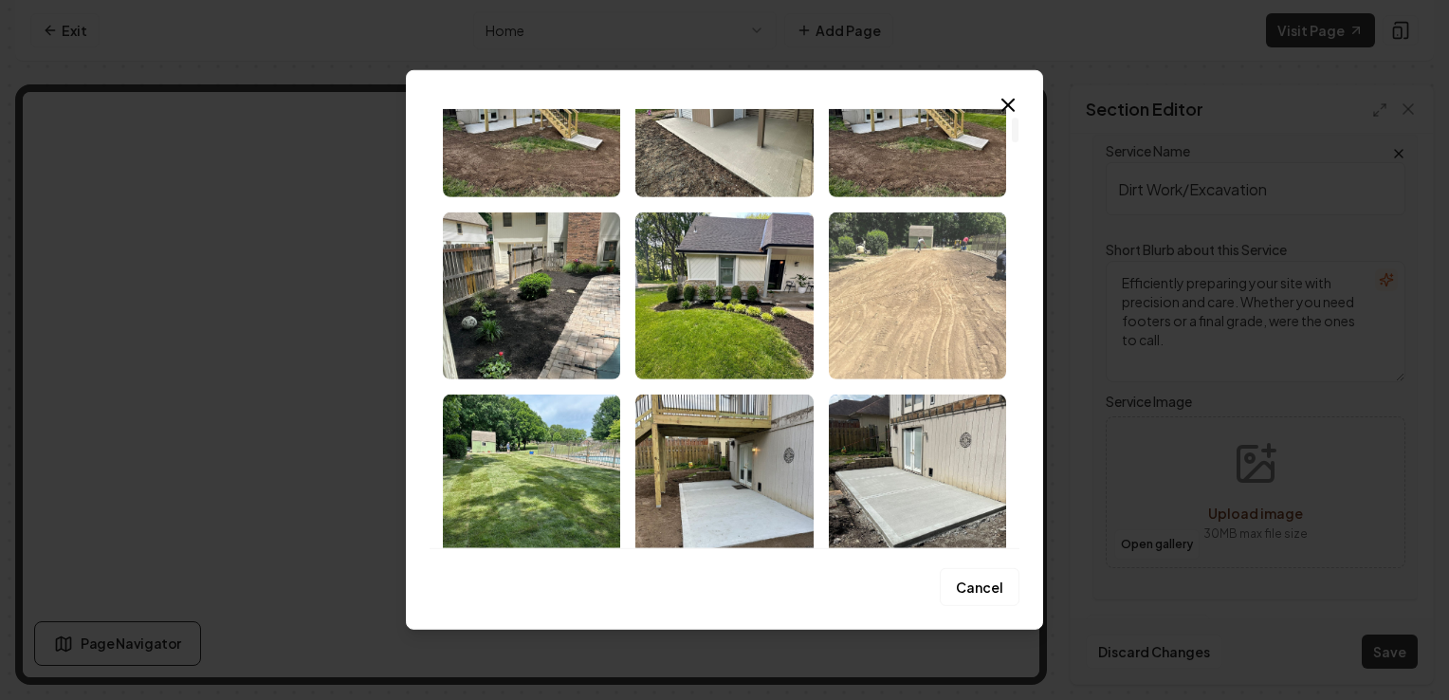
click at [916, 302] on img "Select image image_684c6199b13a102537a75b7d.jpg" at bounding box center [917, 295] width 177 height 167
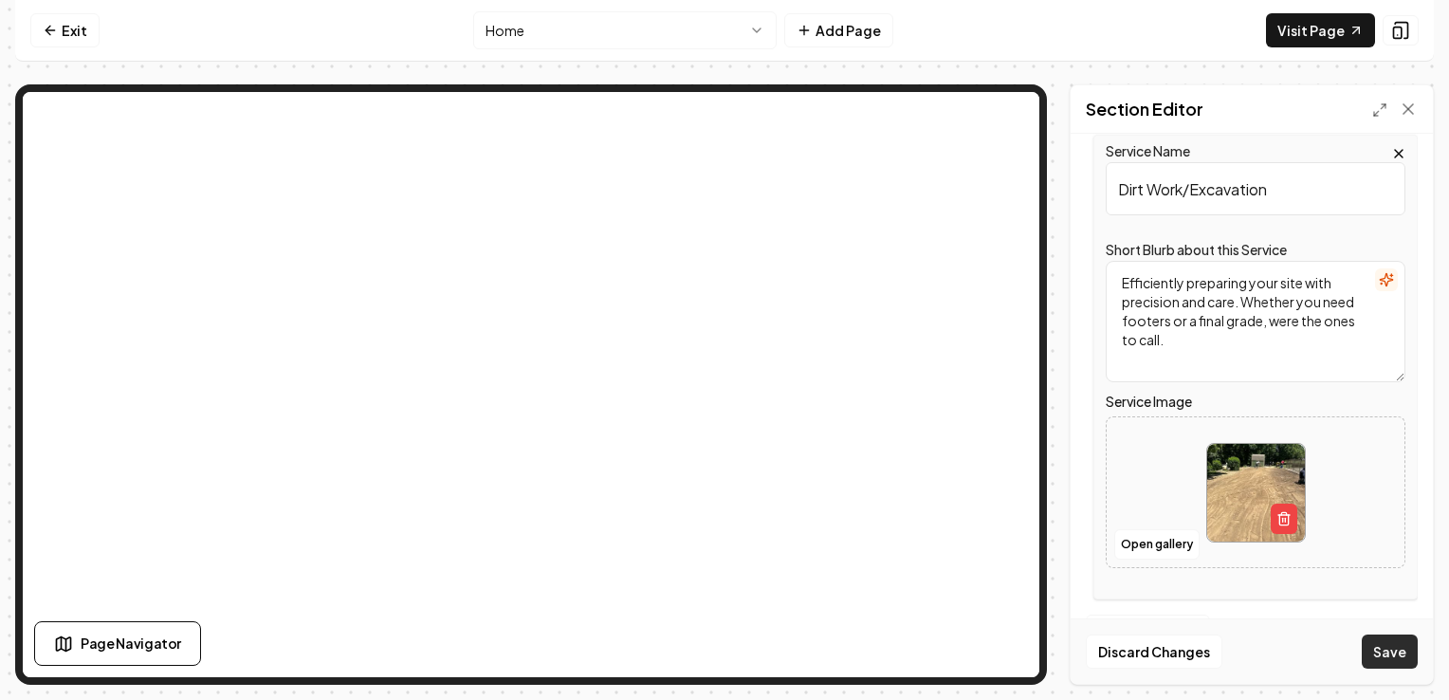
click at [1390, 649] on button "Save" at bounding box center [1390, 651] width 56 height 34
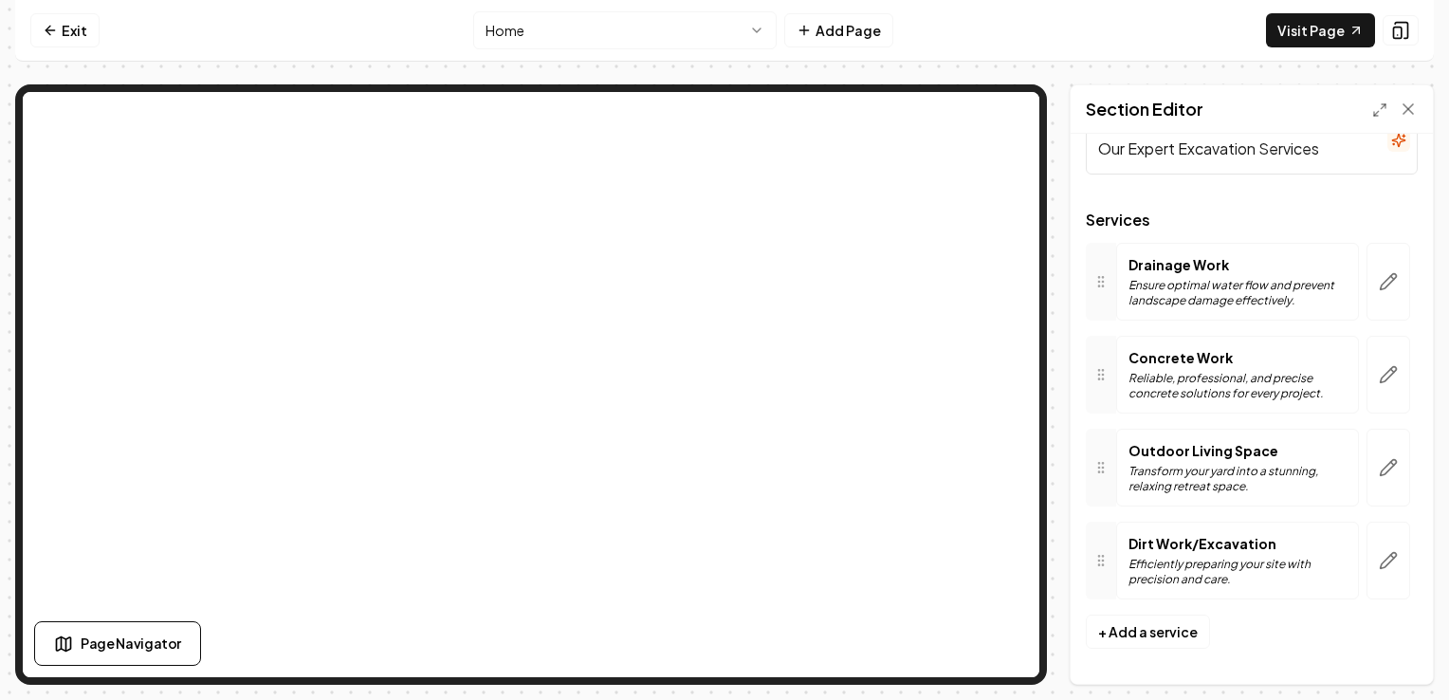
scroll to position [0, 0]
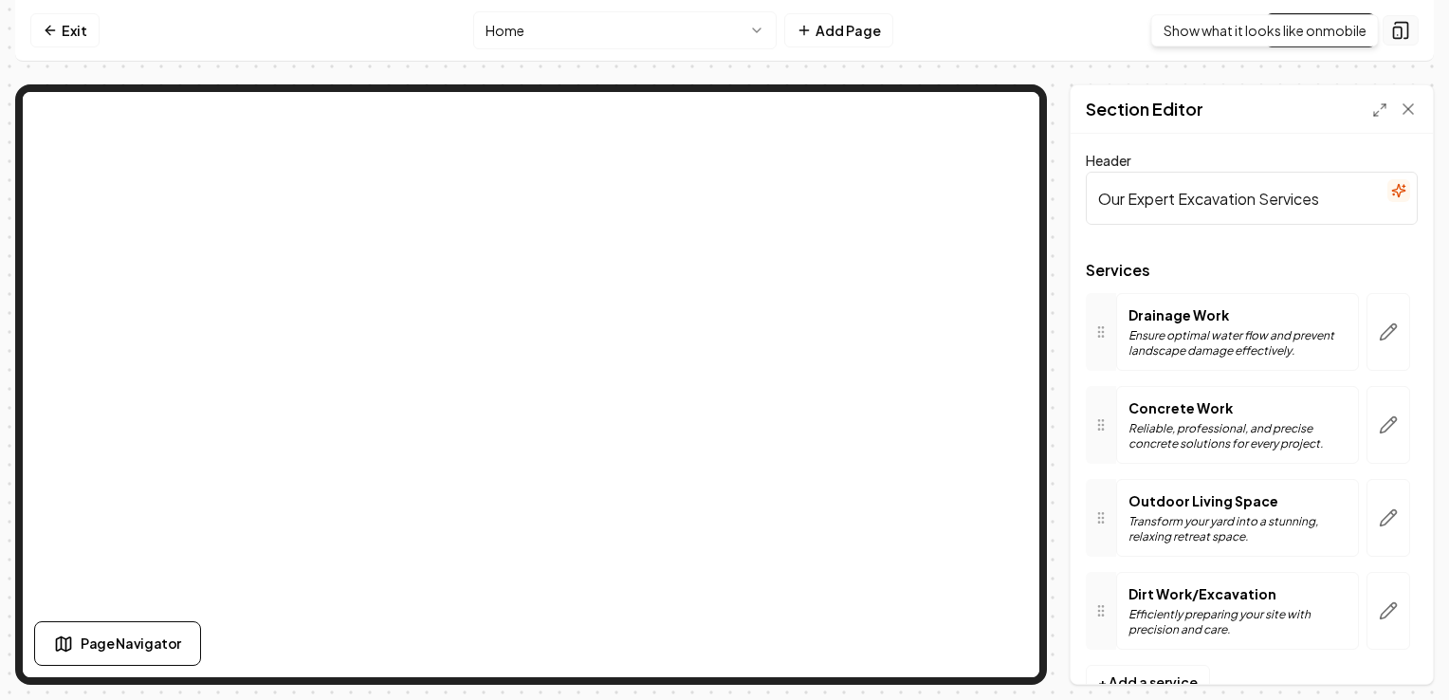
click at [1397, 26] on icon at bounding box center [1400, 30] width 19 height 19
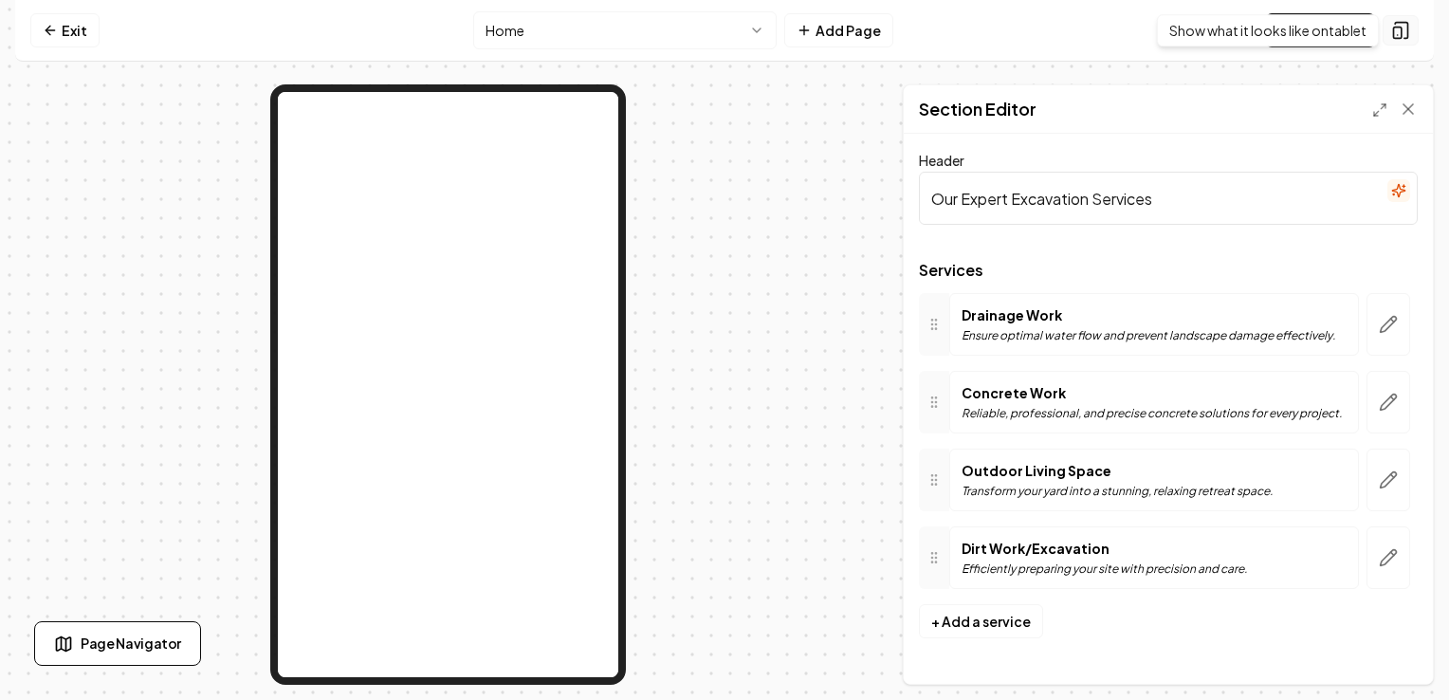
click at [1399, 28] on icon at bounding box center [1400, 30] width 19 height 19
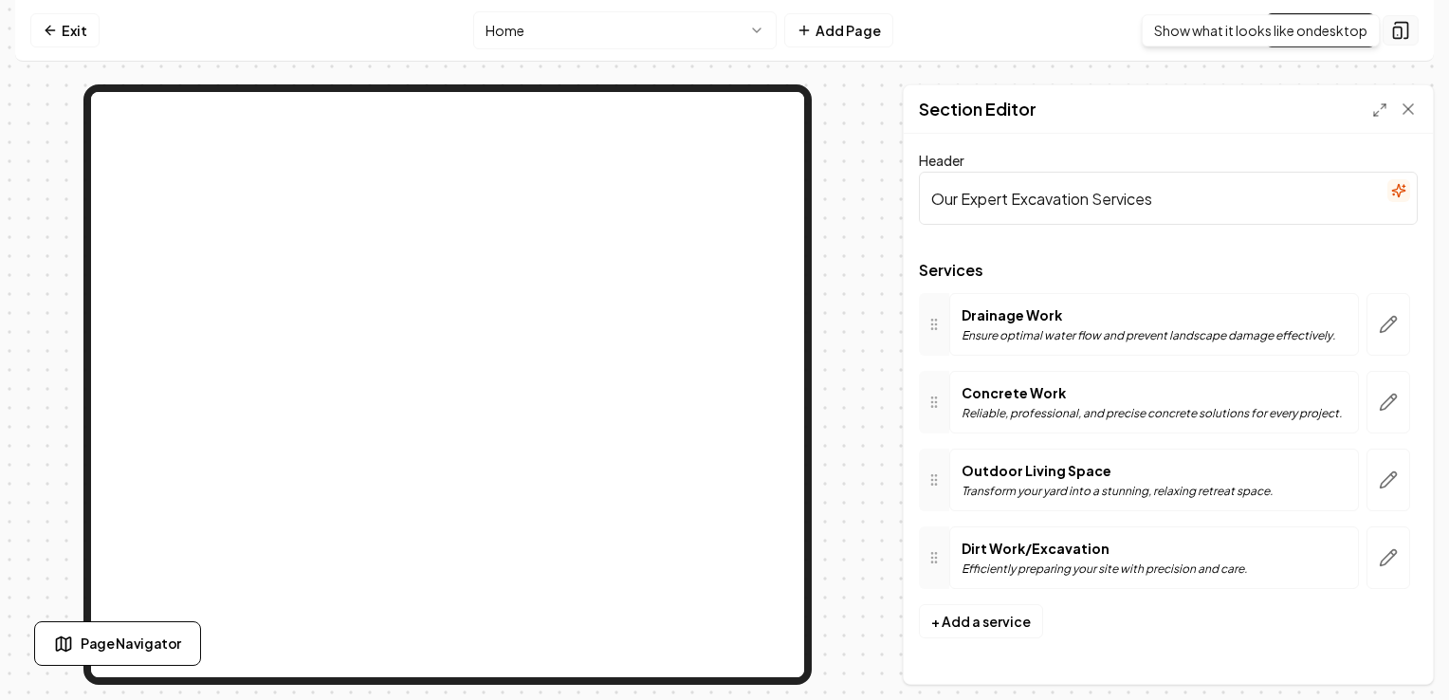
click at [1401, 27] on rect at bounding box center [1398, 32] width 8 height 11
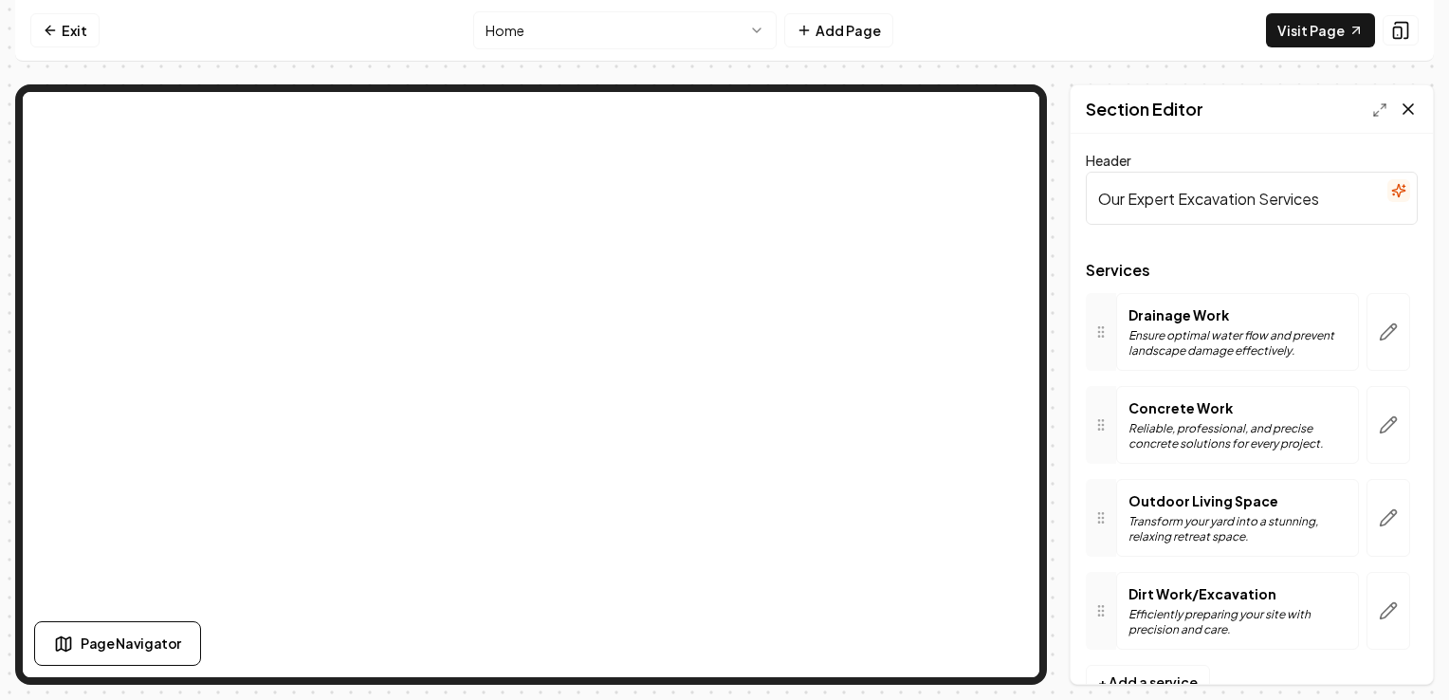
click at [1412, 109] on icon at bounding box center [1408, 109] width 19 height 19
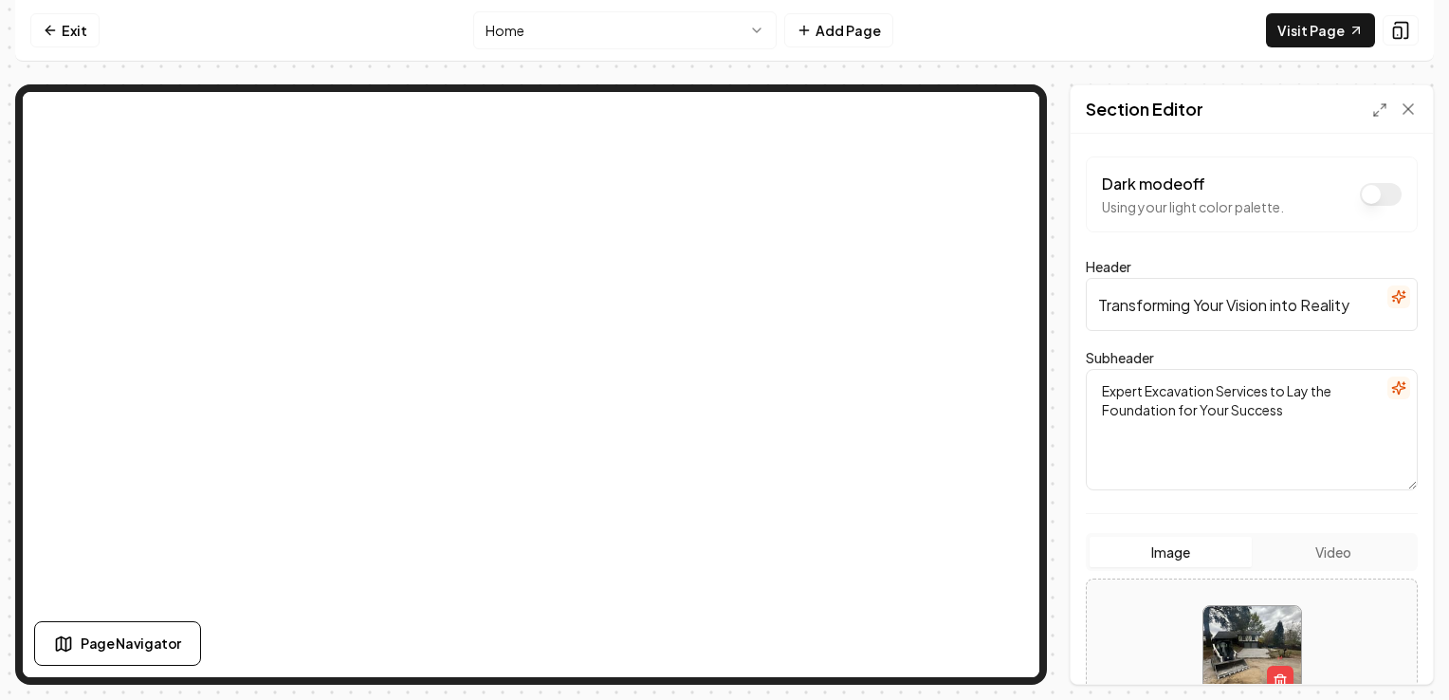
click at [1210, 389] on textarea "Expert Excavation Services to Lay the Foundation for Your Success" at bounding box center [1252, 429] width 332 height 121
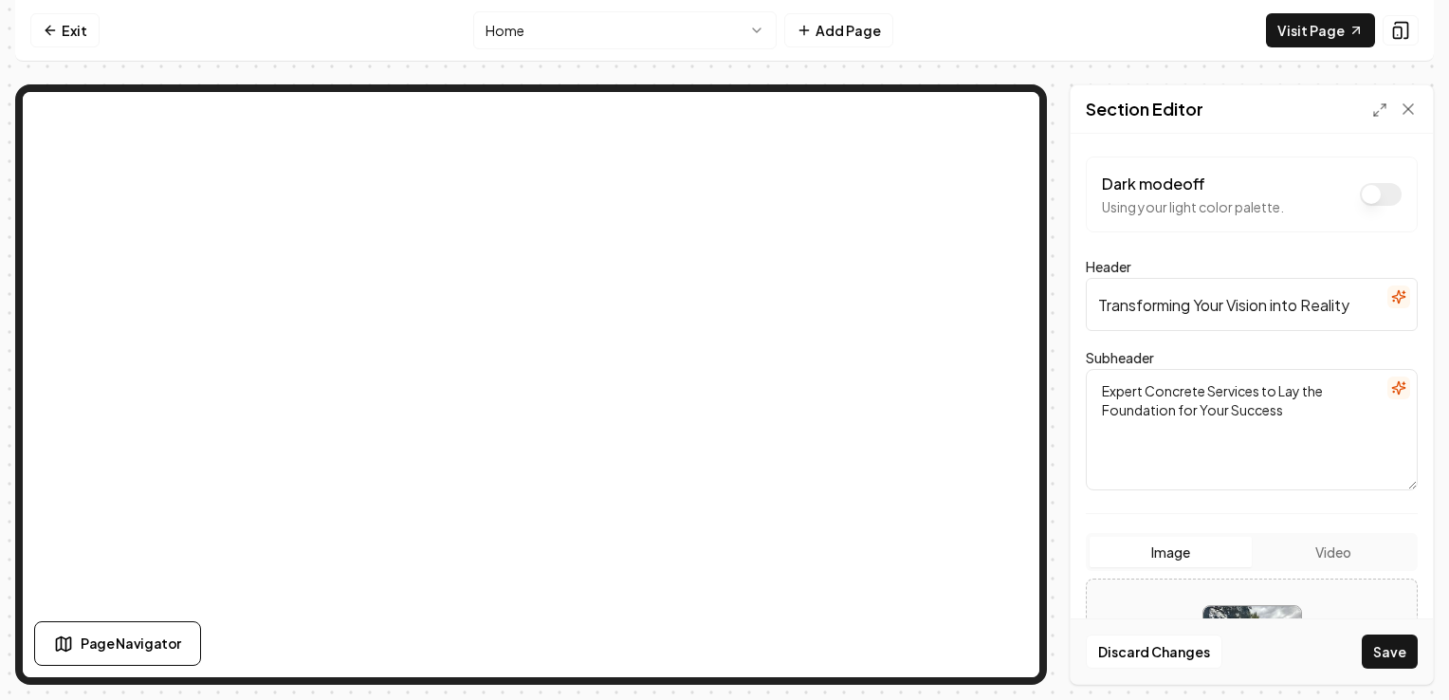
type textarea "Expert Concrete Services to Lay the Foundation for Your Success"
click at [1270, 513] on hr at bounding box center [1252, 513] width 332 height 1
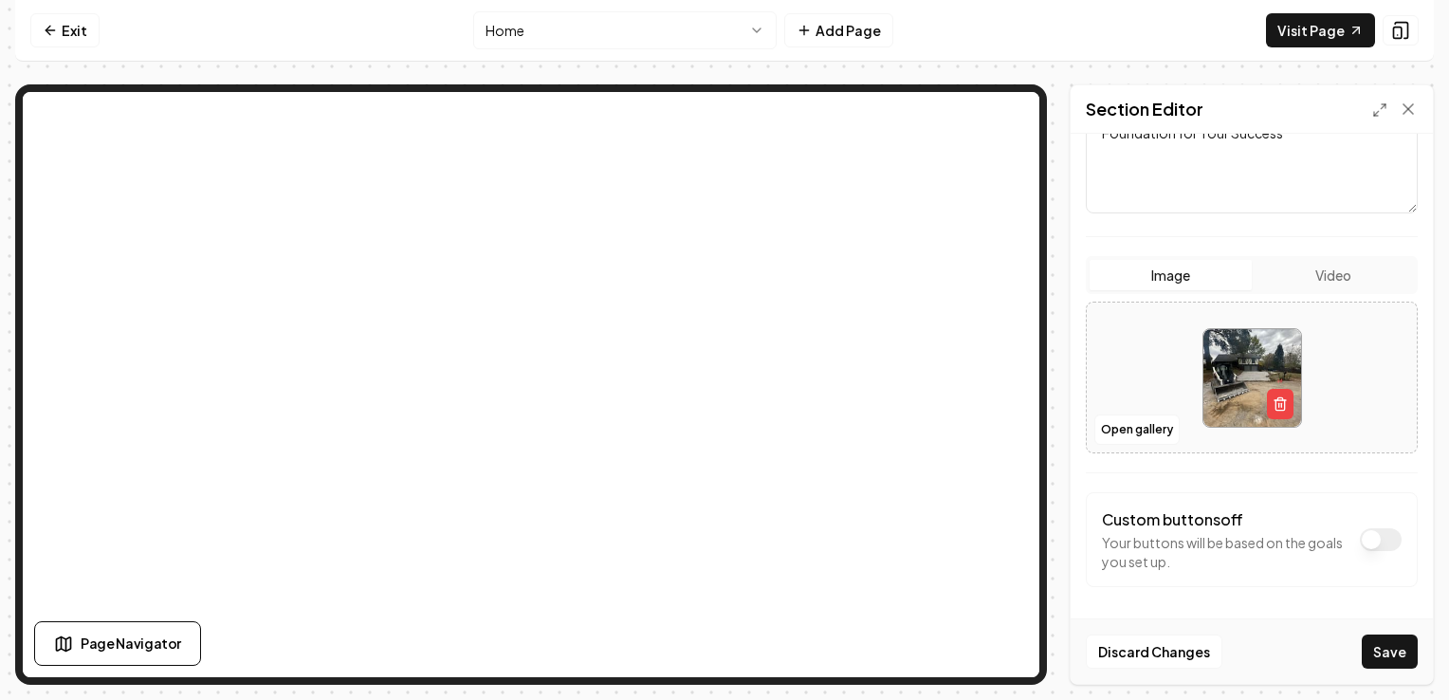
click at [1370, 540] on button "Dark mode off" at bounding box center [1381, 539] width 42 height 23
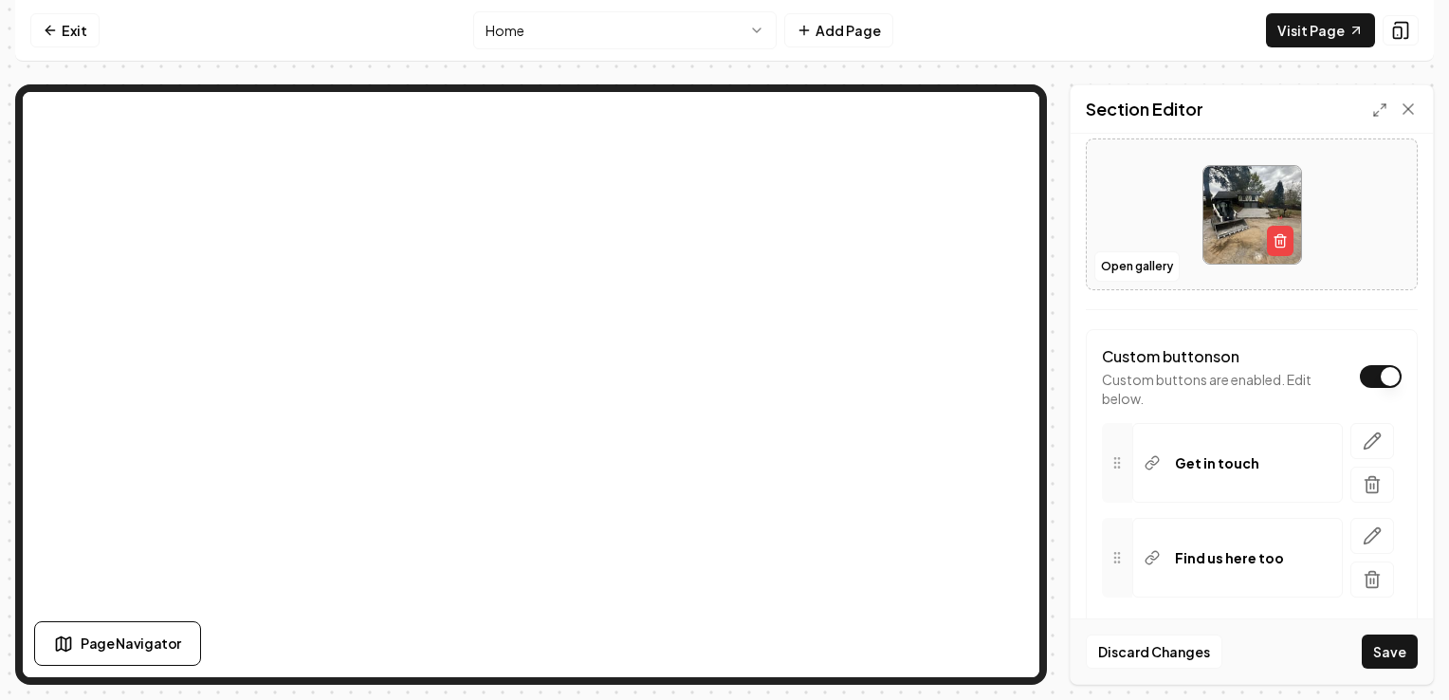
scroll to position [514, 0]
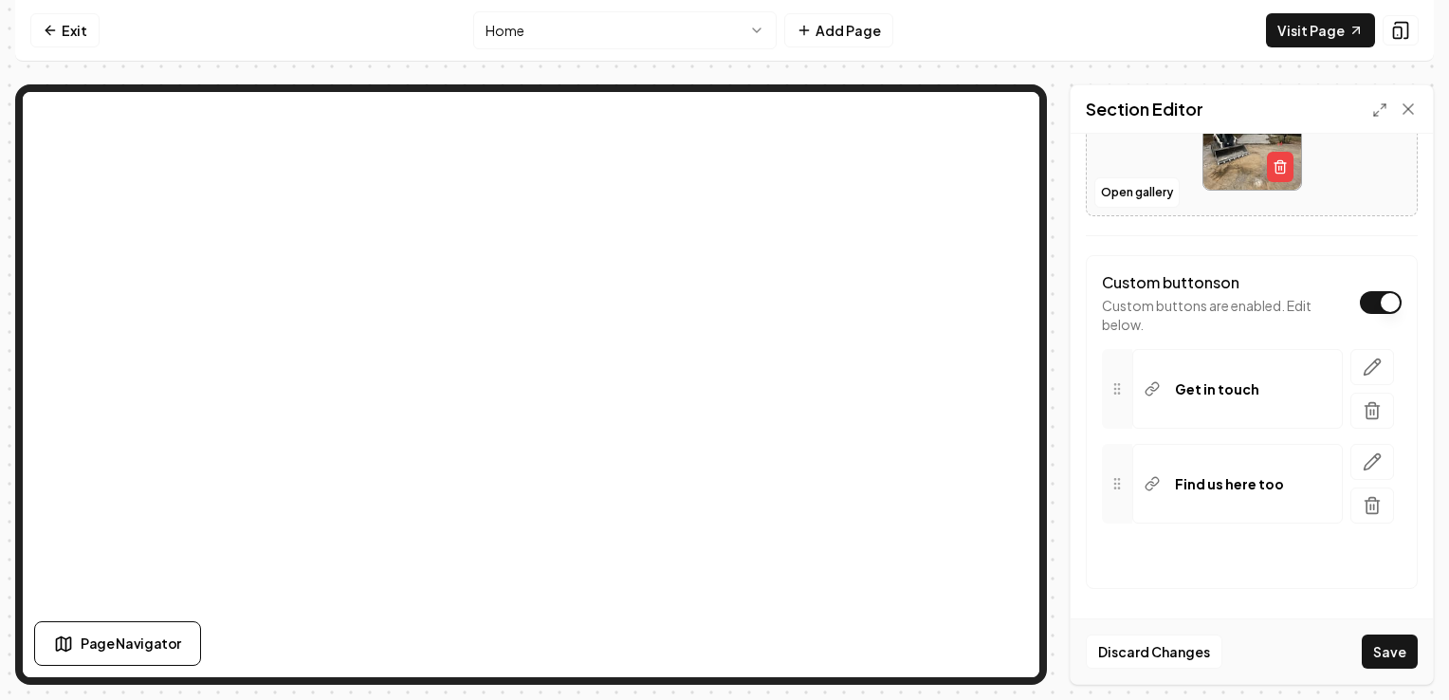
click at [1260, 480] on p "Find us here too" at bounding box center [1229, 483] width 109 height 19
click at [1113, 388] on icon at bounding box center [1116, 388] width 15 height 15
click at [1115, 488] on div at bounding box center [1117, 484] width 30 height 80
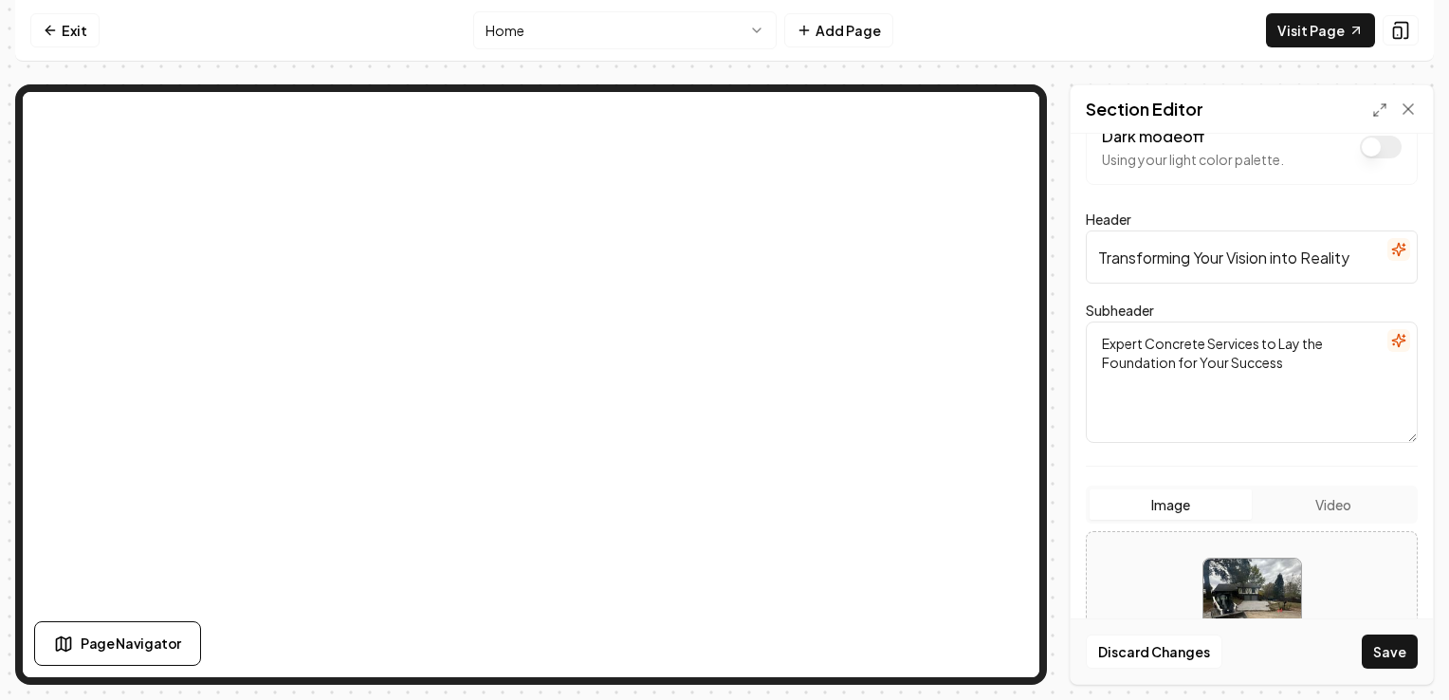
scroll to position [0, 0]
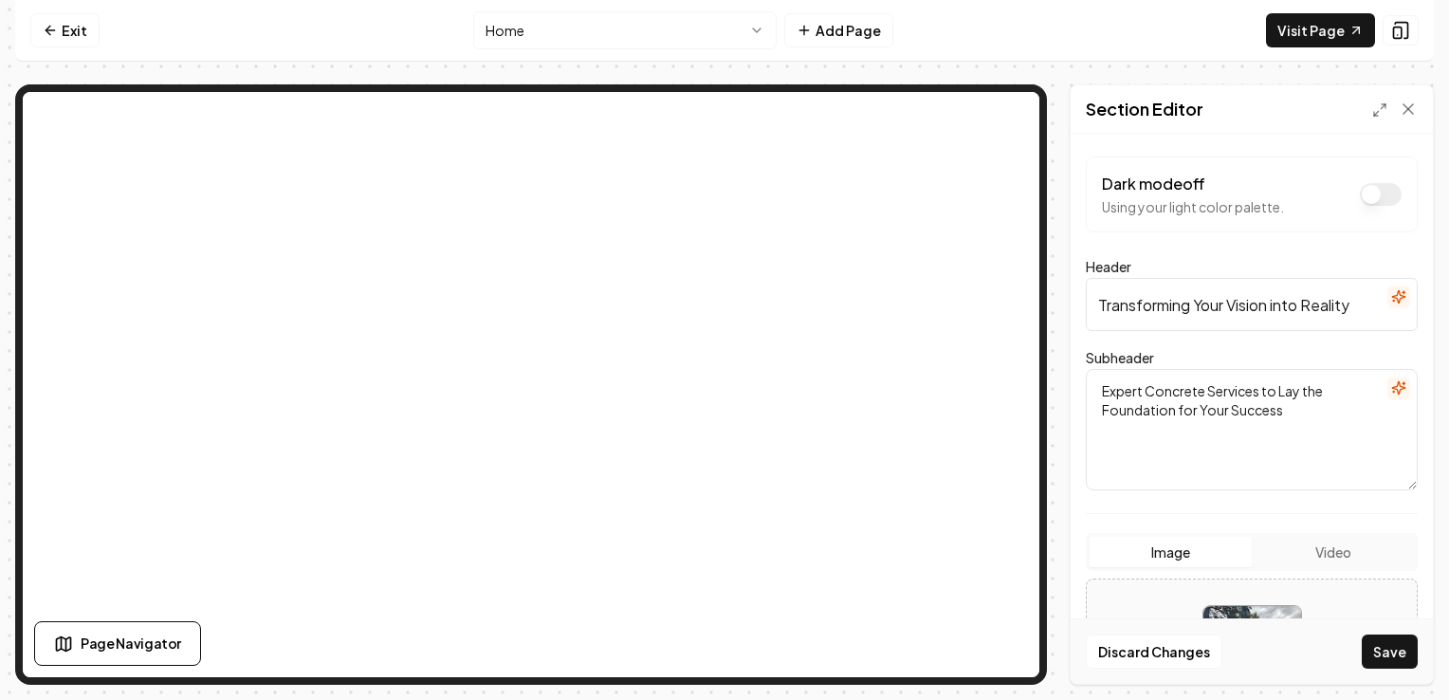
click at [1365, 195] on button "Dark mode off" at bounding box center [1381, 194] width 42 height 23
click at [1365, 195] on button "Dark mode on" at bounding box center [1381, 194] width 42 height 23
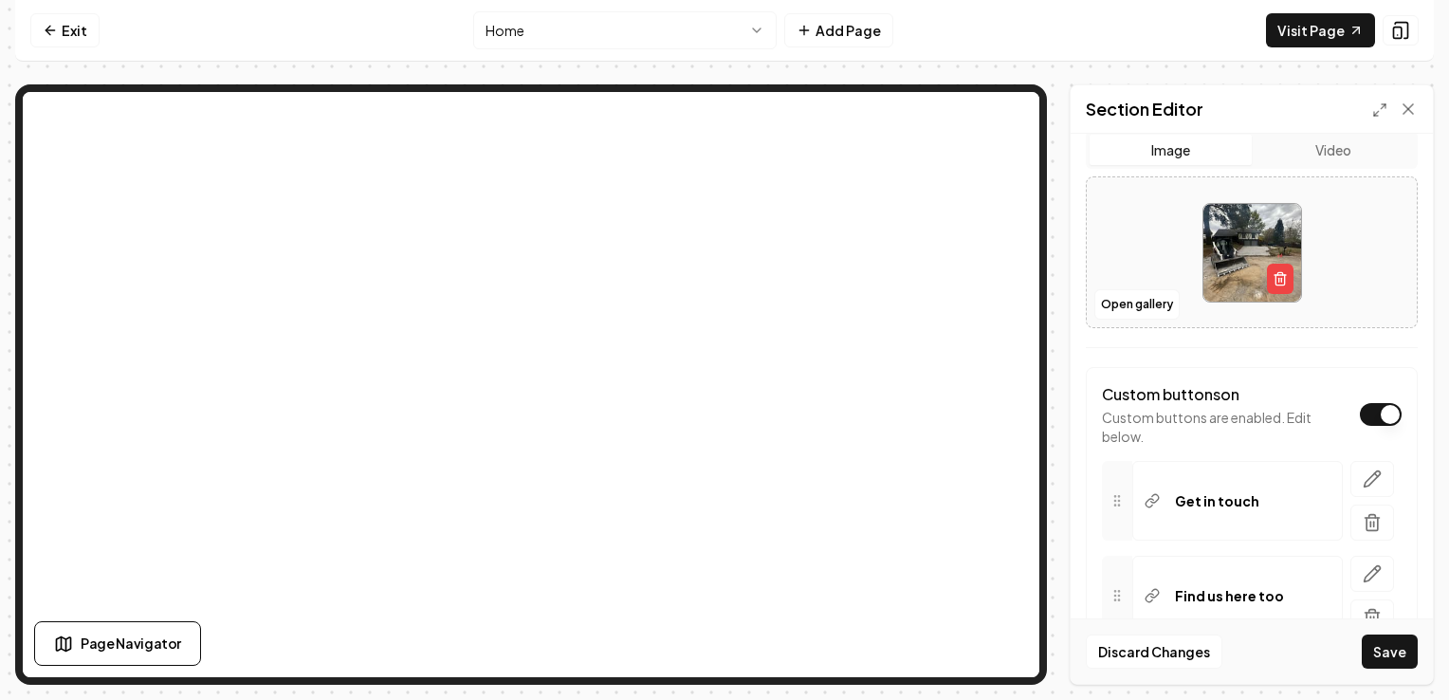
scroll to position [406, 0]
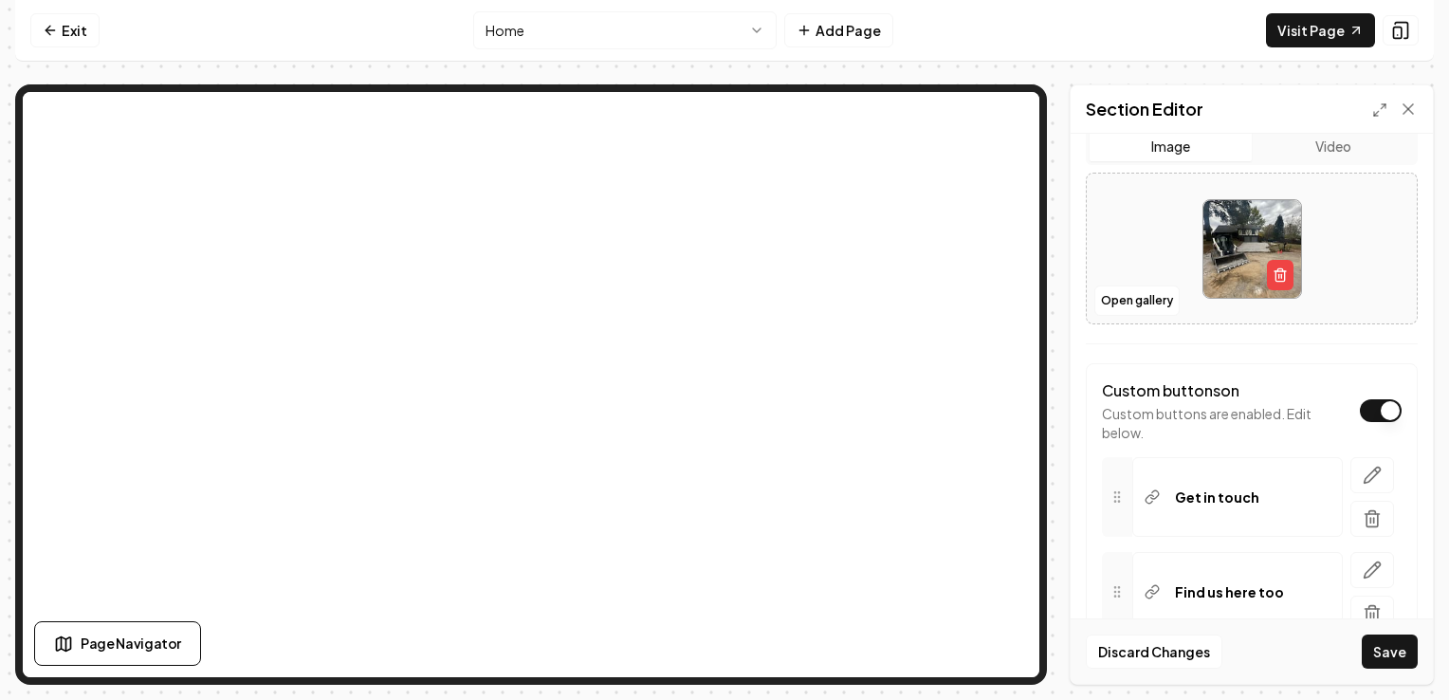
click at [1377, 630] on div "Discard Changes Save" at bounding box center [1252, 650] width 362 height 65
click at [1385, 650] on button "Save" at bounding box center [1390, 651] width 56 height 34
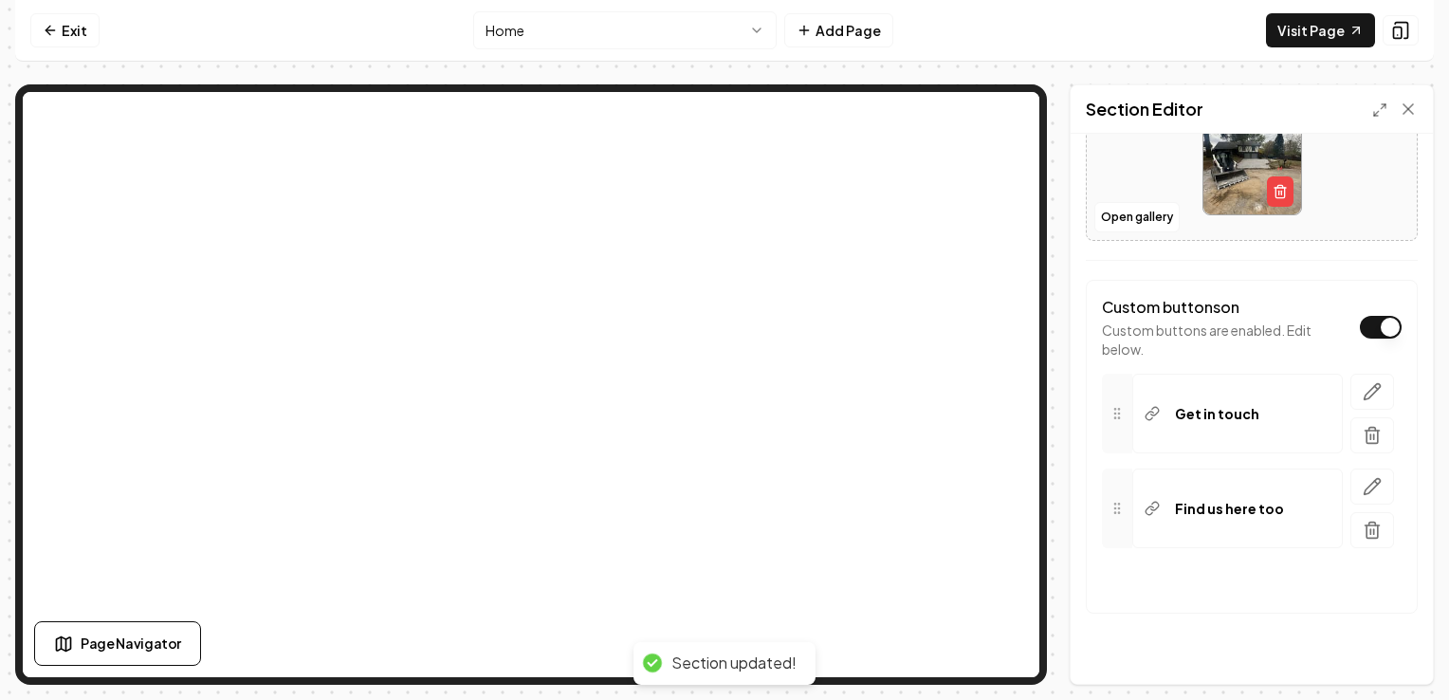
scroll to position [514, 0]
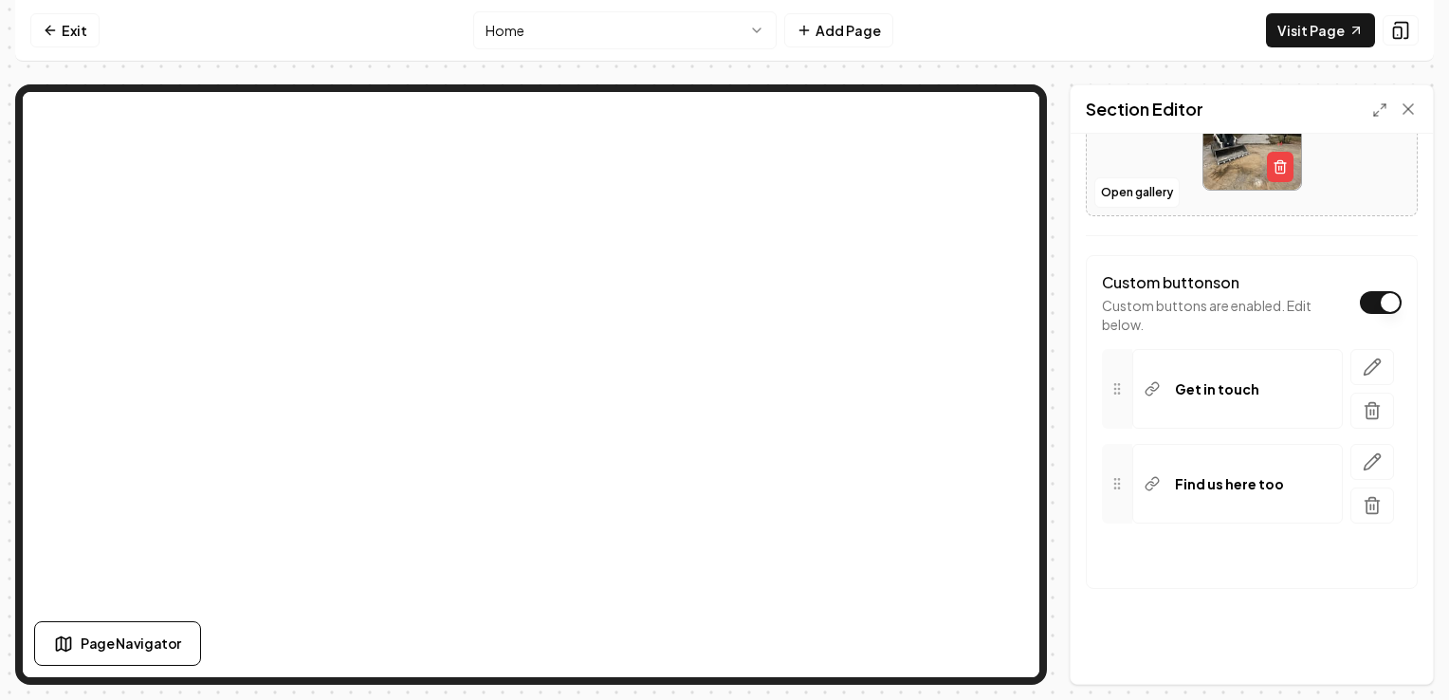
click at [1121, 480] on icon at bounding box center [1116, 483] width 15 height 15
click at [1154, 487] on icon at bounding box center [1152, 483] width 15 height 15
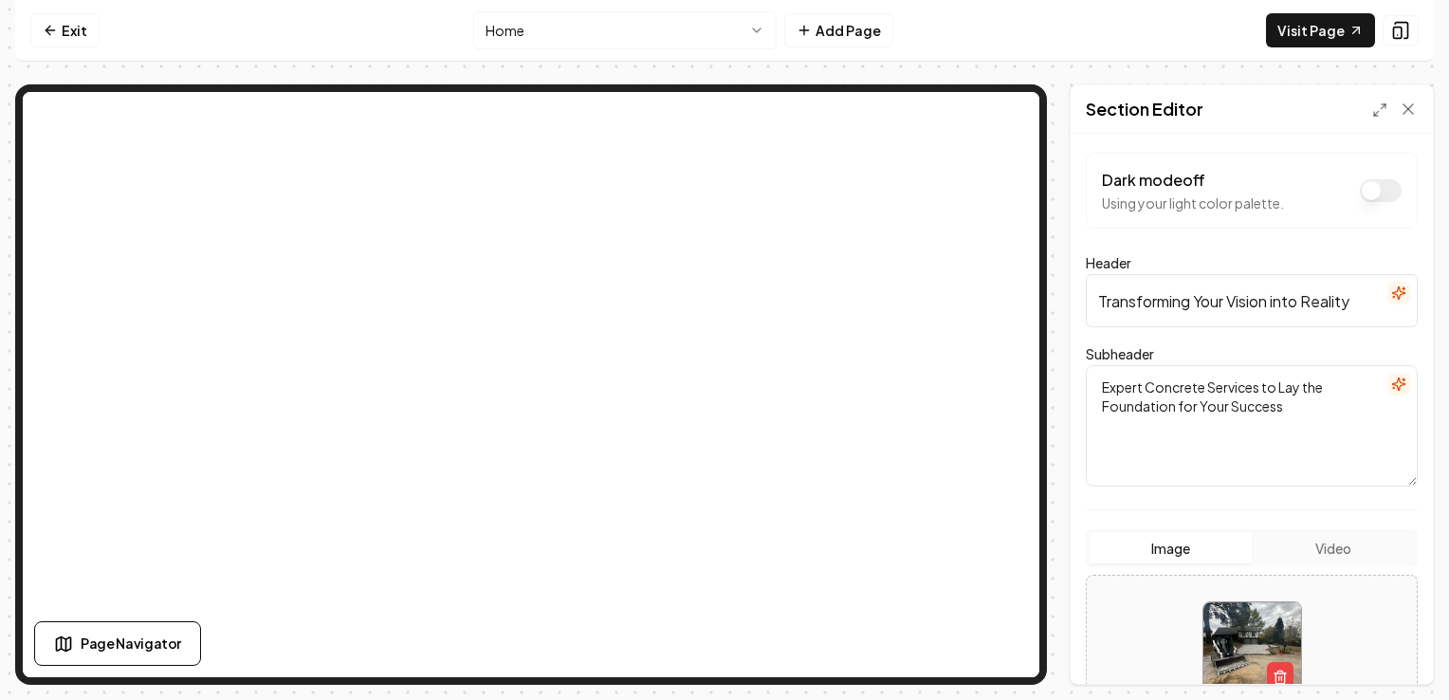
scroll to position [0, 0]
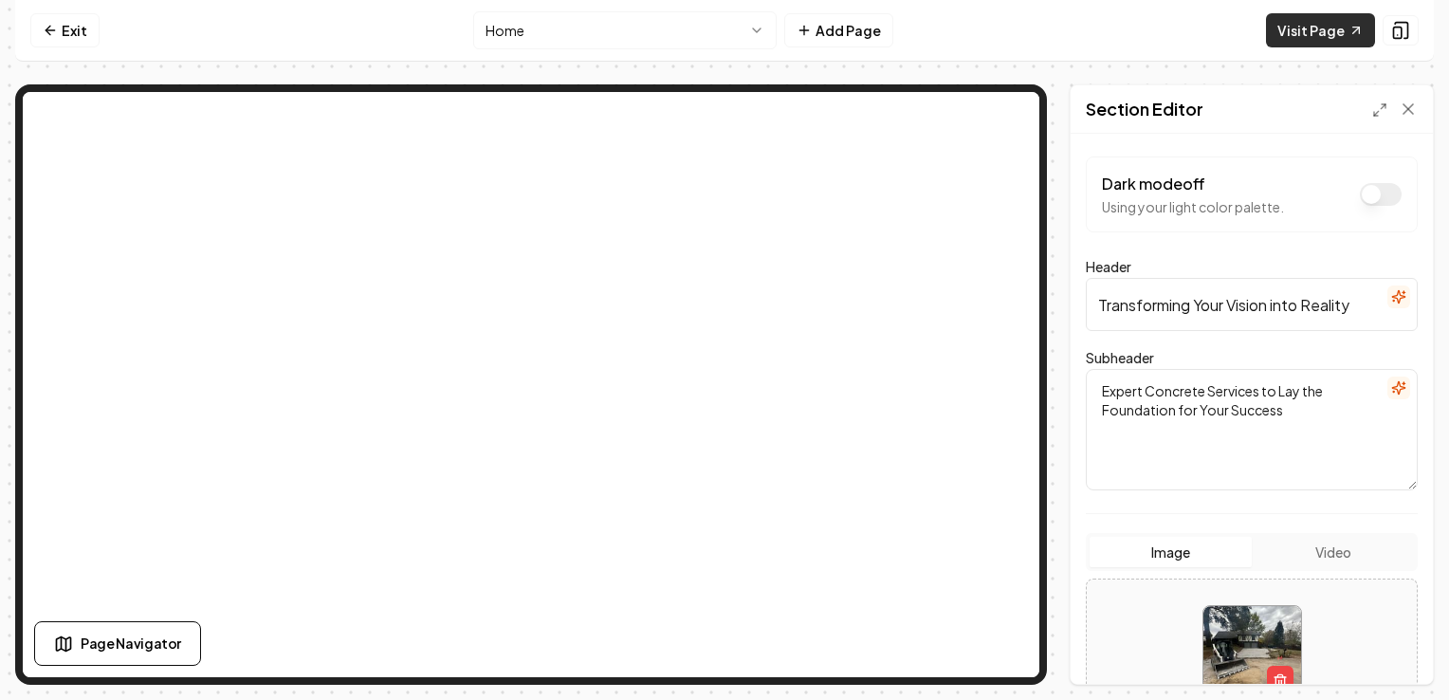
click at [1348, 27] on icon at bounding box center [1355, 30] width 15 height 15
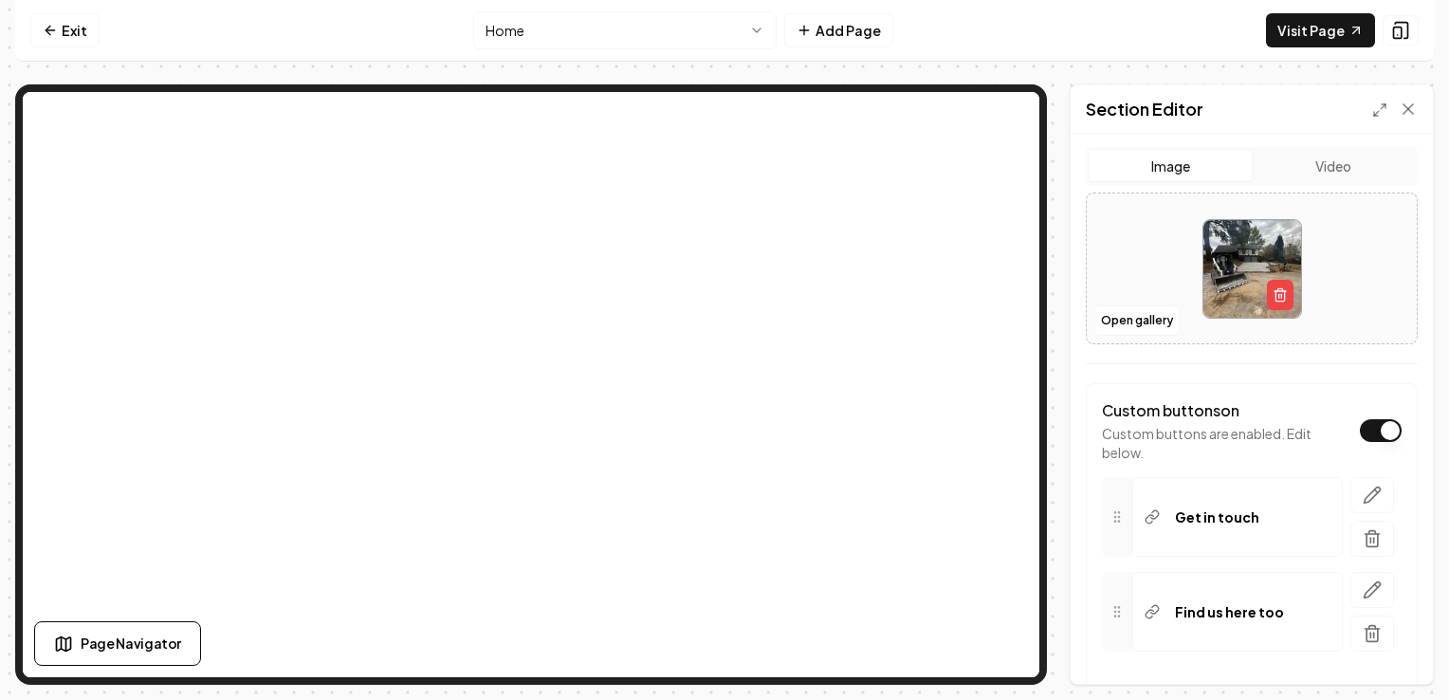
scroll to position [382, 0]
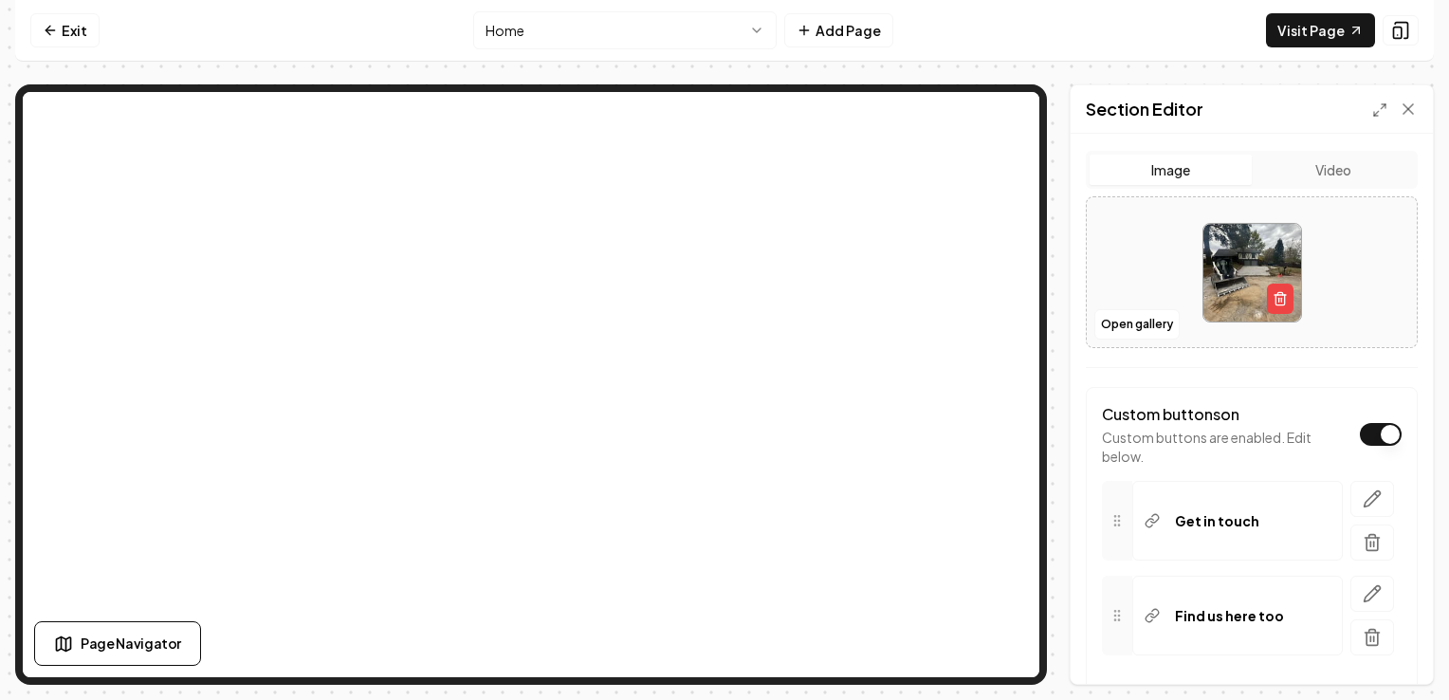
click at [1360, 423] on button "Dark mode off" at bounding box center [1381, 434] width 42 height 23
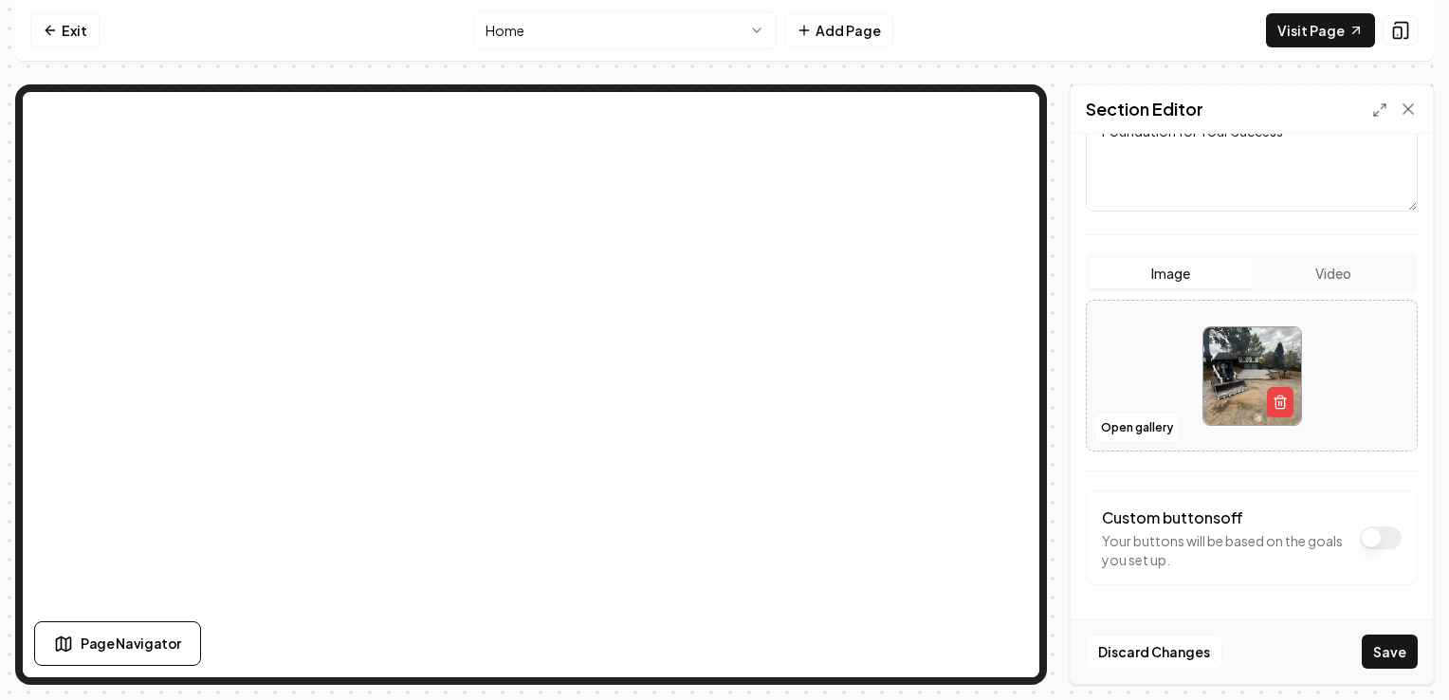
scroll to position [277, 0]
click at [1368, 540] on button "Dark mode off" at bounding box center [1381, 539] width 42 height 23
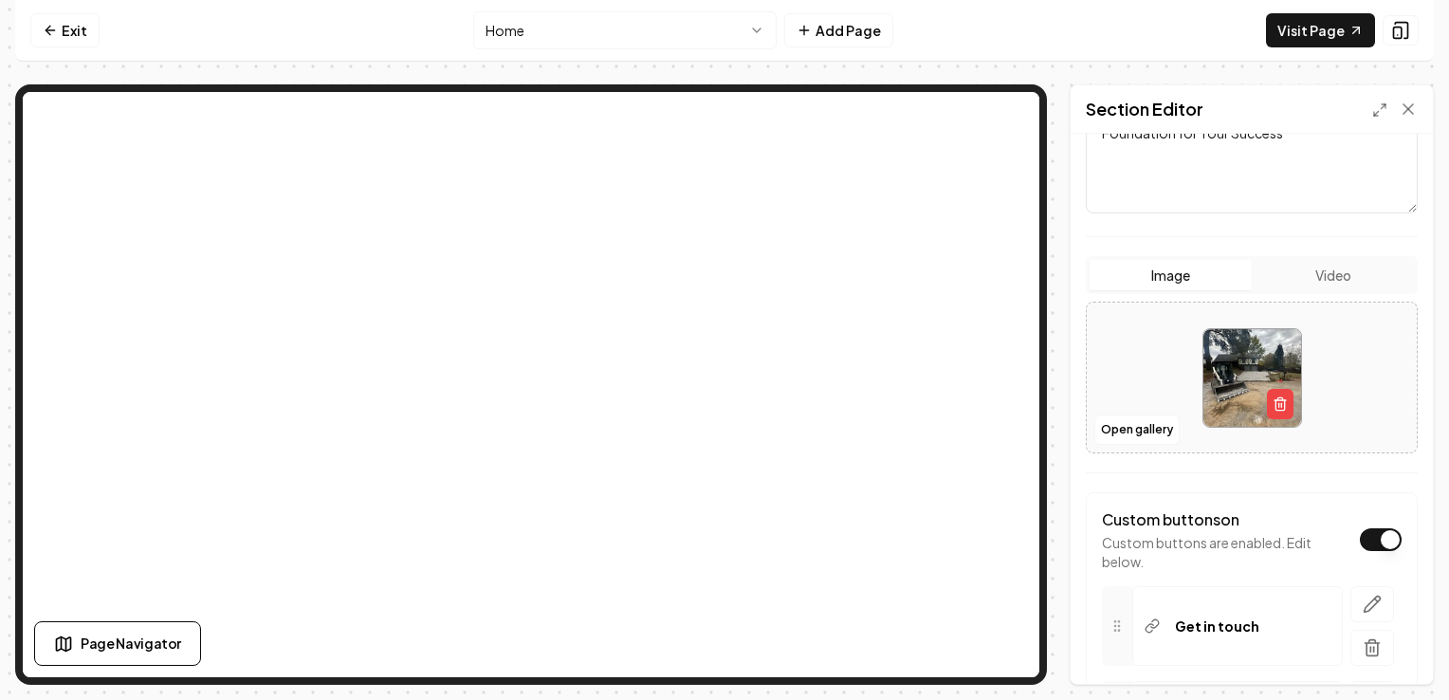
scroll to position [382, 0]
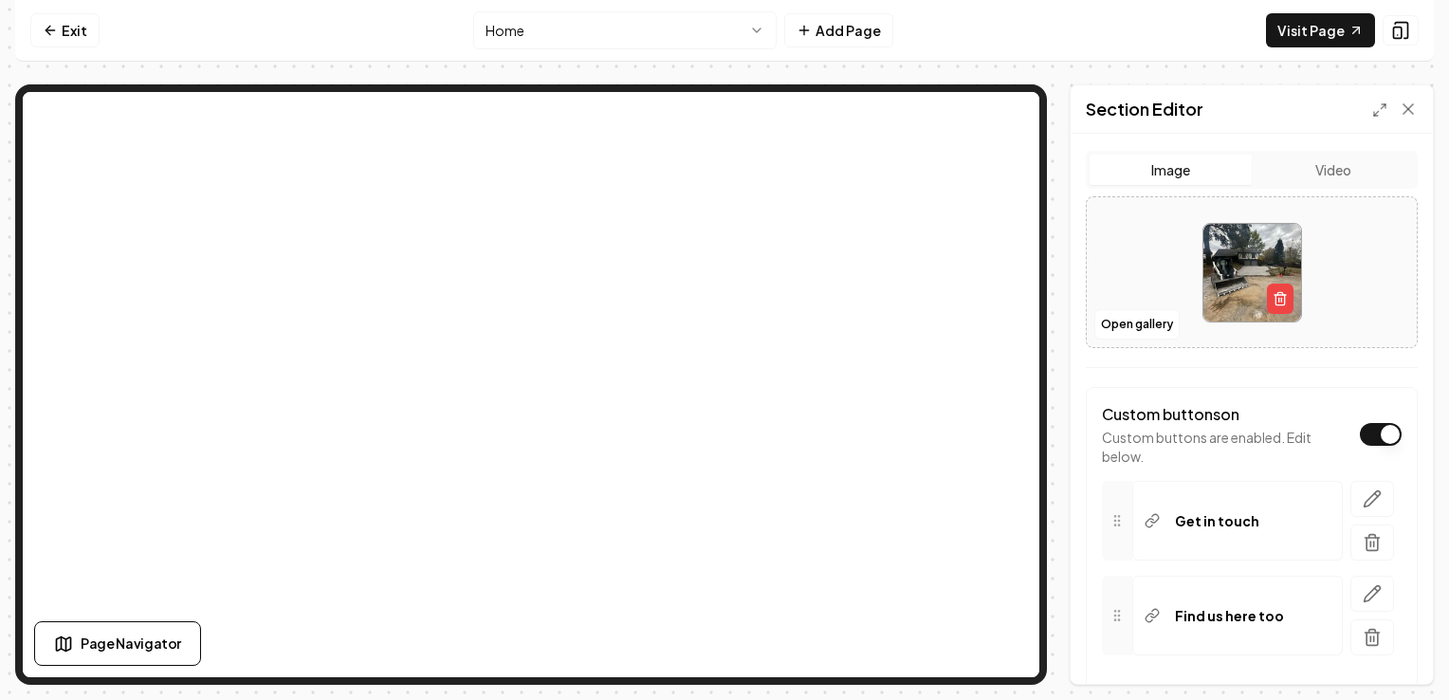
click at [1135, 515] on div "Get in touch" at bounding box center [1237, 521] width 211 height 80
click at [1363, 494] on icon "button" at bounding box center [1372, 498] width 19 height 19
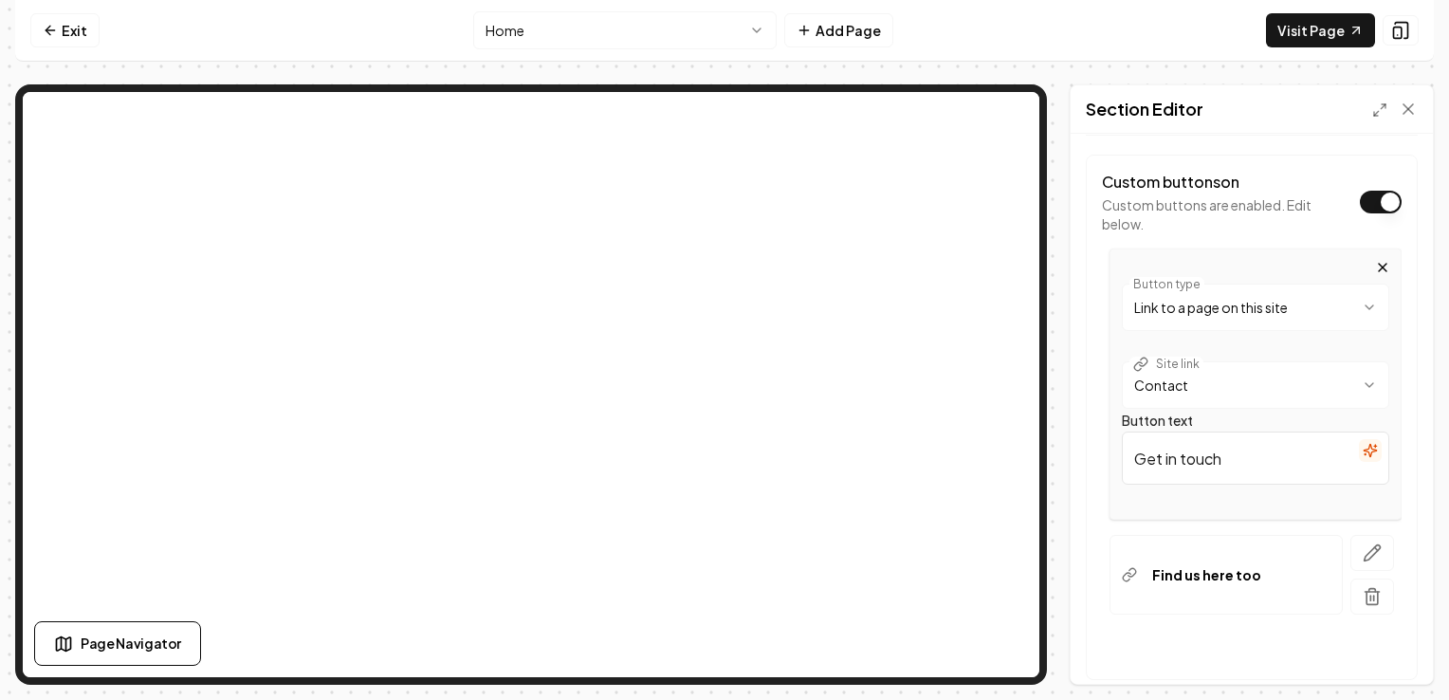
scroll to position [624, 0]
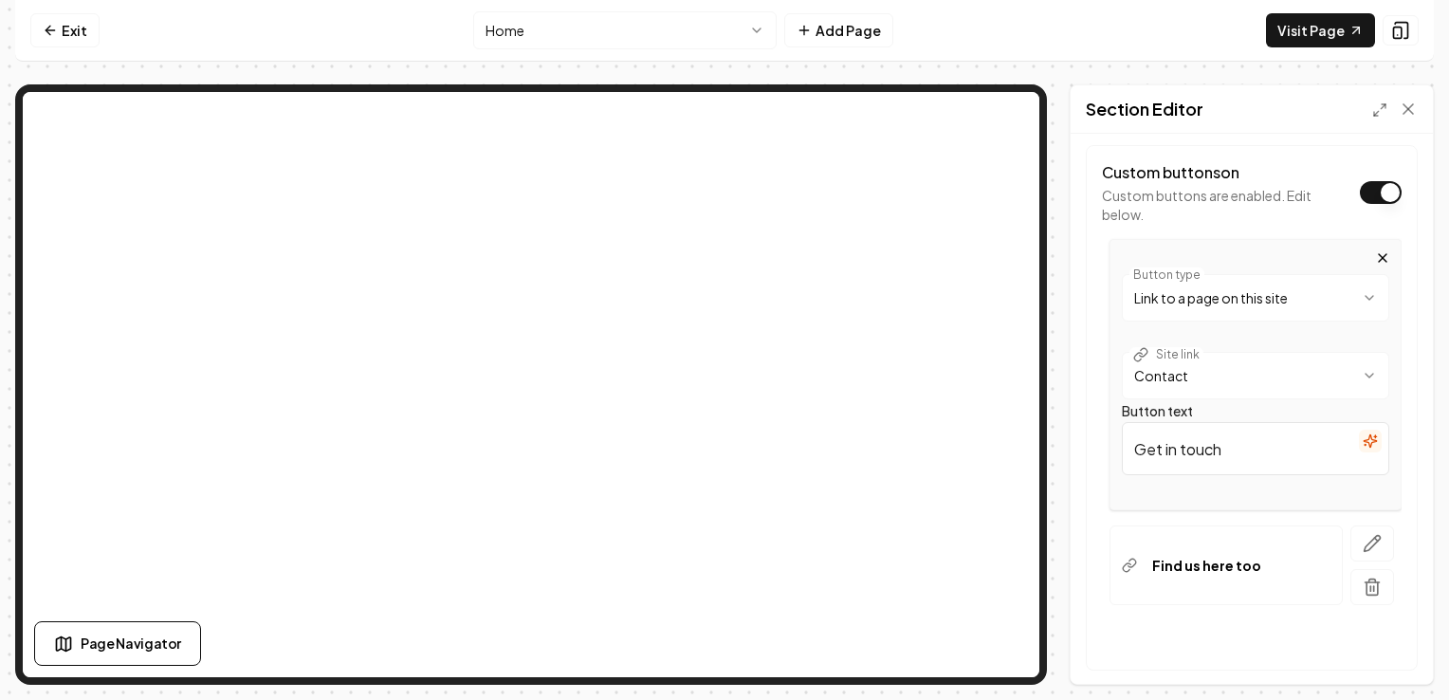
click at [1396, 245] on div "**********" at bounding box center [1252, 407] width 332 height 525
click at [1375, 252] on icon "button" at bounding box center [1382, 257] width 15 height 15
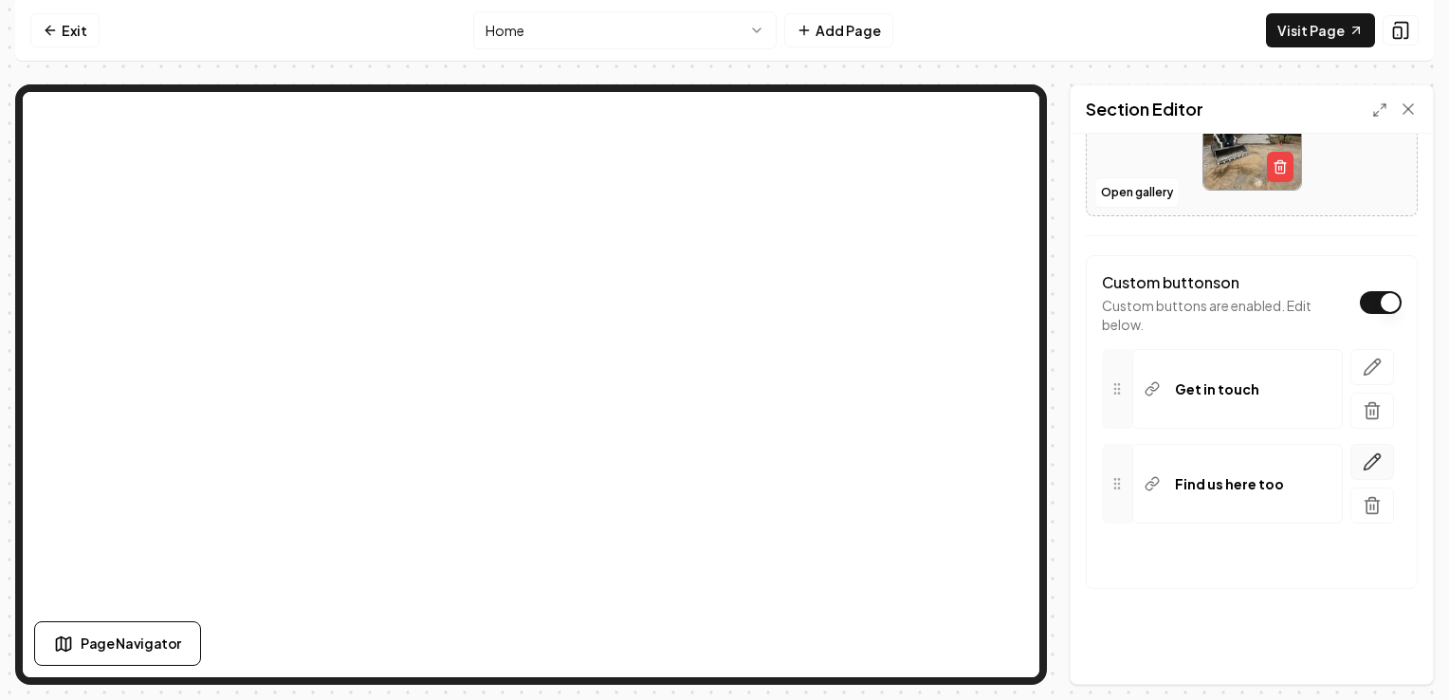
click at [1363, 452] on icon "button" at bounding box center [1372, 461] width 19 height 19
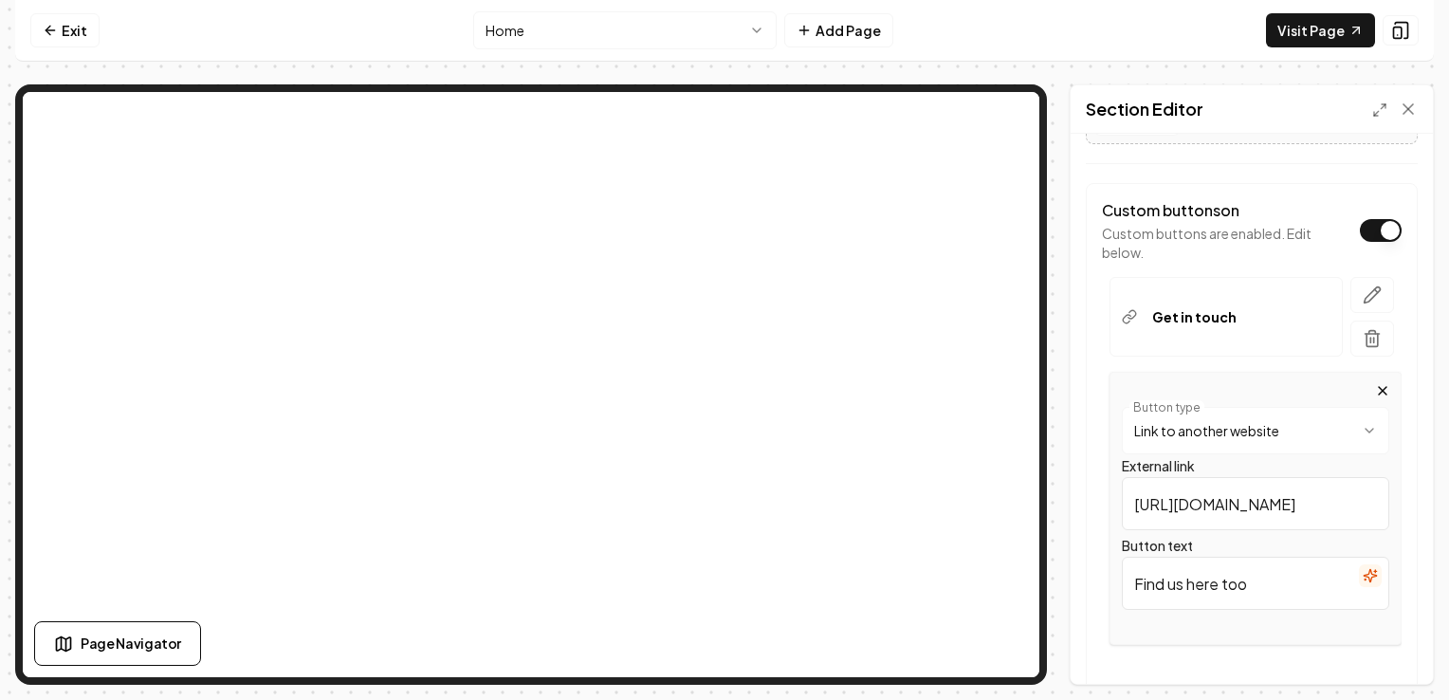
scroll to position [587, 0]
click at [1301, 496] on input "[URL][DOMAIN_NAME]" at bounding box center [1255, 502] width 267 height 53
type input "h"
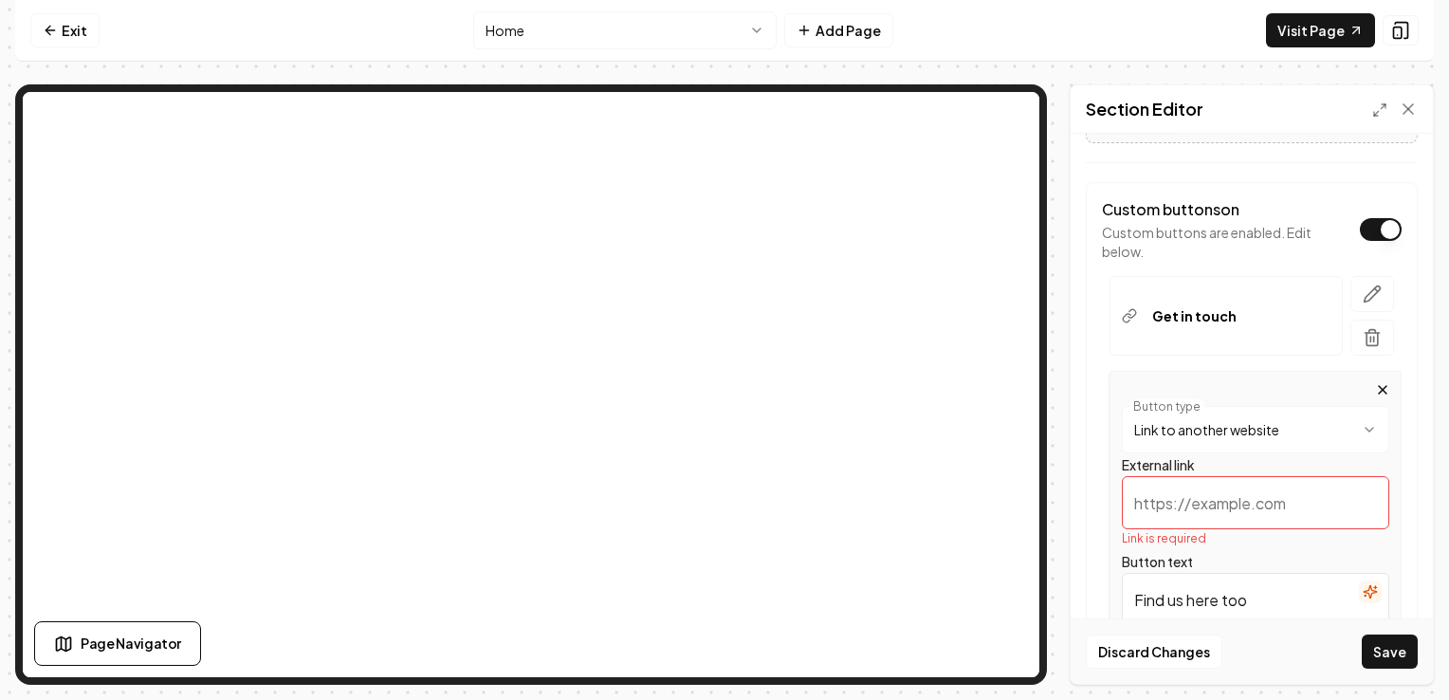
paste input "[URL][DOMAIN_NAME]"
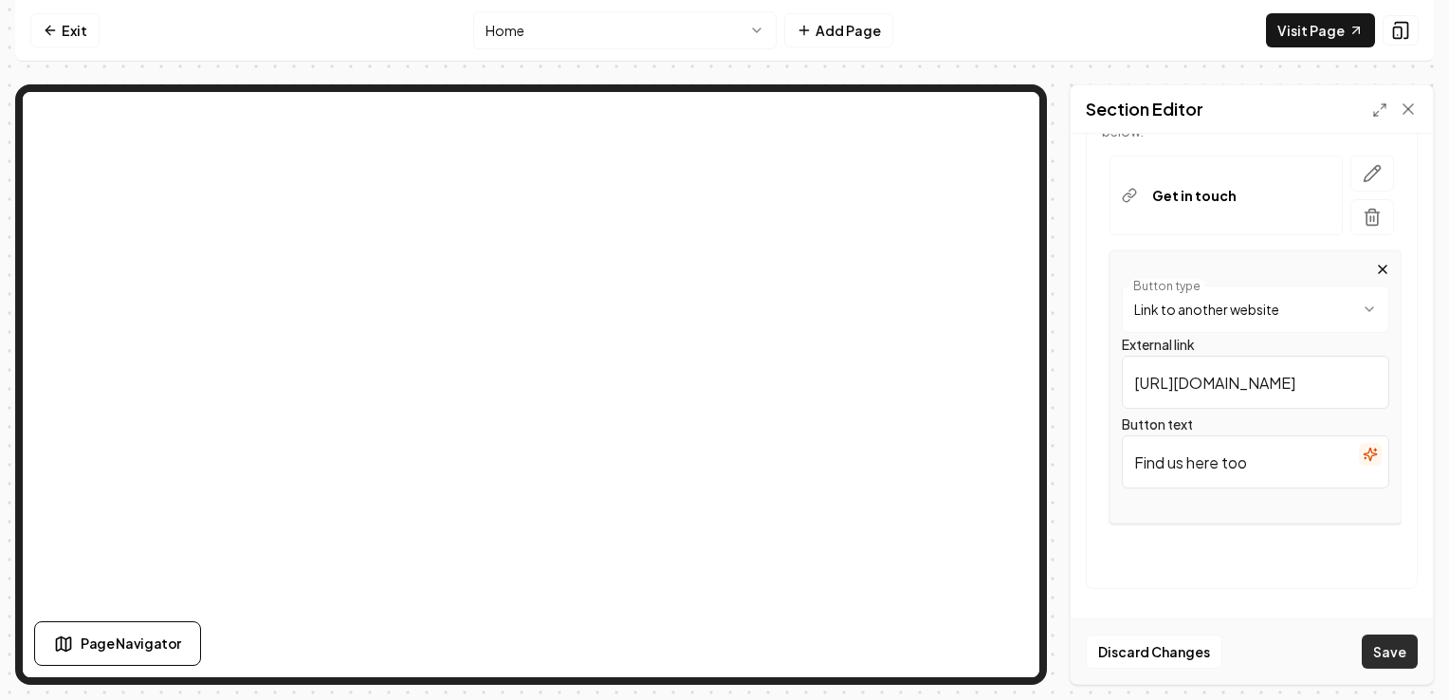
type input "[URL][DOMAIN_NAME]"
click at [1392, 643] on button "Save" at bounding box center [1390, 651] width 56 height 34
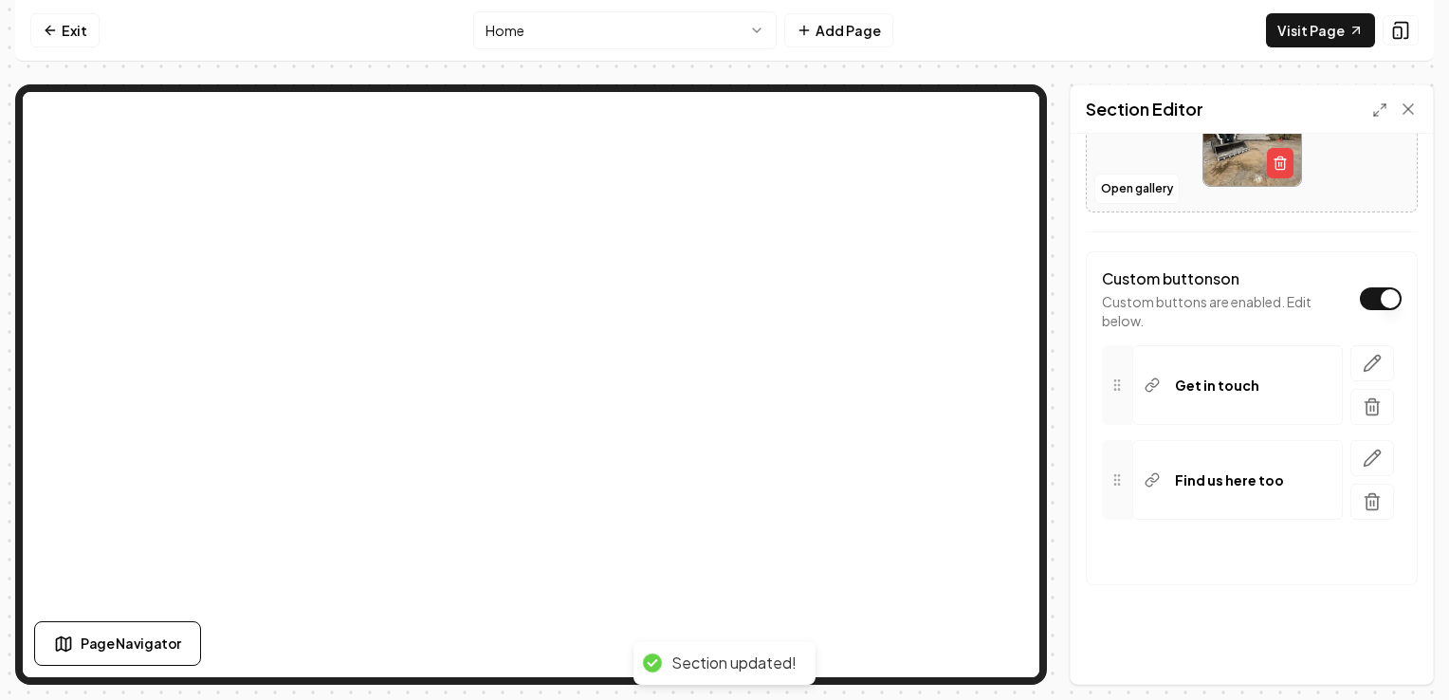
scroll to position [514, 0]
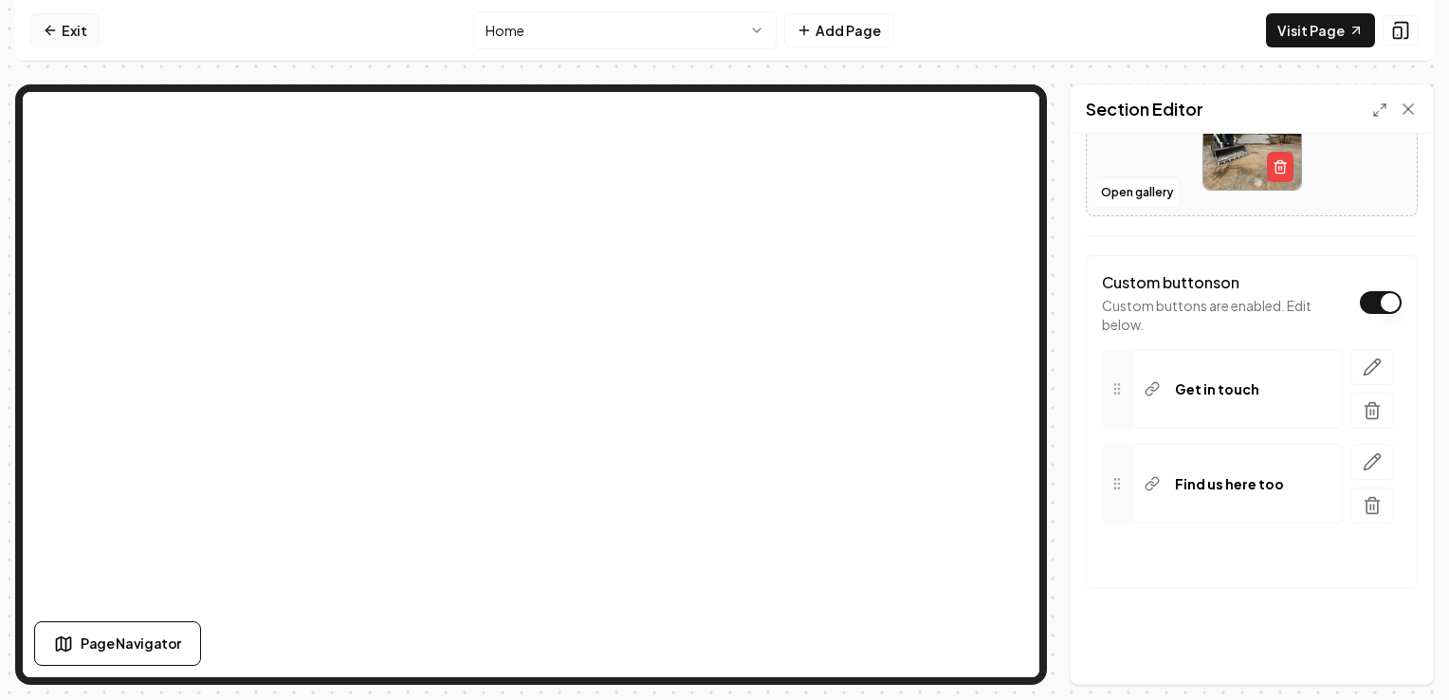
click at [64, 35] on link "Exit" at bounding box center [64, 30] width 69 height 34
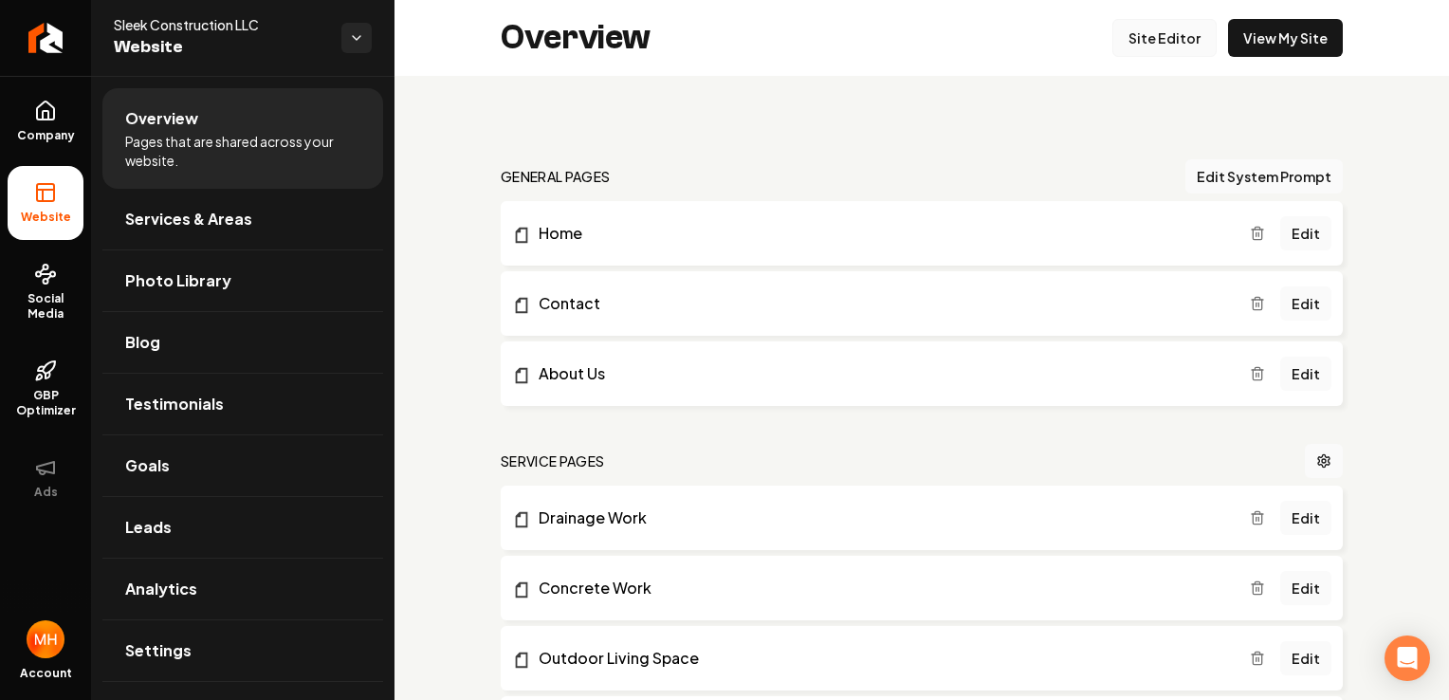
click at [1169, 39] on link "Site Editor" at bounding box center [1164, 38] width 104 height 38
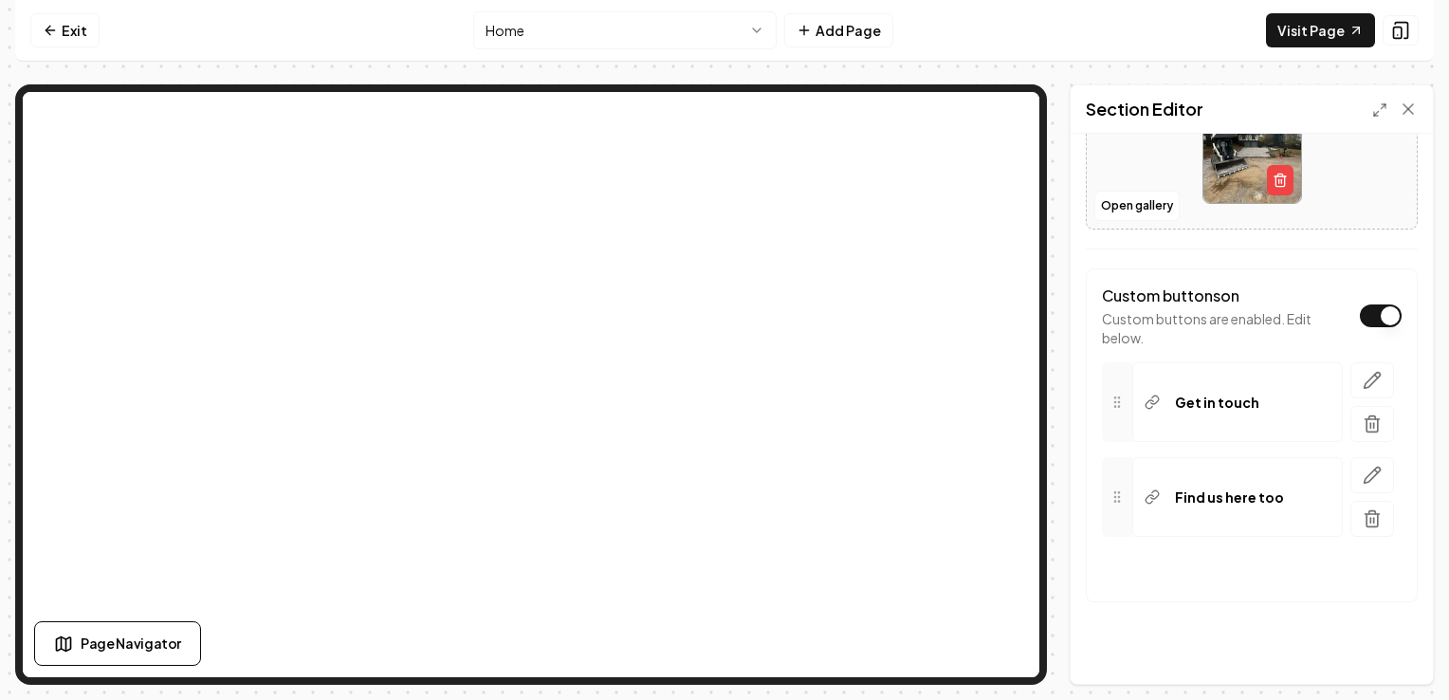
scroll to position [514, 0]
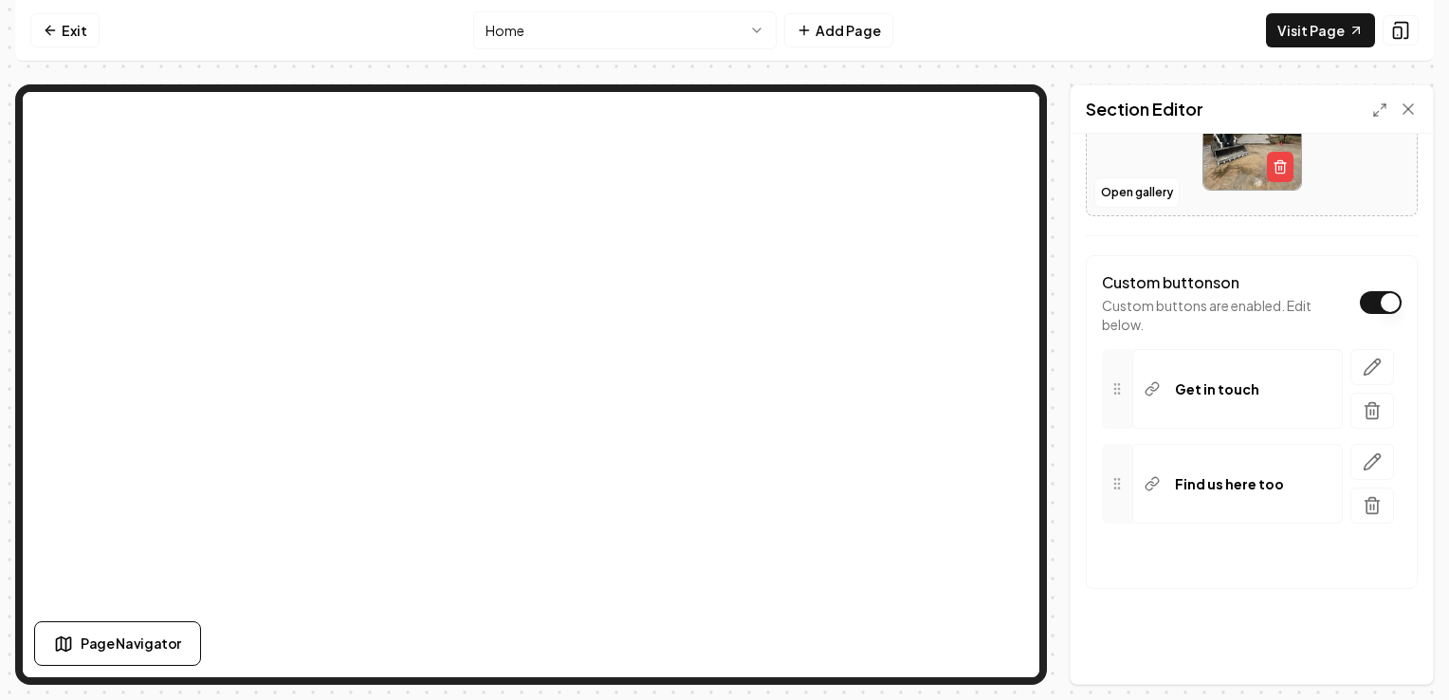
click at [1343, 458] on div at bounding box center [1372, 484] width 59 height 80
click at [1350, 458] on button "button" at bounding box center [1372, 462] width 44 height 36
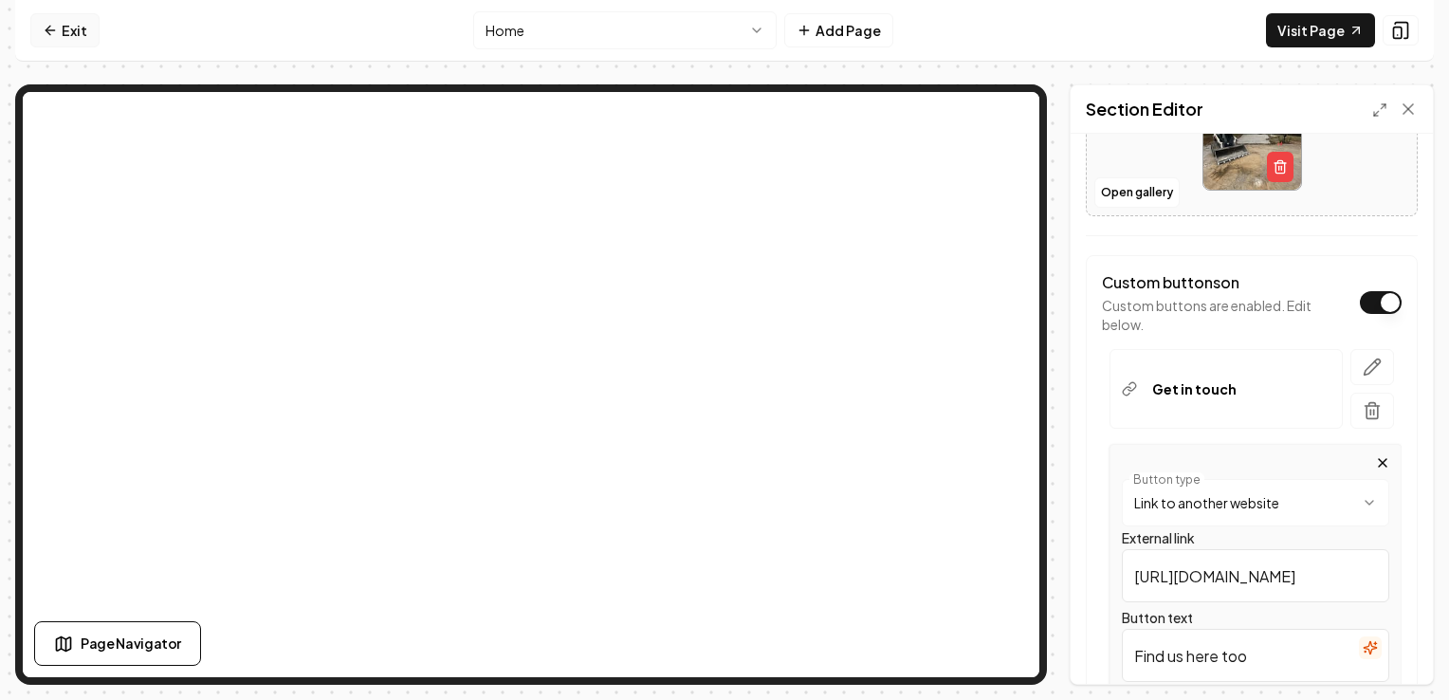
click at [58, 25] on link "Exit" at bounding box center [64, 30] width 69 height 34
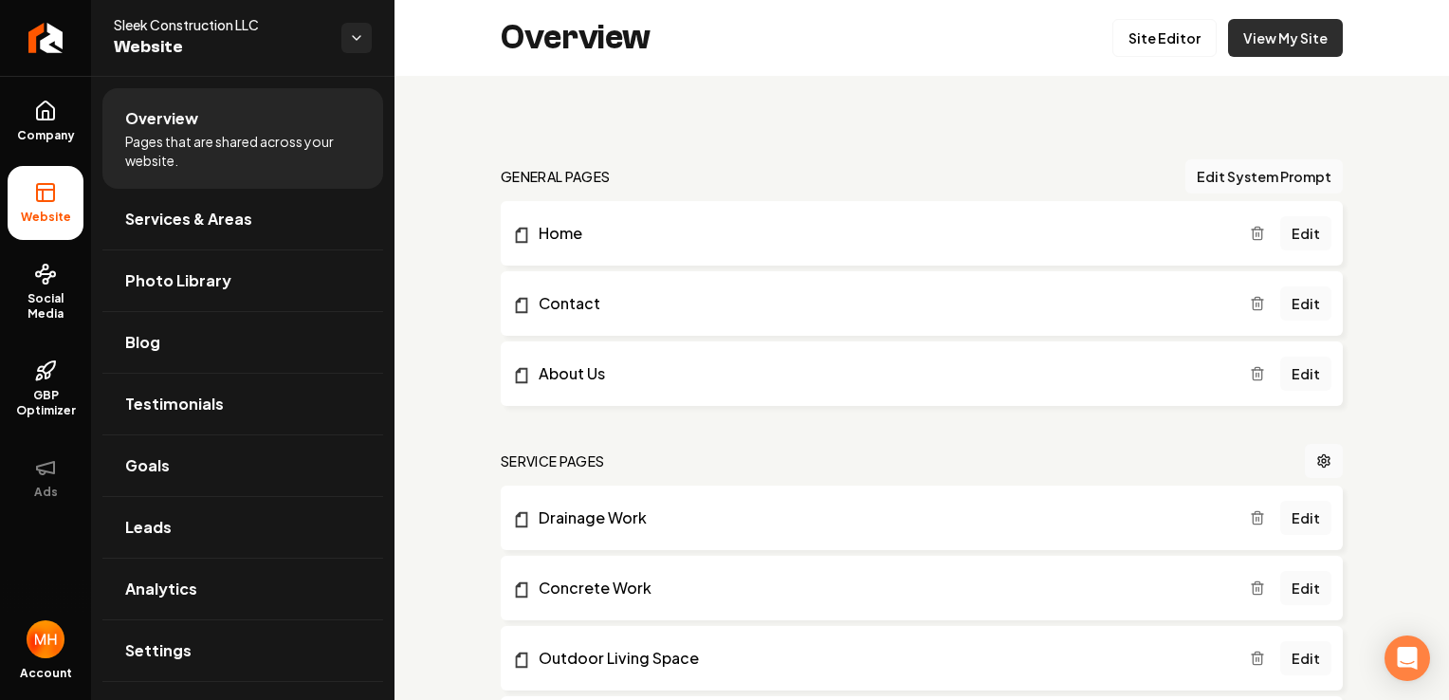
click at [1253, 40] on link "View My Site" at bounding box center [1285, 38] width 115 height 38
click at [1290, 29] on link "View My Site" at bounding box center [1285, 38] width 115 height 38
